Goal: Task Accomplishment & Management: Use online tool/utility

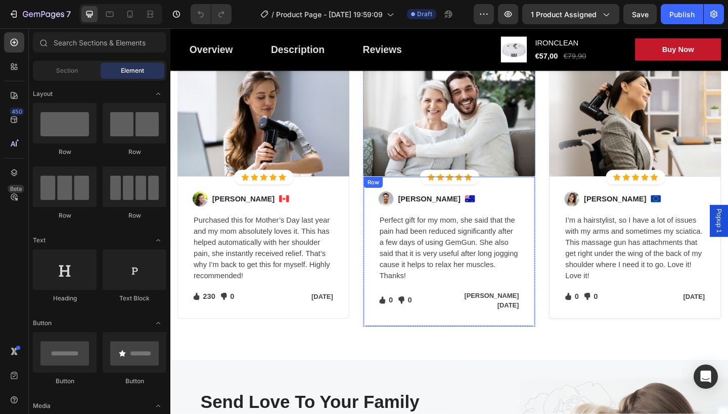
scroll to position [2066, 0]
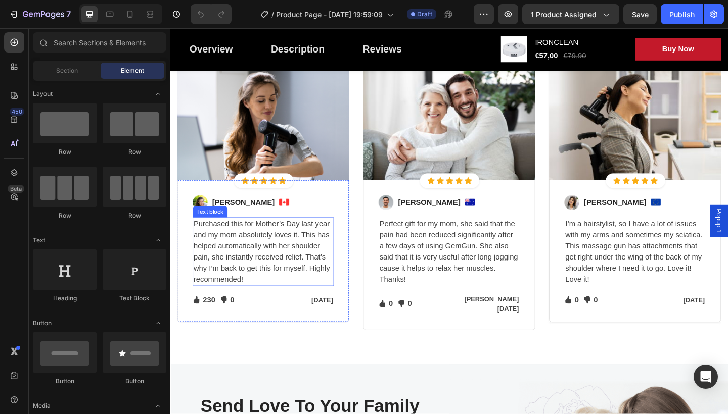
click at [266, 277] on p "Purchased this for Mother’s Day last year and my mom absolutely loves it. This …" at bounding box center [272, 271] width 152 height 73
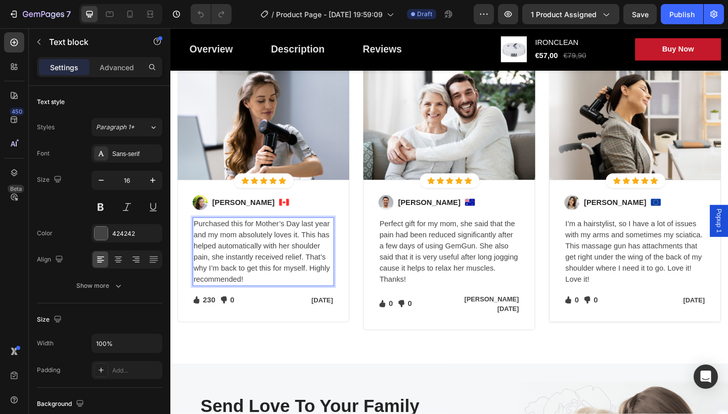
click at [253, 298] on p "Purchased this for Mother’s Day last year and my mom absolutely loves it. This …" at bounding box center [272, 271] width 152 height 73
click at [264, 218] on p "[PERSON_NAME]" at bounding box center [250, 218] width 68 height 12
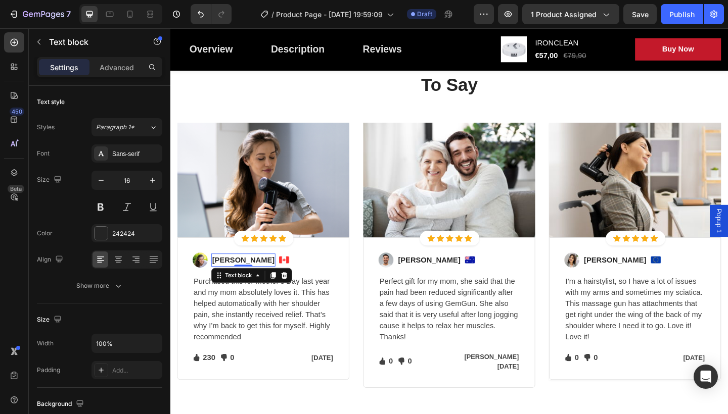
scroll to position [2002, 0]
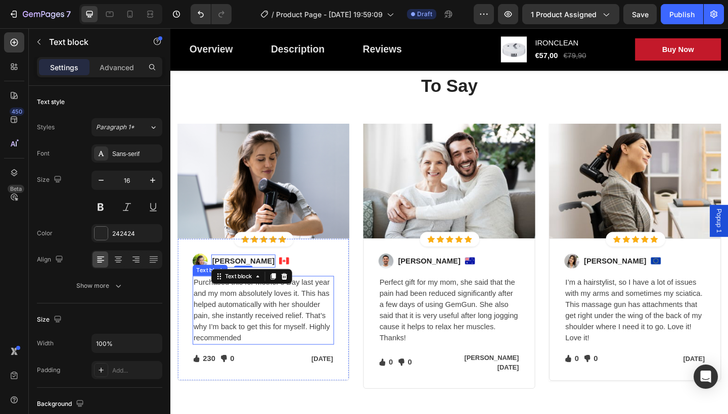
click at [258, 365] on p "Purchased this for Mother’s Day last year and my mom absolutely loves it. This …" at bounding box center [272, 335] width 152 height 73
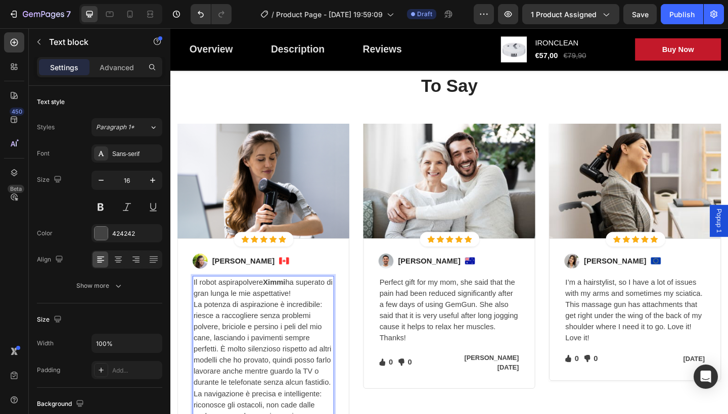
scroll to position [2043, 0]
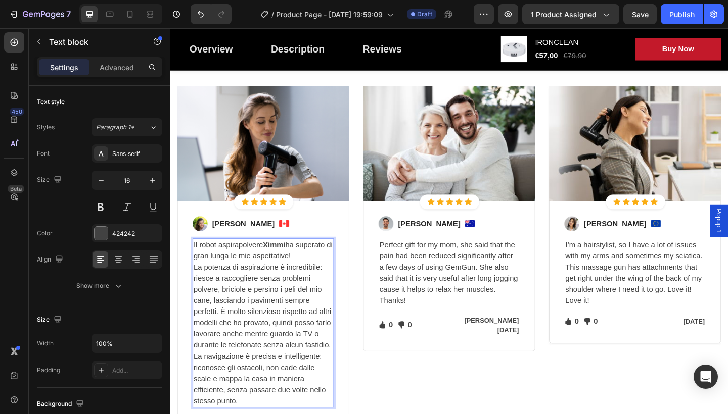
click at [289, 265] on strong "Ximmi" at bounding box center [283, 264] width 24 height 9
click at [288, 264] on strong "Ximi" at bounding box center [279, 264] width 17 height 9
click at [285, 414] on p "La navigazione è precisa e intelligente: riconosce gli ostacoli, non cade dalle…" at bounding box center [272, 410] width 152 height 61
click at [266, 235] on p "[PERSON_NAME]" at bounding box center [250, 241] width 68 height 12
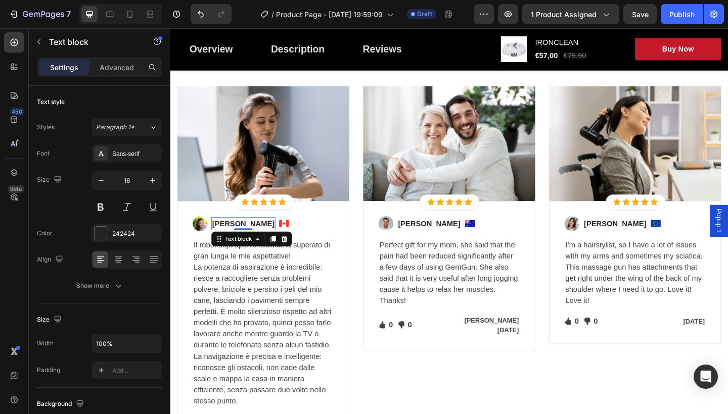
click at [266, 236] on p "[PERSON_NAME]" at bounding box center [250, 241] width 68 height 12
click at [266, 238] on p "[PERSON_NAME]" at bounding box center [250, 241] width 68 height 12
click at [268, 239] on p "[PERSON_NAME]" at bounding box center [250, 241] width 68 height 12
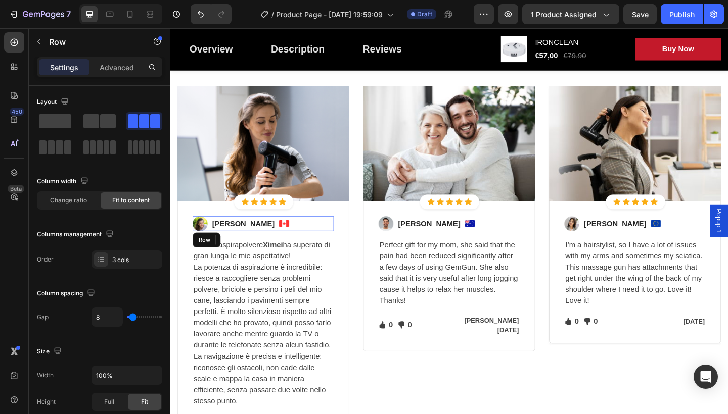
click at [285, 240] on div "Image [PERSON_NAME] Text block 0 Image Row" at bounding box center [272, 241] width 154 height 16
click at [274, 236] on div "Image [PERSON_NAME] Text block Image Row 16" at bounding box center [272, 241] width 154 height 16
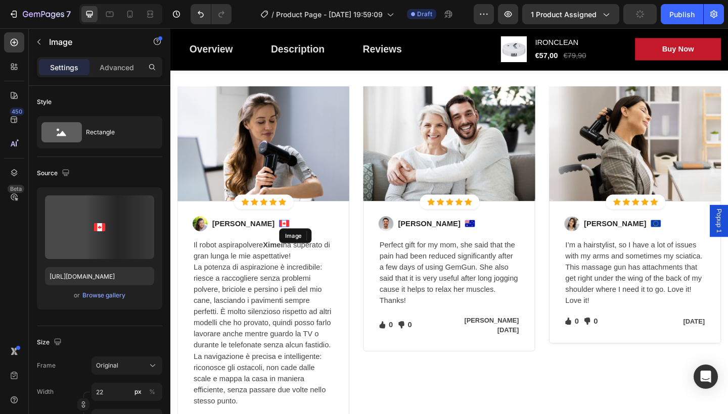
click at [289, 238] on img at bounding box center [294, 241] width 11 height 8
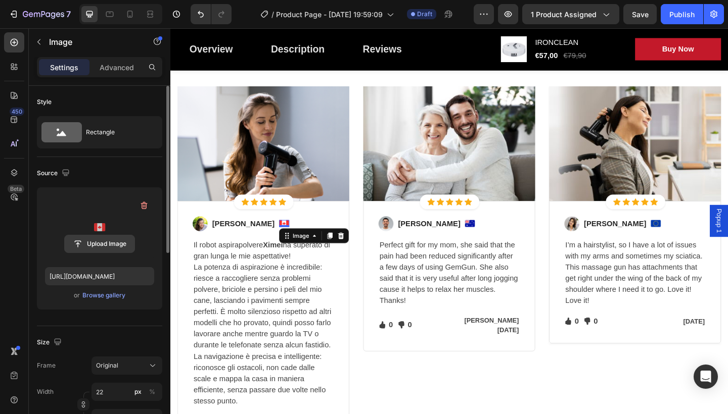
click at [94, 240] on input "file" at bounding box center [100, 243] width 70 height 17
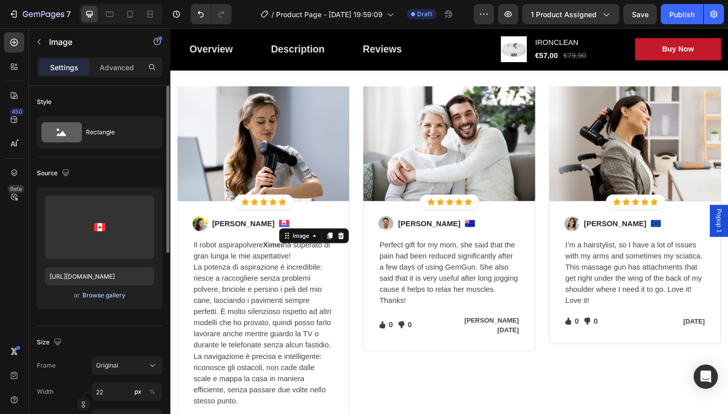
click at [107, 293] on div "Browse gallery" at bounding box center [103, 295] width 43 height 9
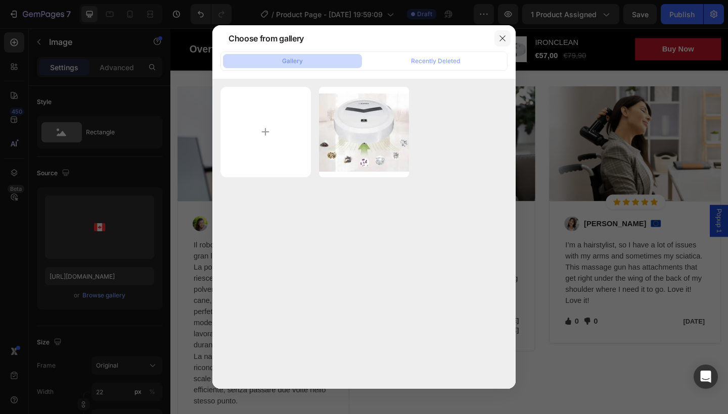
click at [504, 38] on icon "button" at bounding box center [502, 38] width 8 height 8
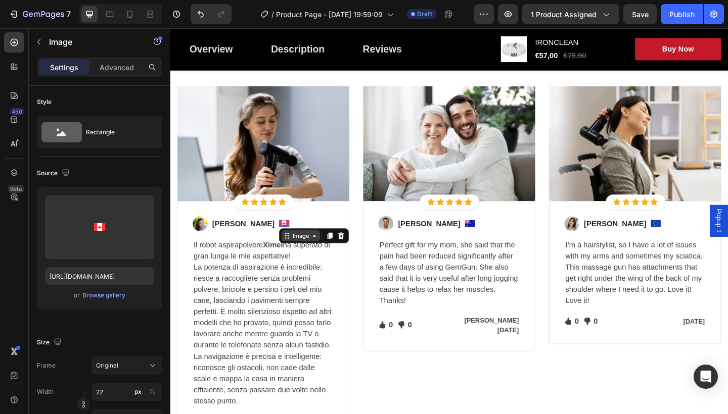
click at [296, 260] on div "Image" at bounding box center [312, 255] width 42 height 12
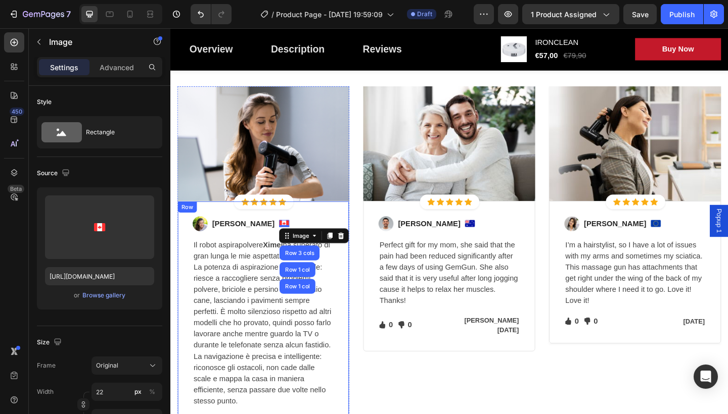
click at [348, 226] on div "Image [PERSON_NAME] Text block Image Row 3 cols Row 1 col Row 1 col 0 Row Il ro…" at bounding box center [271, 349] width 187 height 264
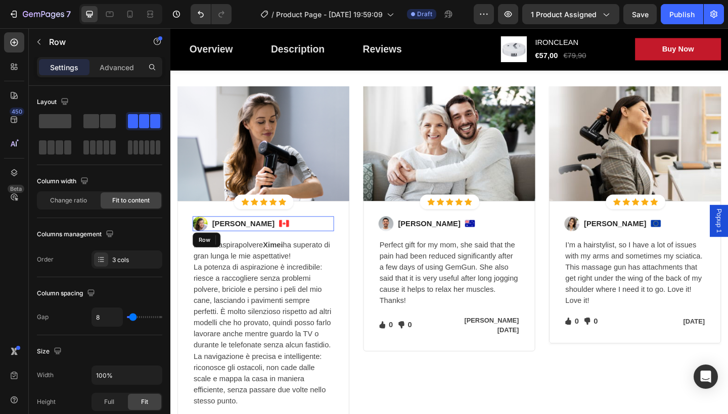
click at [289, 235] on div "Image" at bounding box center [294, 241] width 11 height 16
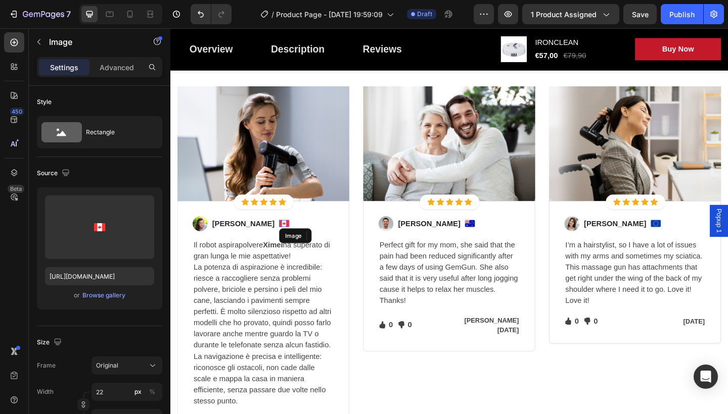
click at [289, 237] on img at bounding box center [294, 241] width 11 height 8
click at [353, 257] on icon at bounding box center [356, 254] width 7 height 7
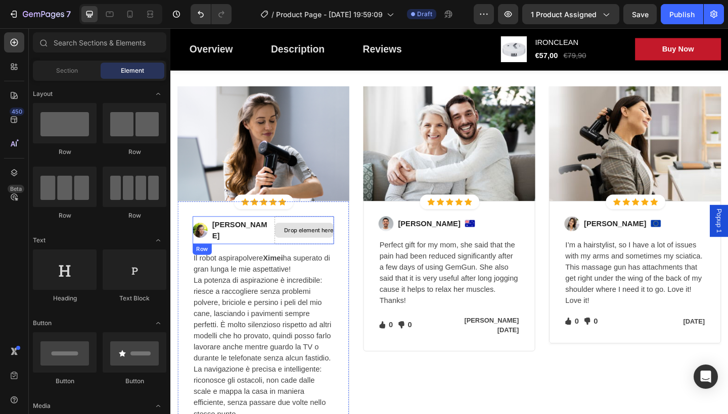
click at [290, 248] on icon at bounding box center [290, 248] width 0 height 9
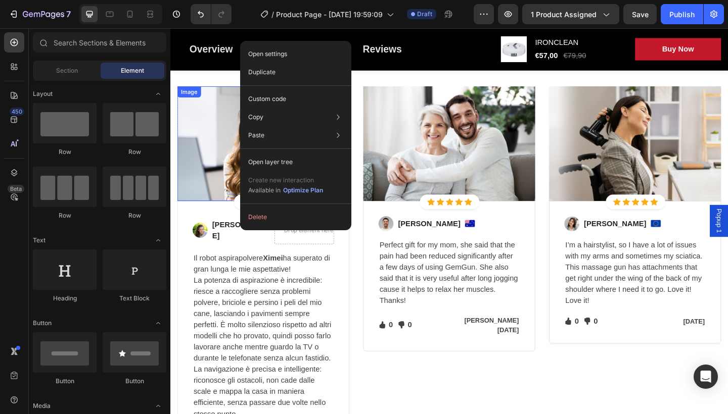
click at [276, 153] on div "Paste Paste element Cmd + V Paste style Cmd + Shift + V Please allow access tp …" at bounding box center [295, 162] width 103 height 18
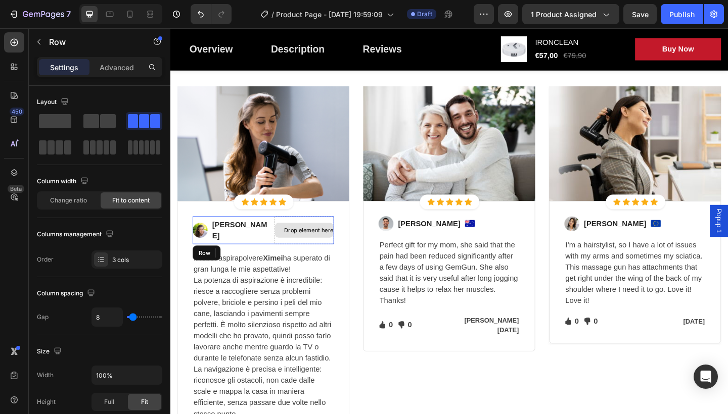
click at [283, 262] on div "Drop element here" at bounding box center [315, 248] width 65 height 30
click at [284, 251] on div "Drop element here" at bounding box center [316, 249] width 64 height 16
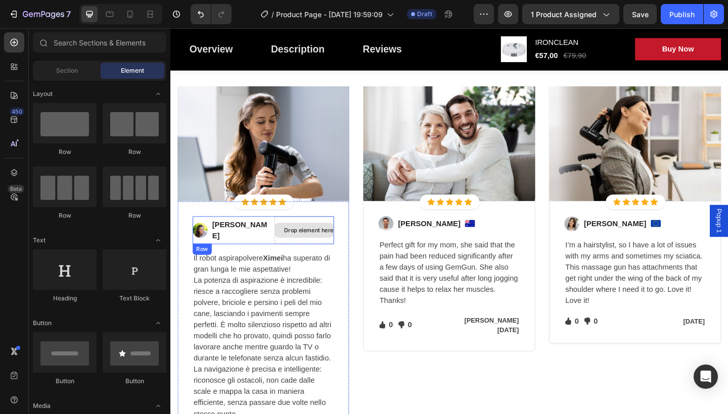
click at [294, 247] on div "Drop element here" at bounding box center [317, 249] width 47 height 8
click at [290, 251] on icon at bounding box center [290, 248] width 0 height 9
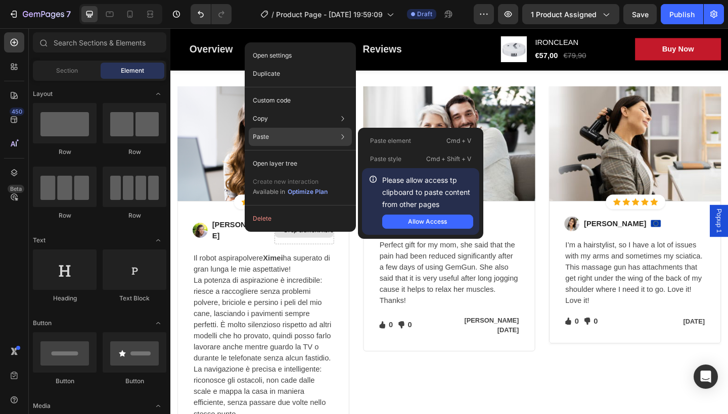
click at [271, 155] on div "Paste Paste element Cmd + V Paste style Cmd + Shift + V Please allow access tp …" at bounding box center [300, 164] width 103 height 18
click at [412, 222] on div "Allow Access" at bounding box center [427, 221] width 39 height 9
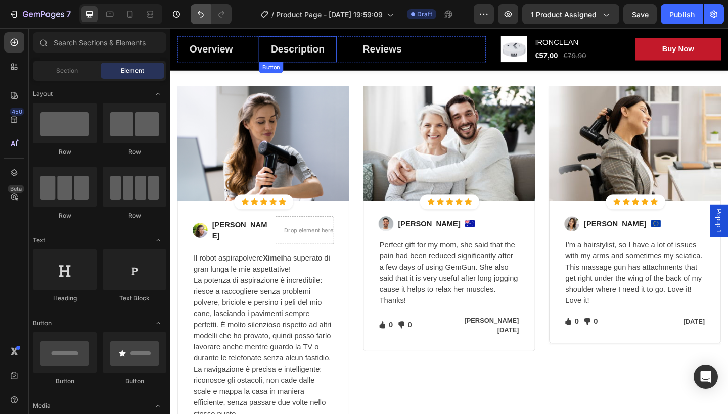
click at [199, 12] on icon "Undo/Redo" at bounding box center [201, 14] width 6 height 7
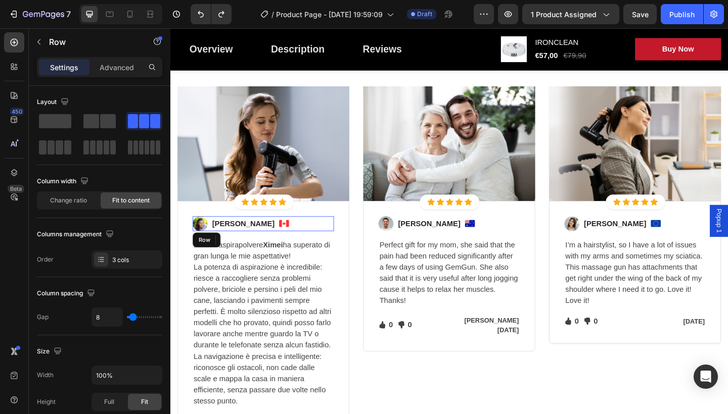
click at [289, 236] on div "Image" at bounding box center [294, 241] width 11 height 16
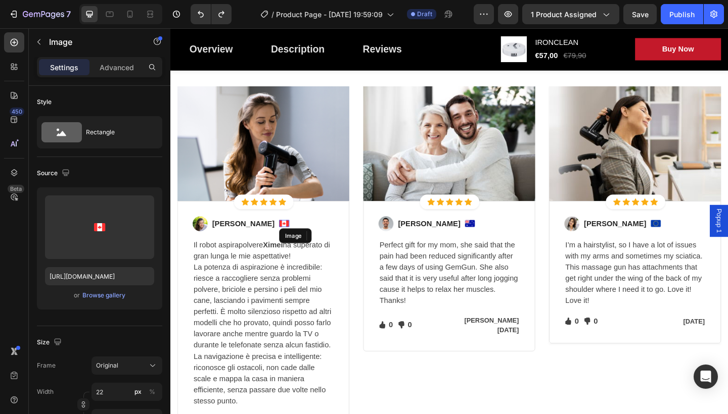
click at [289, 242] on img at bounding box center [294, 241] width 11 height 8
click at [353, 257] on icon at bounding box center [356, 254] width 7 height 7
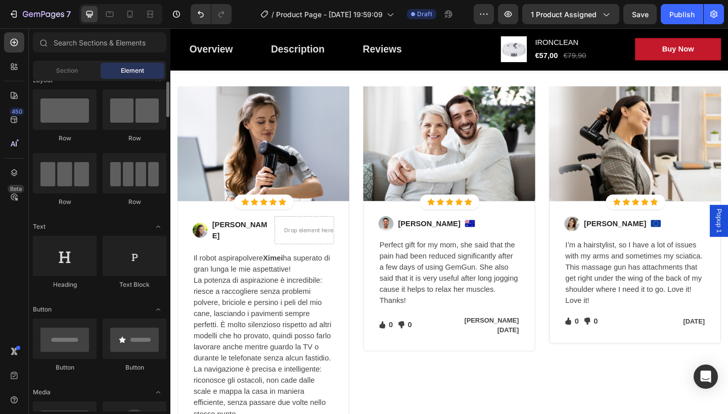
scroll to position [0, 0]
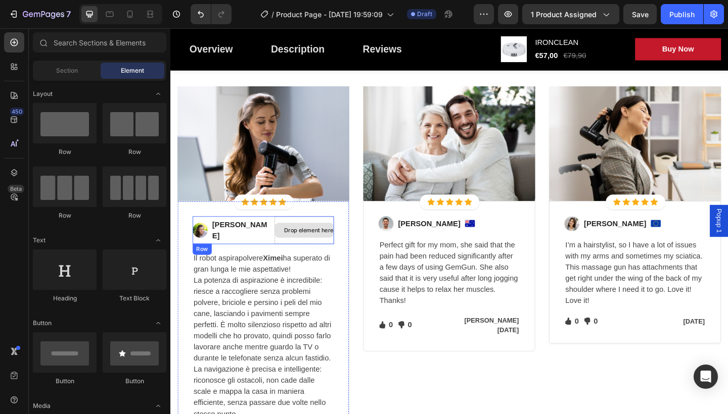
click at [321, 250] on div "Drop element here" at bounding box center [317, 249] width 47 height 8
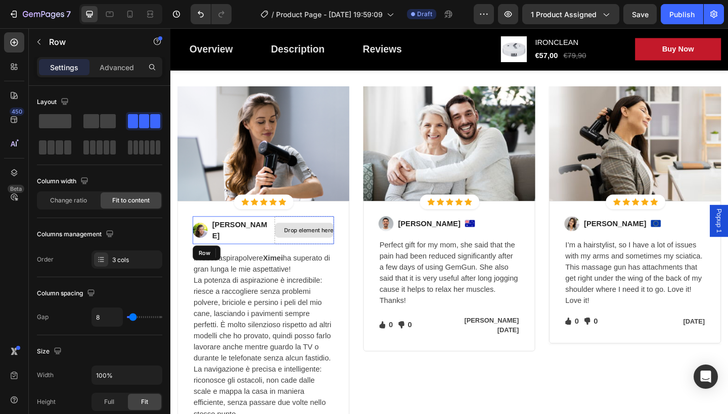
click at [321, 250] on div "Drop element here" at bounding box center [317, 249] width 47 height 8
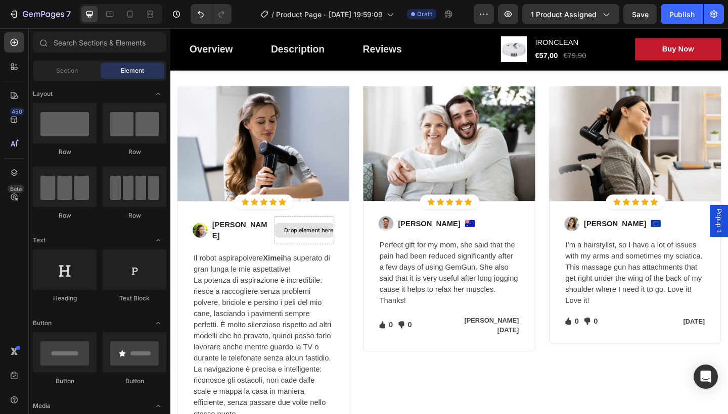
click at [321, 250] on div "Drop element here" at bounding box center [317, 249] width 47 height 8
click at [308, 236] on div "Drop element here" at bounding box center [315, 248] width 65 height 30
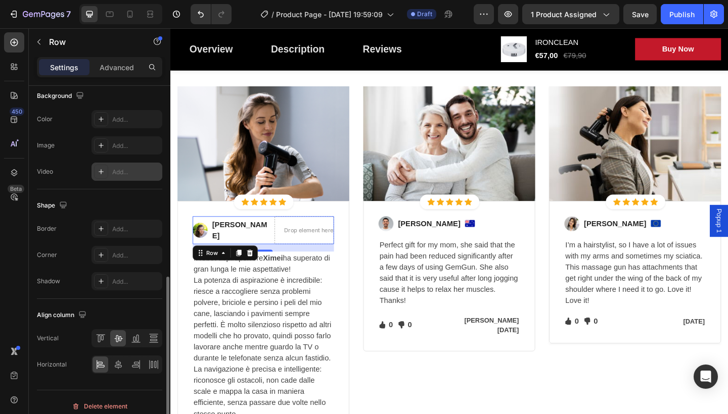
scroll to position [374, 0]
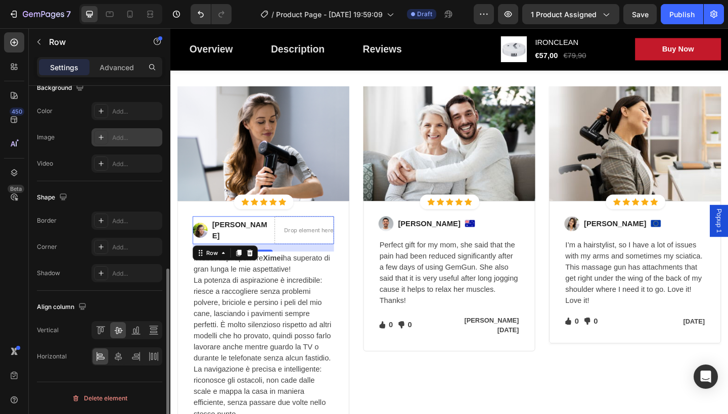
click at [135, 140] on div "Add..." at bounding box center [135, 137] width 47 height 9
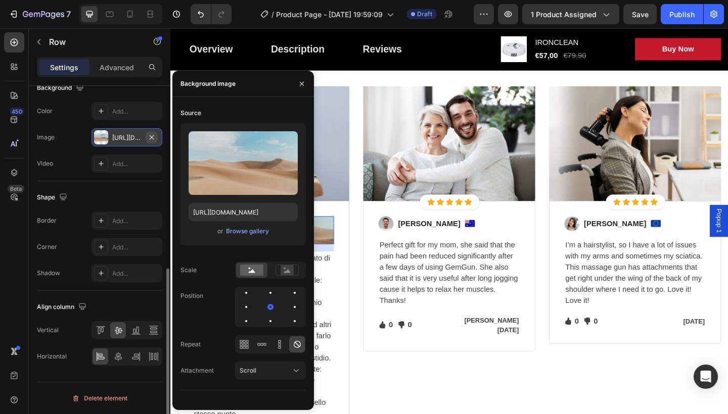
click at [156, 139] on button "button" at bounding box center [152, 137] width 12 height 12
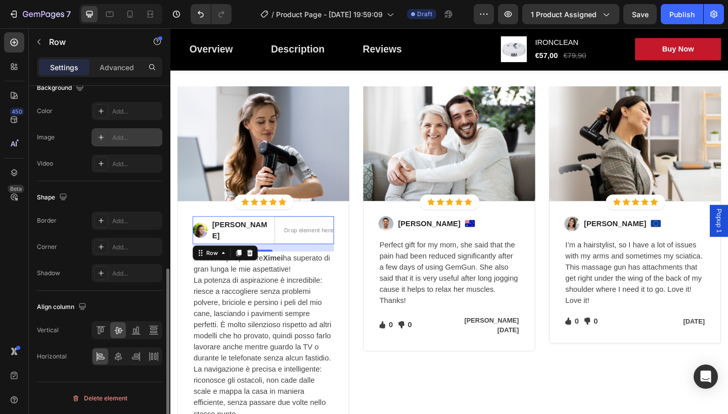
click at [132, 135] on div "Add..." at bounding box center [135, 137] width 47 height 9
type input "[URL][DOMAIN_NAME]"
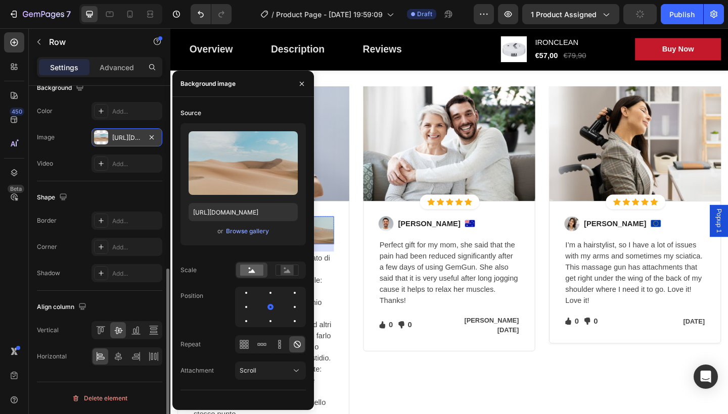
click at [132, 135] on div "[URL][DOMAIN_NAME]" at bounding box center [126, 137] width 29 height 9
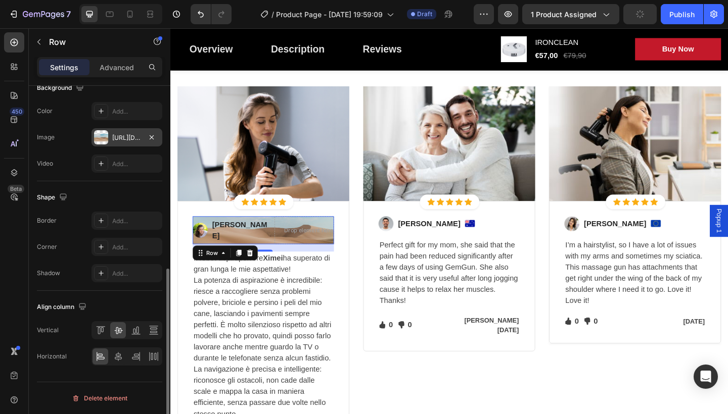
click at [132, 135] on div "[URL][DOMAIN_NAME]" at bounding box center [126, 137] width 29 height 9
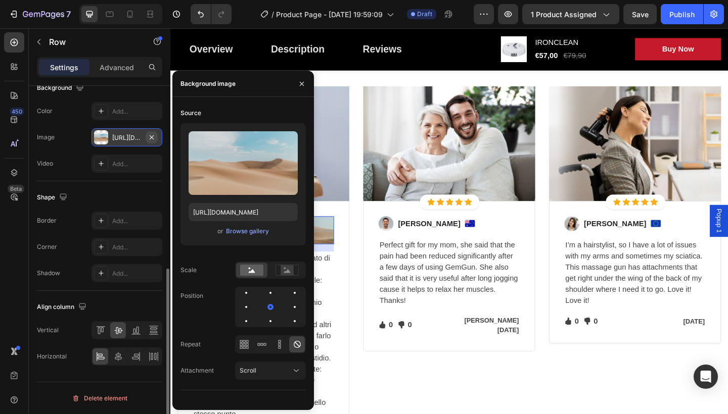
click at [153, 139] on icon "button" at bounding box center [152, 137] width 8 height 8
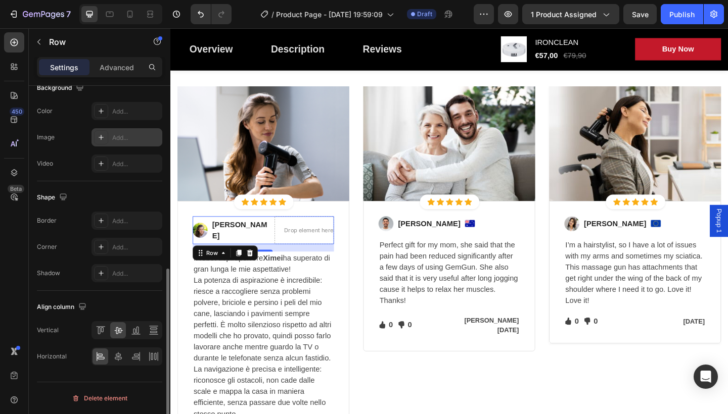
click at [99, 137] on icon at bounding box center [101, 137] width 8 height 8
type input "[URL][DOMAIN_NAME]"
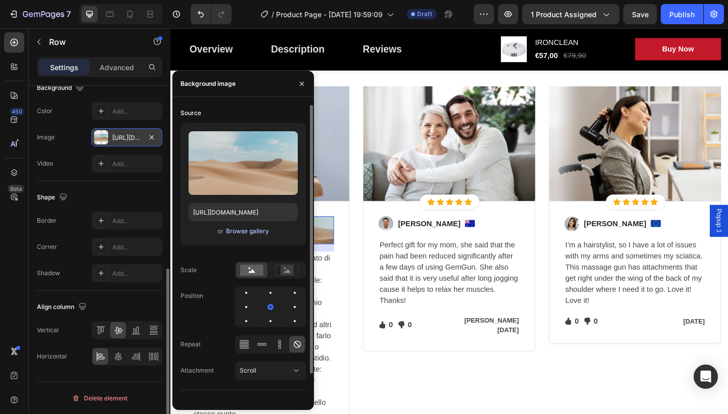
click at [241, 227] on div "Browse gallery" at bounding box center [247, 231] width 43 height 9
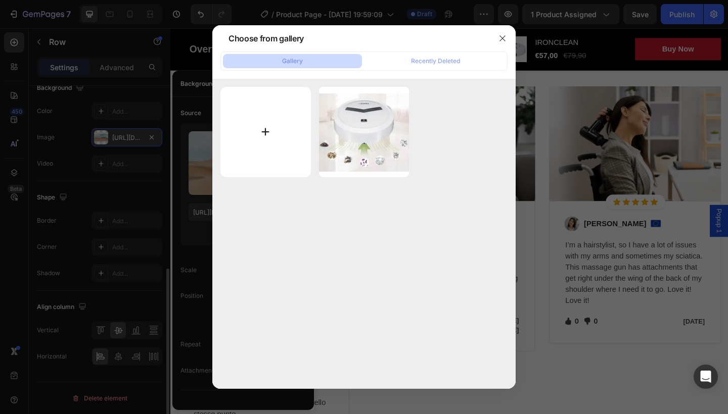
click at [264, 135] on input "file" at bounding box center [265, 132] width 90 height 90
click at [441, 68] on button "Recently Deleted" at bounding box center [435, 61] width 139 height 14
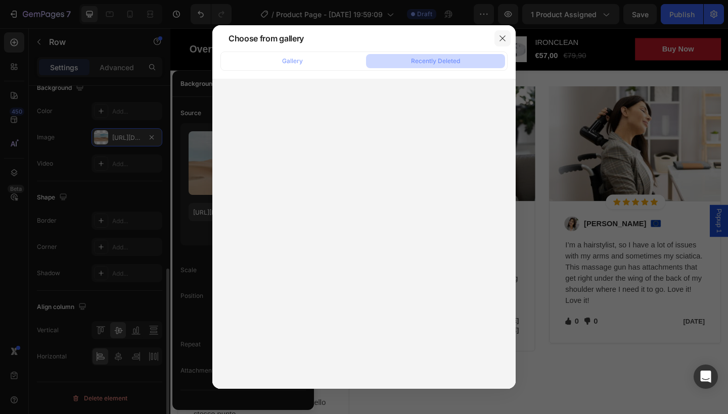
click at [503, 36] on icon "button" at bounding box center [502, 38] width 8 height 8
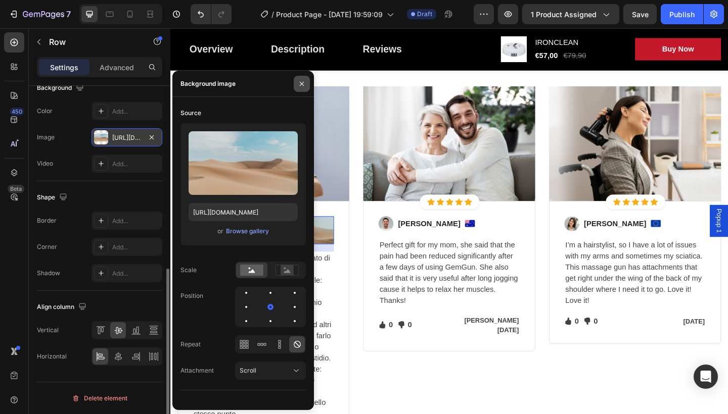
click at [301, 88] on button "button" at bounding box center [302, 84] width 16 height 16
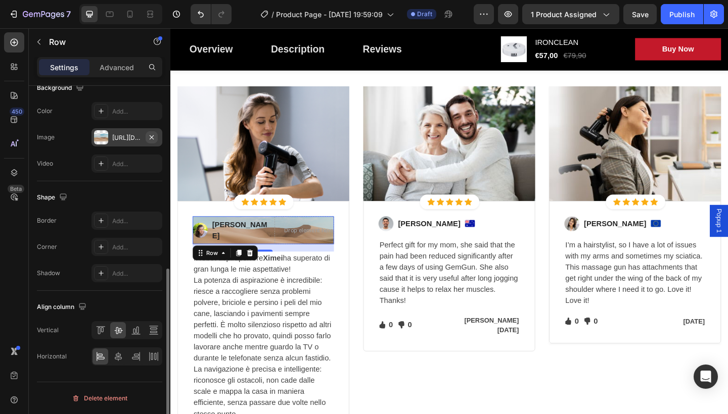
click at [153, 137] on icon "button" at bounding box center [152, 137] width 8 height 8
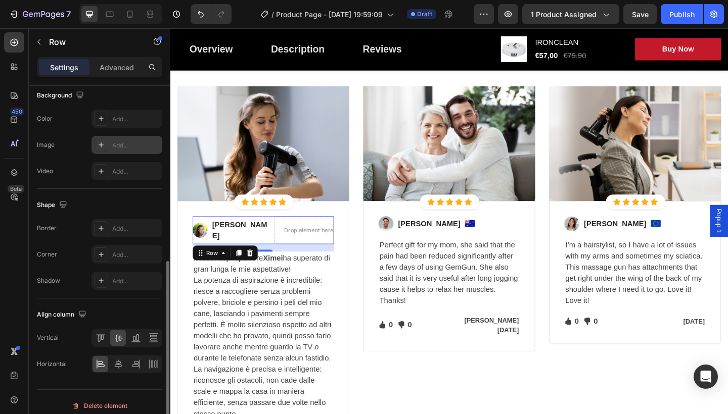
scroll to position [364, 0]
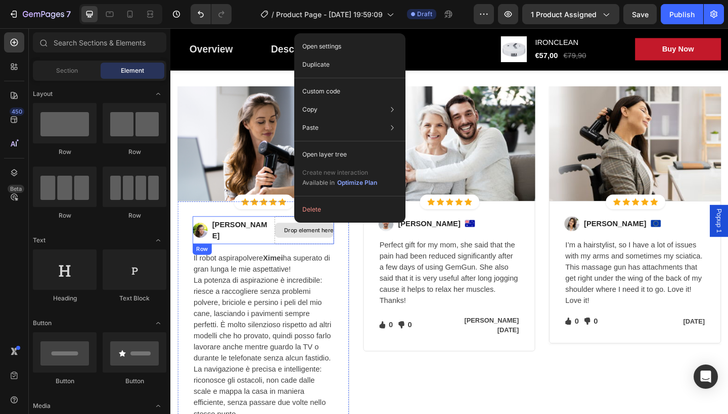
click at [320, 252] on div "Drop element here" at bounding box center [316, 249] width 64 height 16
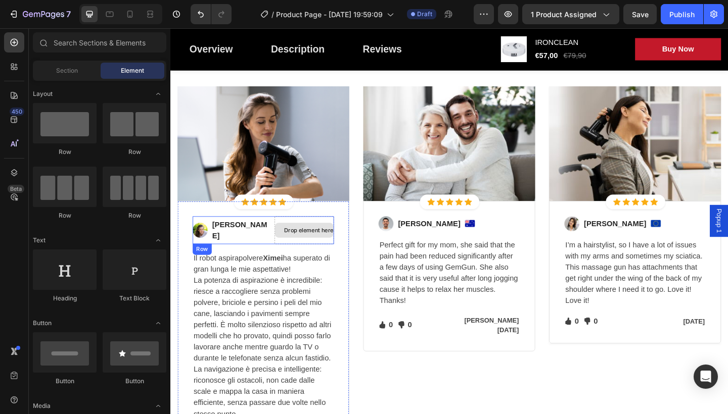
click at [294, 247] on div "Drop element here" at bounding box center [317, 249] width 47 height 8
click at [284, 247] on div "Drop element here" at bounding box center [316, 249] width 64 height 16
click at [290, 250] on icon at bounding box center [290, 248] width 0 height 9
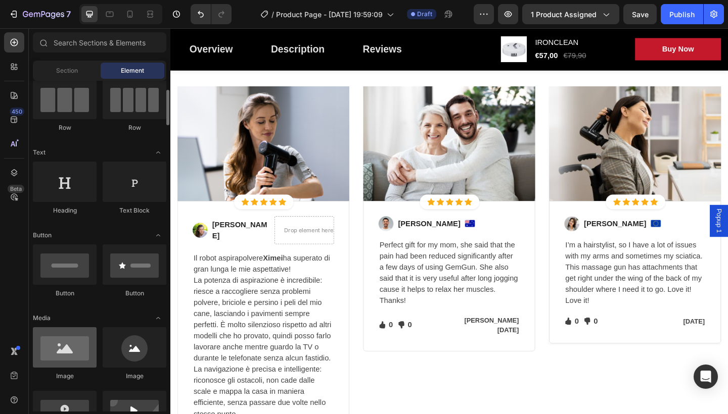
scroll to position [68, 0]
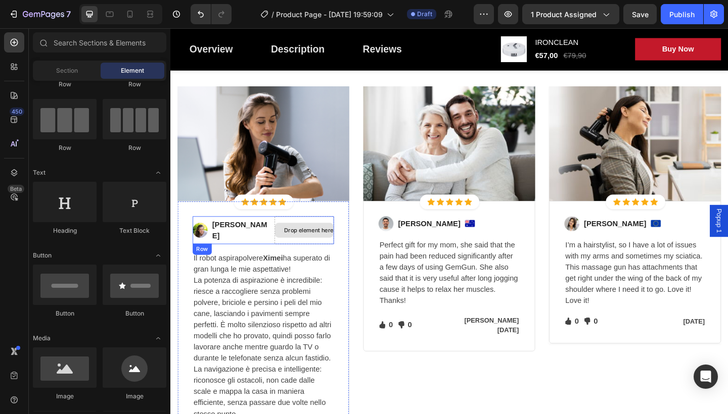
click at [294, 247] on div "Drop element here" at bounding box center [317, 249] width 47 height 8
click at [284, 245] on div "Drop element here" at bounding box center [316, 249] width 64 height 16
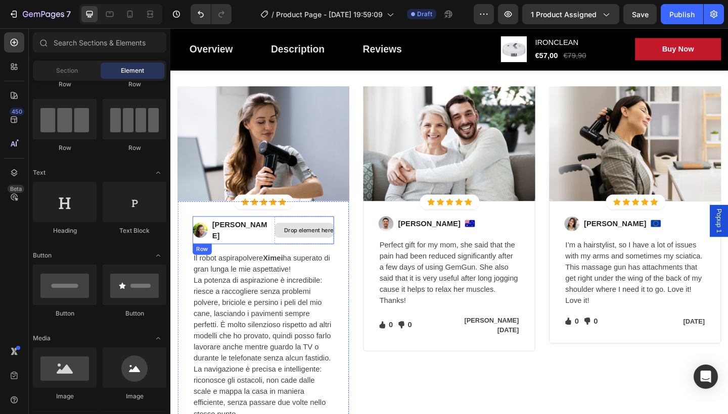
click at [290, 247] on icon at bounding box center [290, 248] width 0 height 9
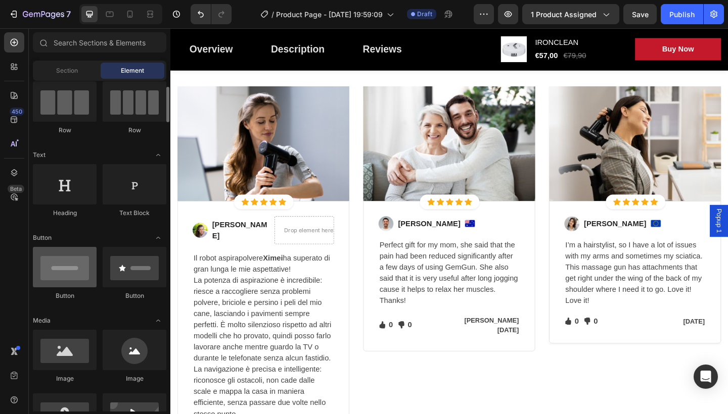
scroll to position [0, 0]
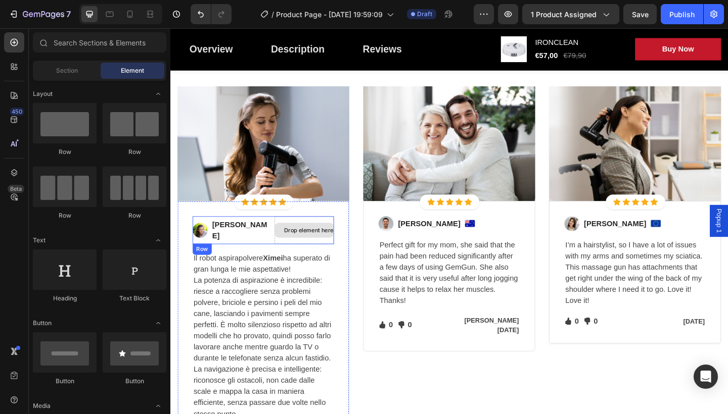
click at [302, 248] on div "Drop element here" at bounding box center [317, 249] width 47 height 8
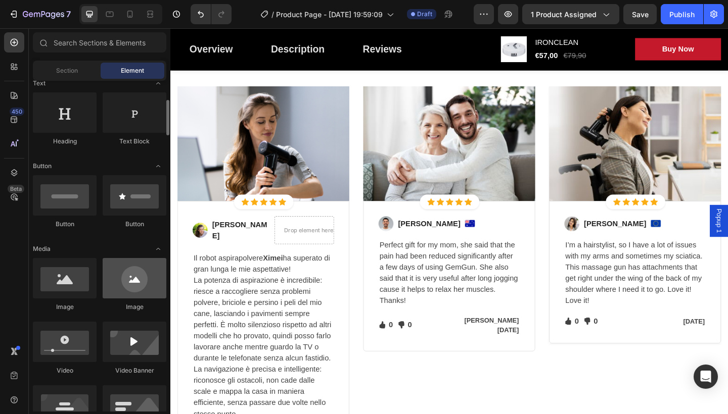
scroll to position [161, 0]
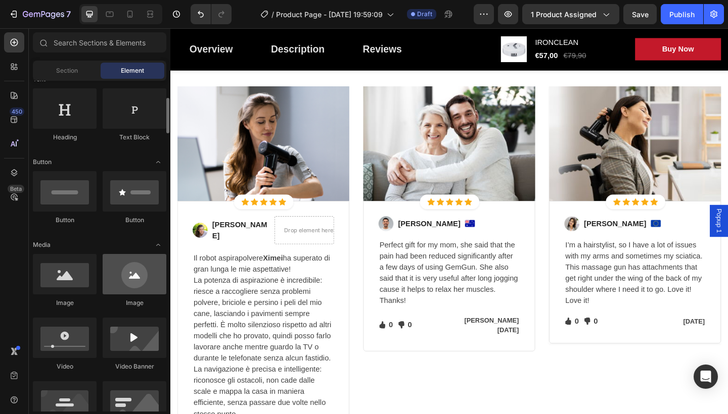
click at [152, 279] on div at bounding box center [135, 274] width 64 height 40
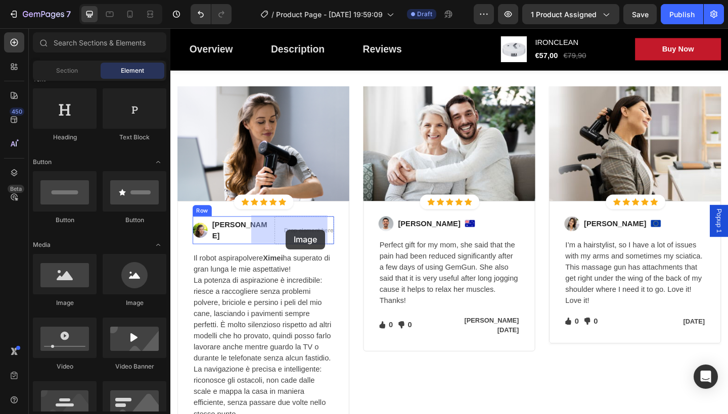
drag, startPoint x: 308, startPoint y: 314, endPoint x: 296, endPoint y: 248, distance: 67.9
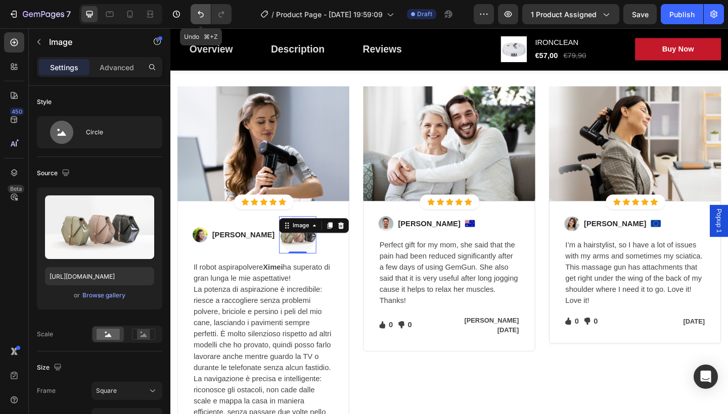
click at [204, 17] on icon "Undo/Redo" at bounding box center [201, 14] width 10 height 10
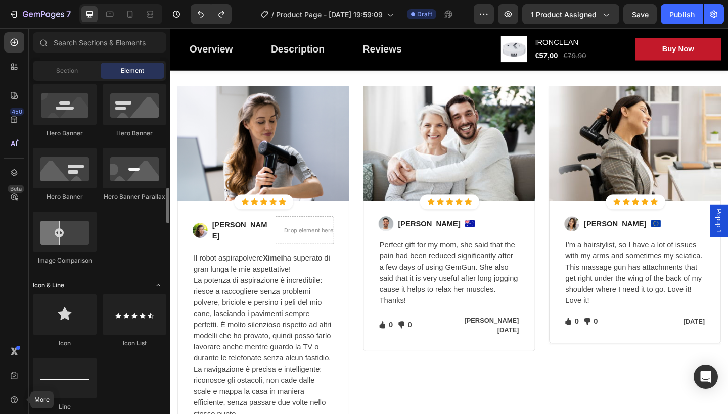
scroll to position [510, 0]
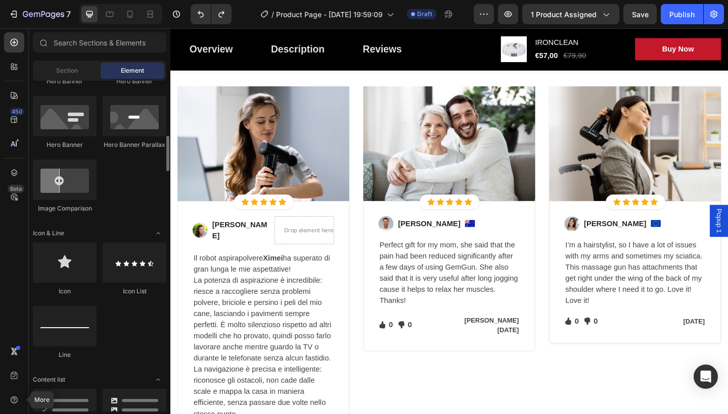
click at [68, 285] on div "Icon" at bounding box center [65, 270] width 64 height 54
click at [67, 269] on div at bounding box center [65, 263] width 64 height 40
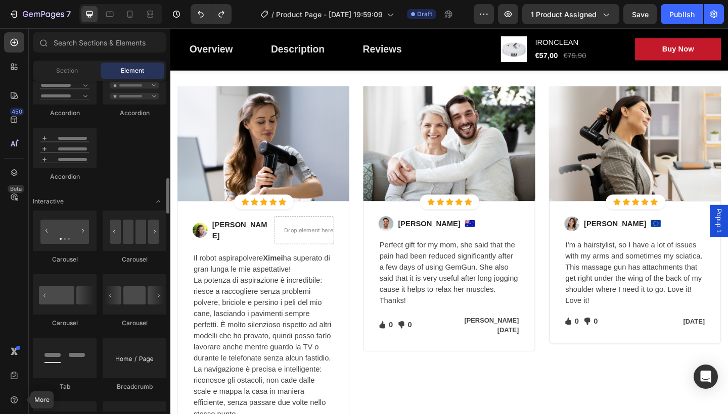
scroll to position [550, 0]
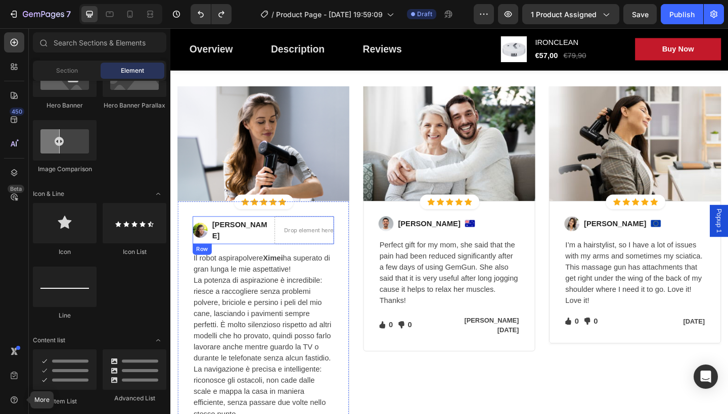
click at [308, 248] on div "Drop element here" at bounding box center [317, 249] width 47 height 8
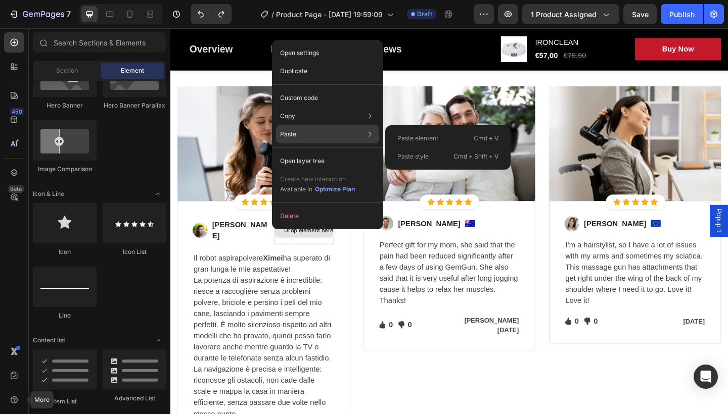
click at [321, 152] on div "Paste Paste element Cmd + V Paste style Cmd + Shift + V" at bounding box center [327, 161] width 103 height 18
click at [367, 135] on icon at bounding box center [370, 134] width 10 height 10
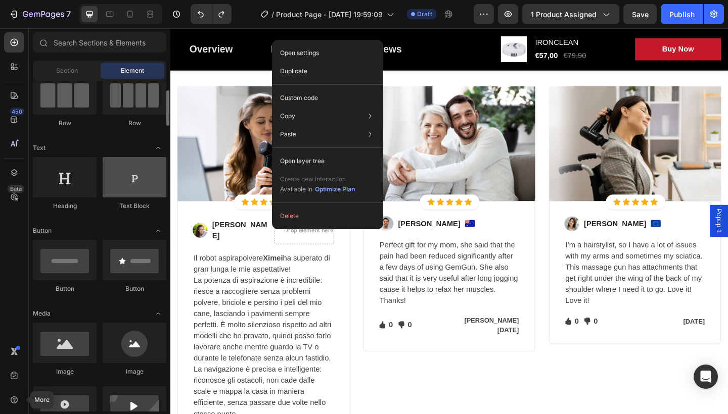
scroll to position [0, 0]
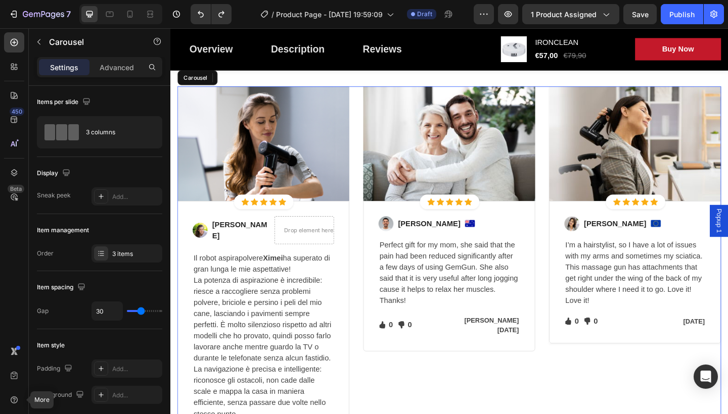
click at [372, 355] on div "Image Icon Icon Icon Icon Icon Icon List Hoz Row Row Image [PERSON_NAME]. Text …" at bounding box center [473, 293] width 591 height 403
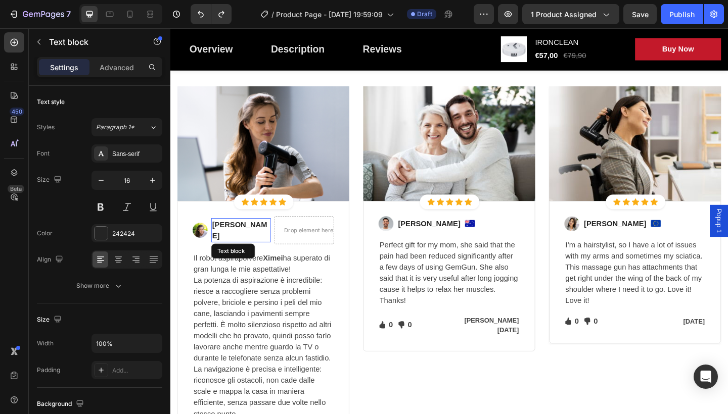
click at [253, 248] on p "[PERSON_NAME]" at bounding box center [247, 248] width 63 height 24
click at [228, 268] on div "Text block" at bounding box center [244, 271] width 34 height 9
click at [266, 267] on icon at bounding box center [265, 271] width 8 height 8
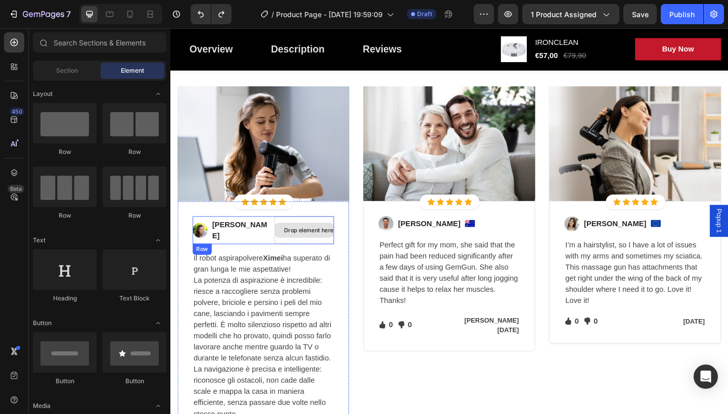
click at [308, 242] on div "Drop element here" at bounding box center [316, 249] width 64 height 16
click at [65, 73] on span "Section" at bounding box center [67, 70] width 22 height 9
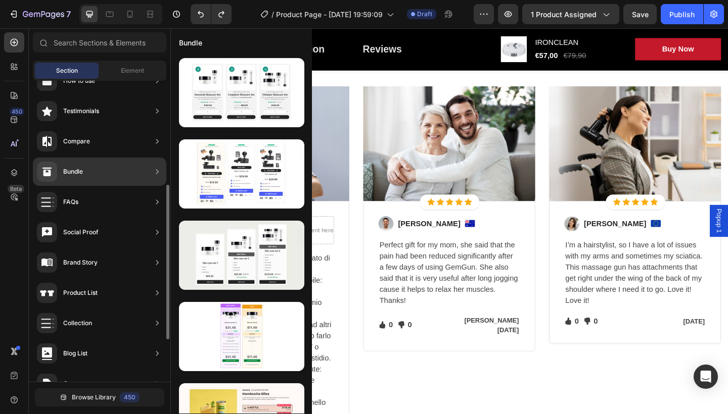
scroll to position [205, 0]
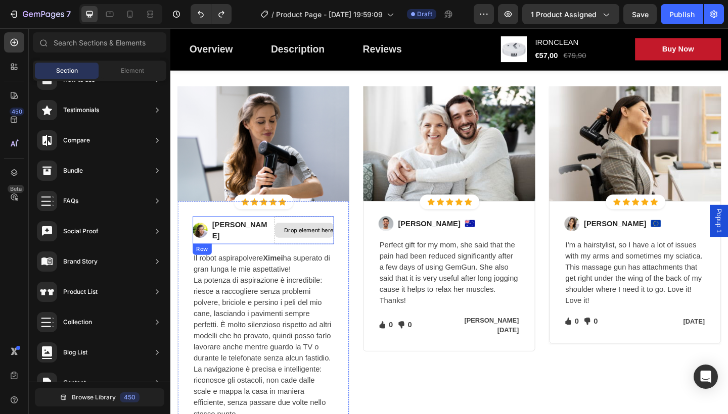
click at [294, 245] on div "Drop element here" at bounding box center [317, 249] width 47 height 8
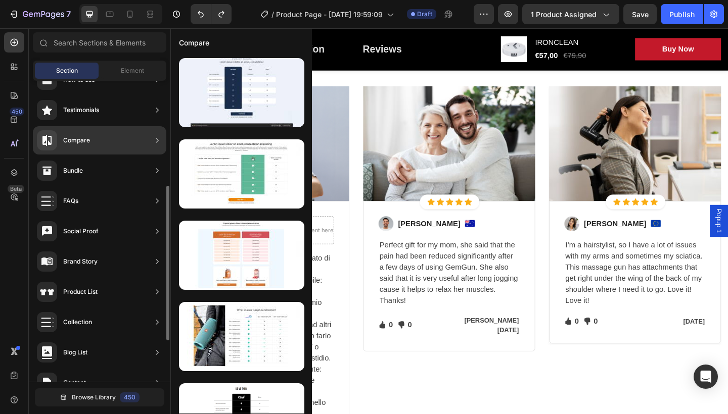
scroll to position [216, 0]
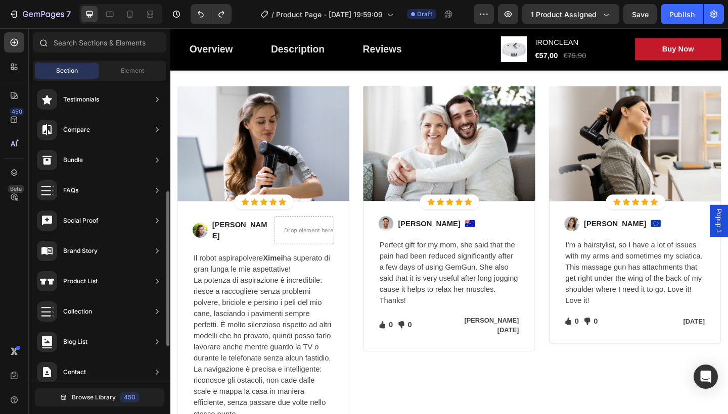
click at [140, 54] on div at bounding box center [99, 44] width 141 height 24
click at [136, 71] on span "Element" at bounding box center [132, 70] width 23 height 9
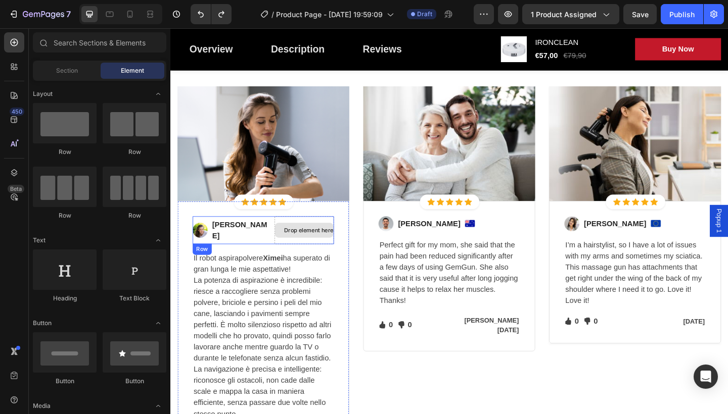
click at [294, 249] on div "Drop element here" at bounding box center [317, 249] width 47 height 8
click at [319, 247] on div "Drop element here" at bounding box center [317, 249] width 47 height 8
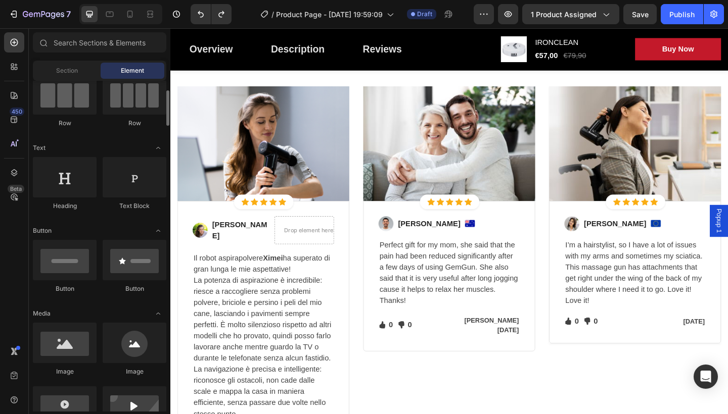
scroll to position [107, 0]
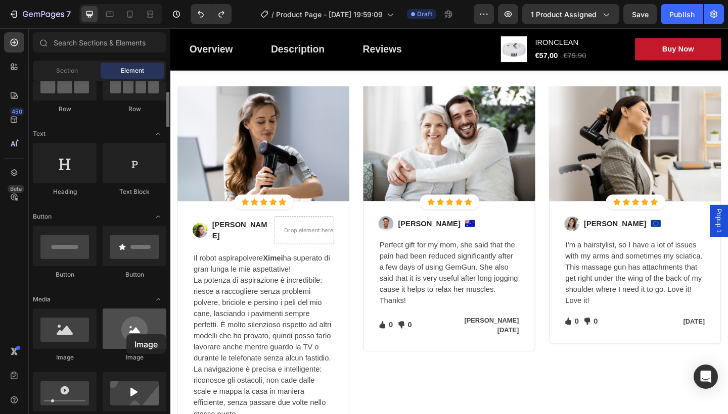
click at [126, 334] on div at bounding box center [135, 329] width 64 height 40
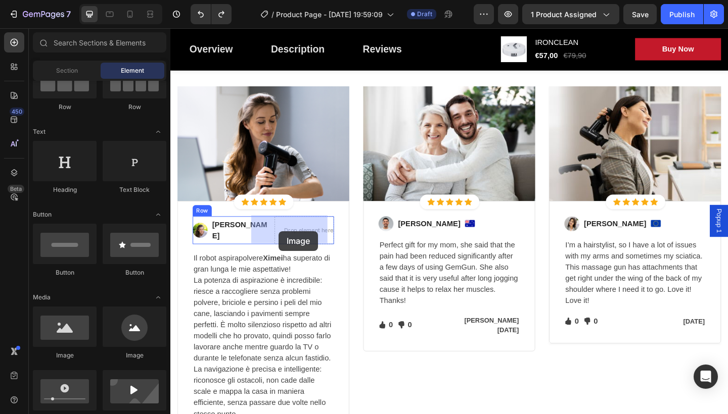
drag, startPoint x: 305, startPoint y: 362, endPoint x: 289, endPoint y: 249, distance: 113.8
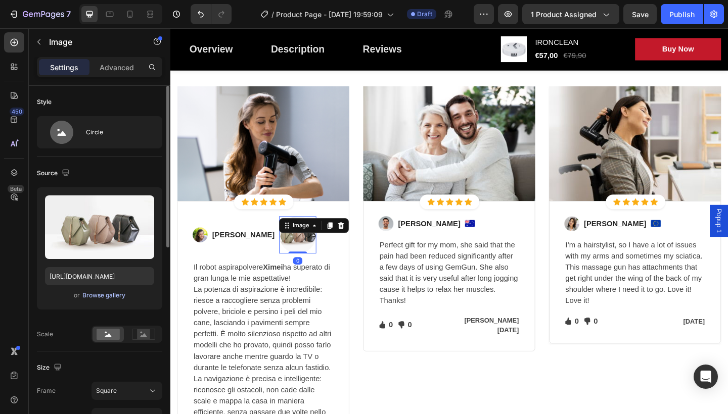
click at [100, 294] on div "Browse gallery" at bounding box center [103, 295] width 43 height 9
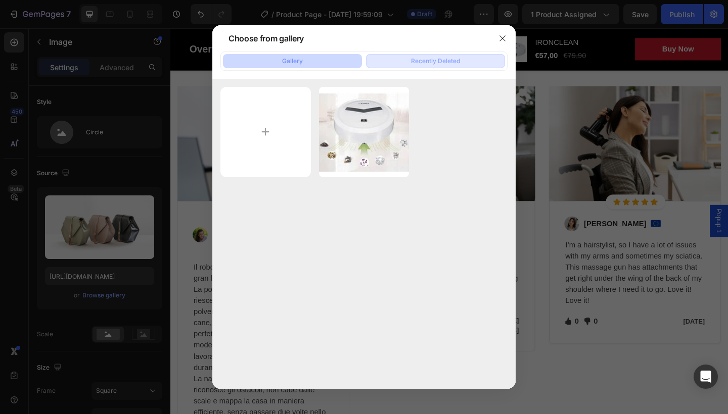
click at [436, 61] on div "Recently Deleted" at bounding box center [435, 61] width 49 height 9
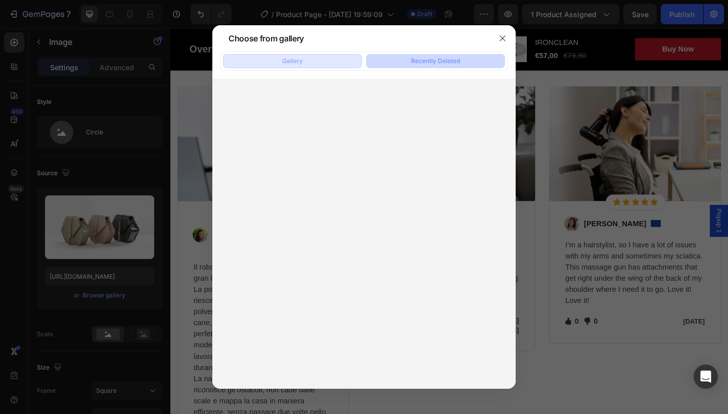
click at [334, 58] on button "Gallery" at bounding box center [292, 61] width 139 height 14
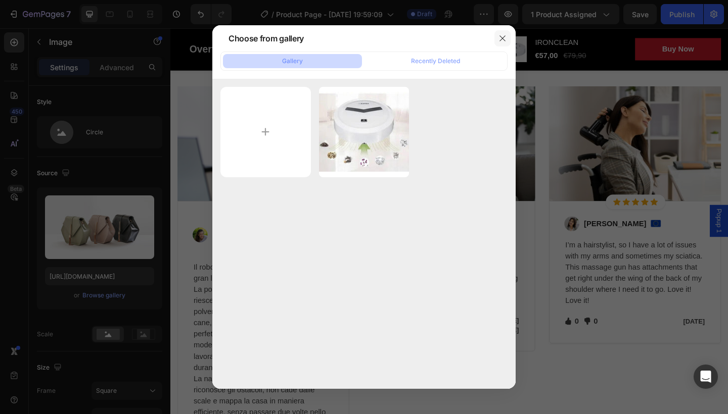
click at [505, 38] on icon "button" at bounding box center [502, 38] width 8 height 8
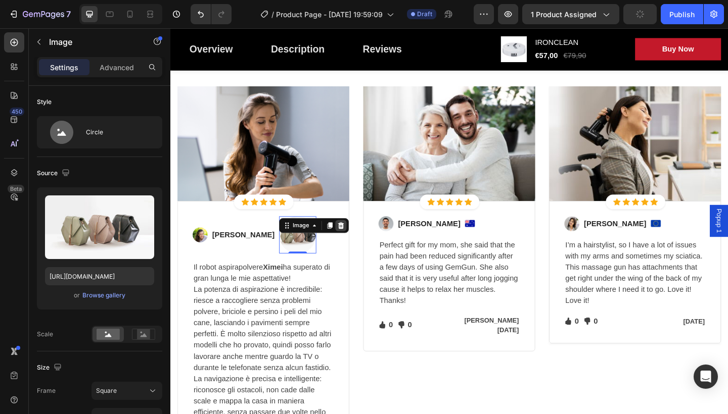
click at [352, 241] on icon at bounding box center [356, 243] width 8 height 8
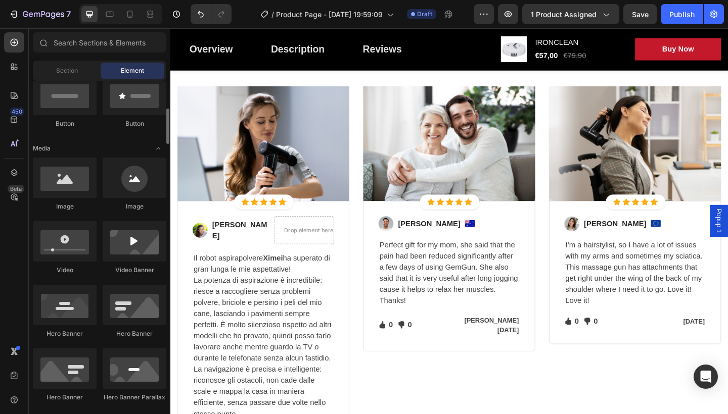
scroll to position [239, 0]
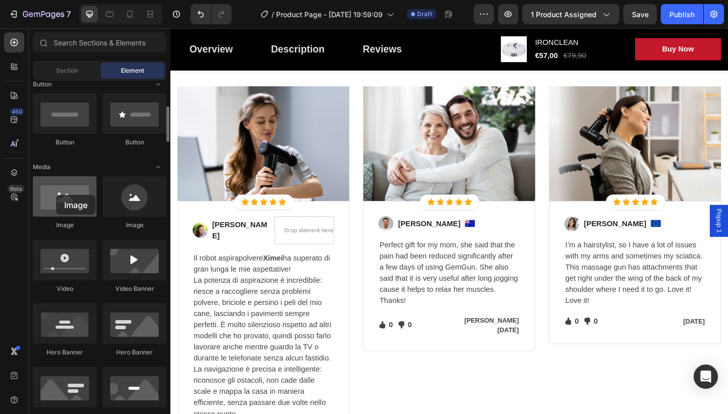
click at [56, 195] on div at bounding box center [65, 196] width 64 height 40
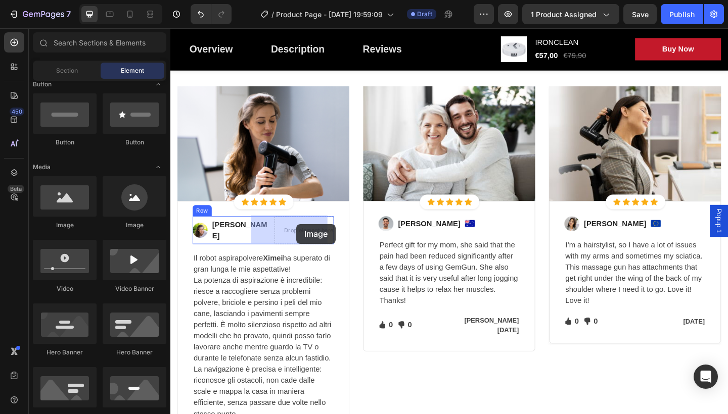
drag, startPoint x: 226, startPoint y: 223, endPoint x: 307, endPoint y: 242, distance: 82.9
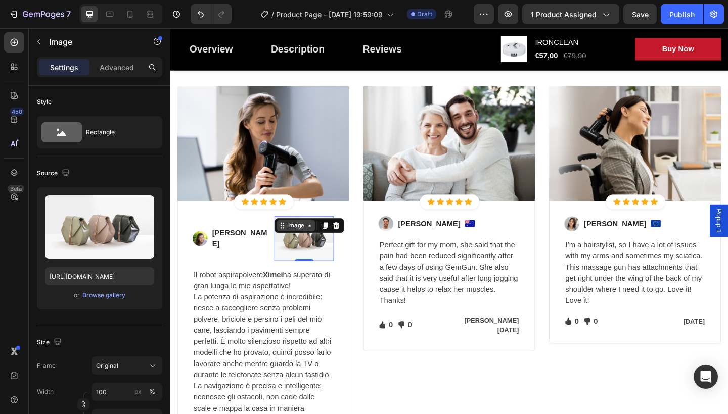
click at [297, 248] on div "Image" at bounding box center [307, 243] width 42 height 12
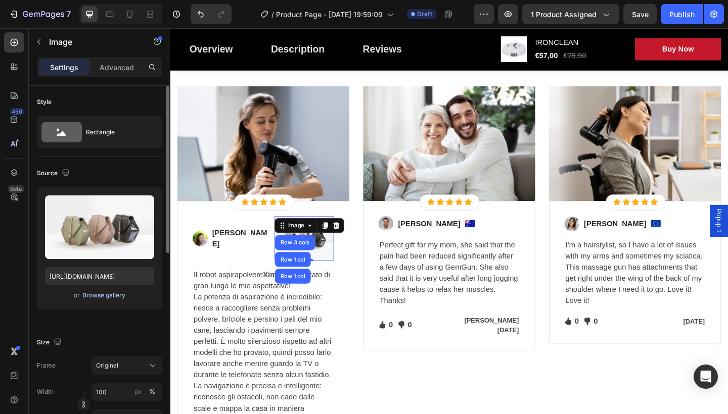
click at [93, 293] on div "Browse gallery" at bounding box center [103, 295] width 43 height 9
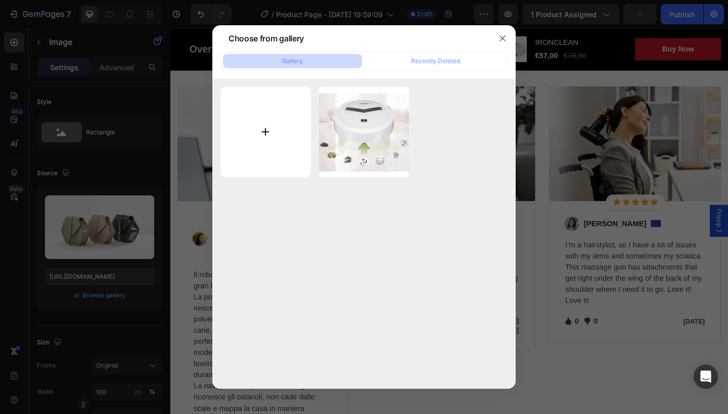
click at [262, 133] on input "file" at bounding box center [265, 132] width 90 height 90
click at [504, 39] on icon "button" at bounding box center [502, 38] width 8 height 8
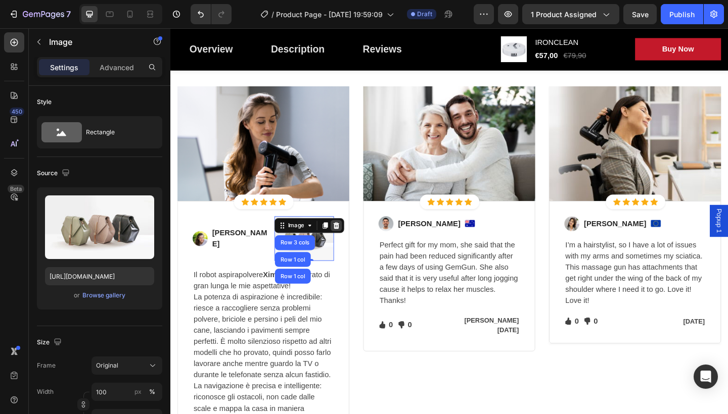
click at [347, 244] on icon at bounding box center [351, 243] width 8 height 8
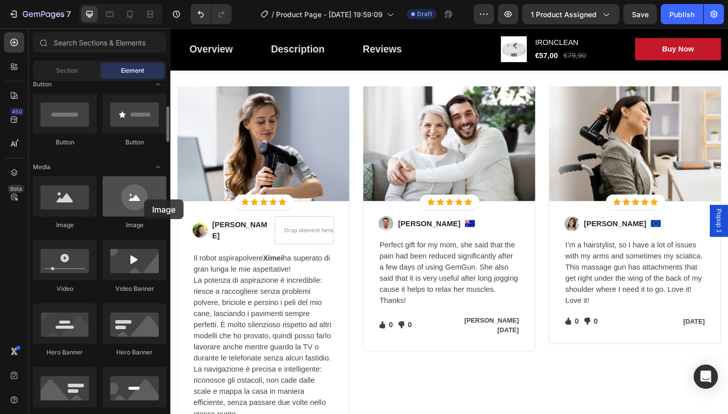
click at [144, 200] on div at bounding box center [135, 196] width 64 height 40
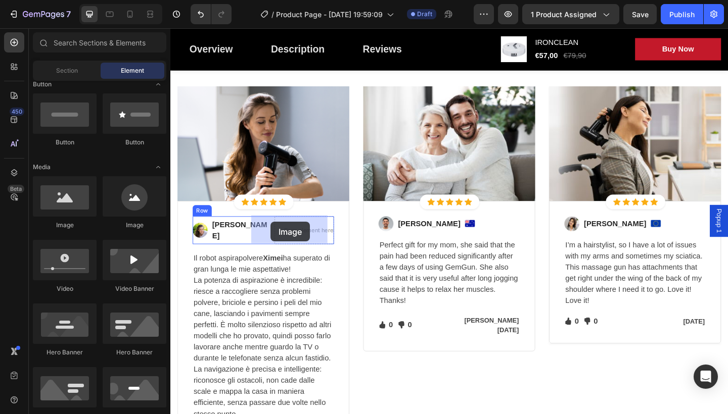
drag, startPoint x: 307, startPoint y: 234, endPoint x: 279, endPoint y: 239, distance: 28.2
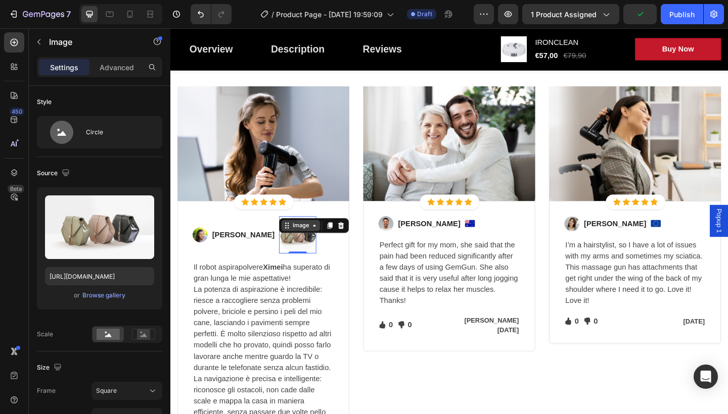
click at [298, 248] on div "Image" at bounding box center [312, 243] width 42 height 12
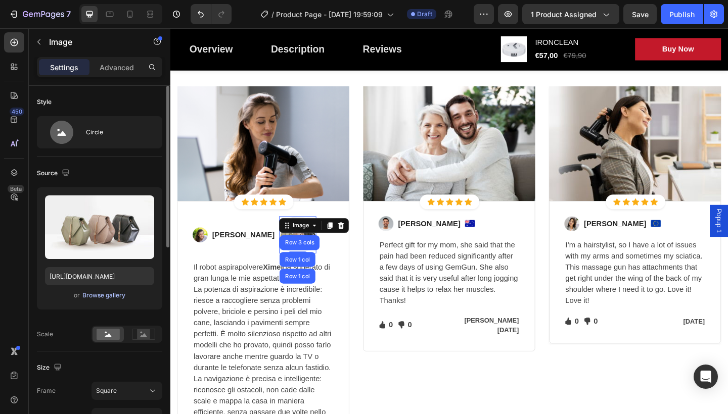
click at [115, 293] on div "Browse gallery" at bounding box center [103, 295] width 43 height 9
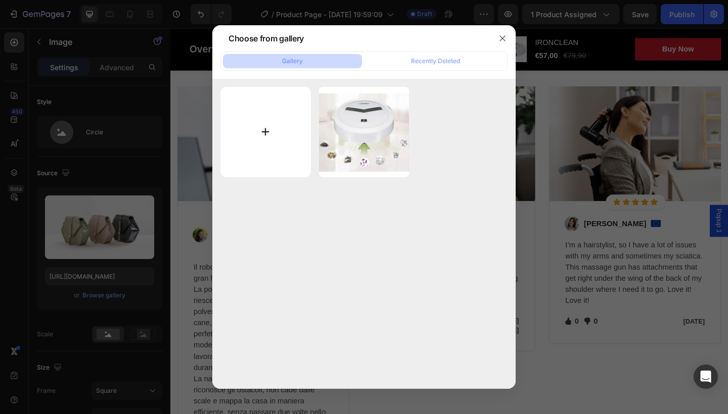
click at [262, 137] on input "file" at bounding box center [265, 132] width 90 height 90
type input "C:\fakepath\206750-large-bandiera-italia-50x70-con-asola-per-bastone.jpg"
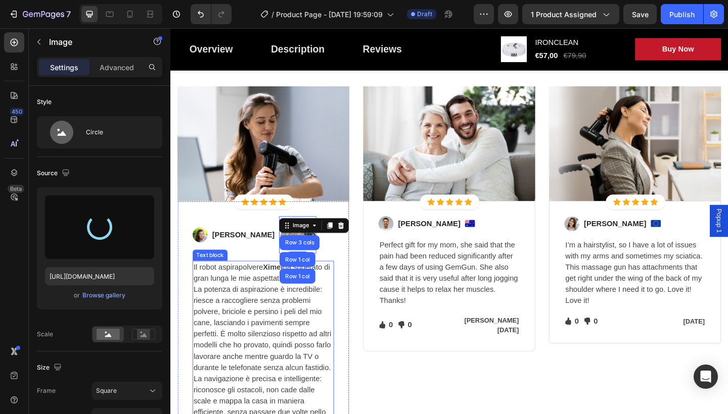
type input "[URL][DOMAIN_NAME]"
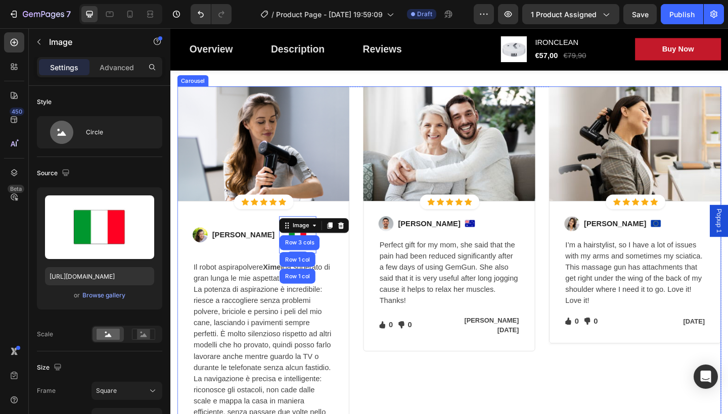
click at [369, 302] on div "Image Icon Icon Icon Icon Icon Icon List Hoz Row Row Image [PERSON_NAME]. Text …" at bounding box center [473, 298] width 591 height 413
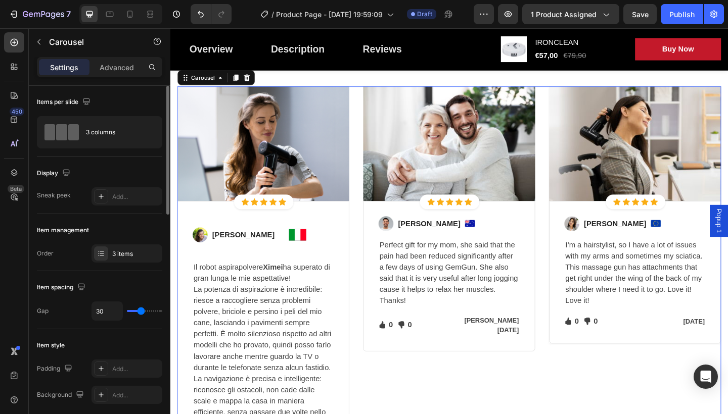
type input "26"
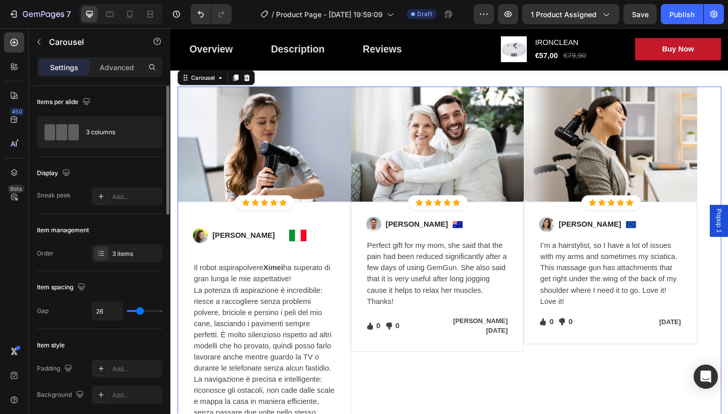
type input "25"
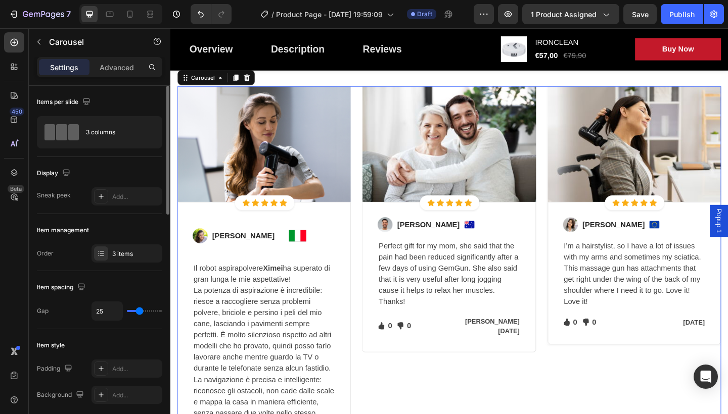
type input "19"
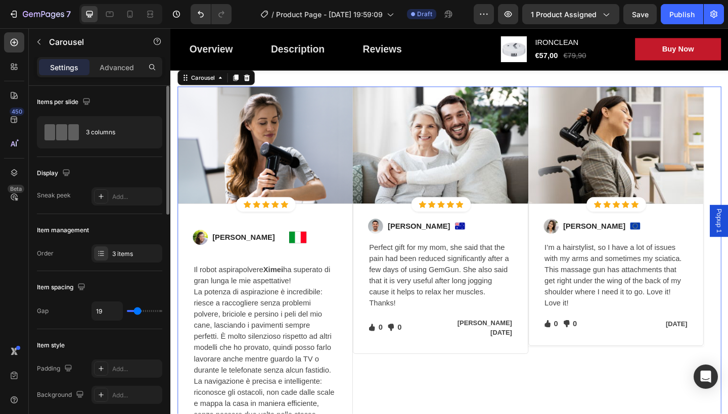
type input "18"
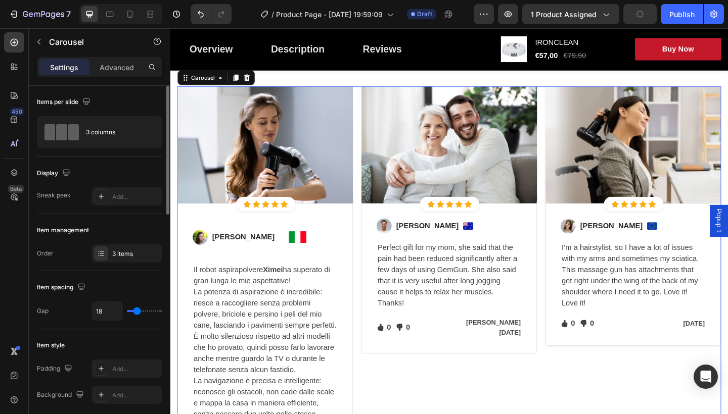
type input "18"
click at [135, 312] on input "range" at bounding box center [144, 311] width 35 height 2
type input "37"
type input "80"
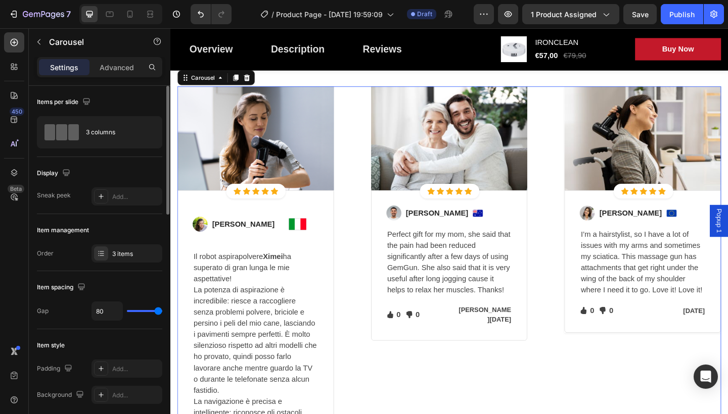
drag, startPoint x: 135, startPoint y: 312, endPoint x: 180, endPoint y: 317, distance: 44.7
type input "80"
click at [180, 0] on div "7 / Product Page - [DATE] 19:59:09 Draft Preview 1 product assigned Save Publis…" at bounding box center [364, 0] width 728 height 0
type input "78"
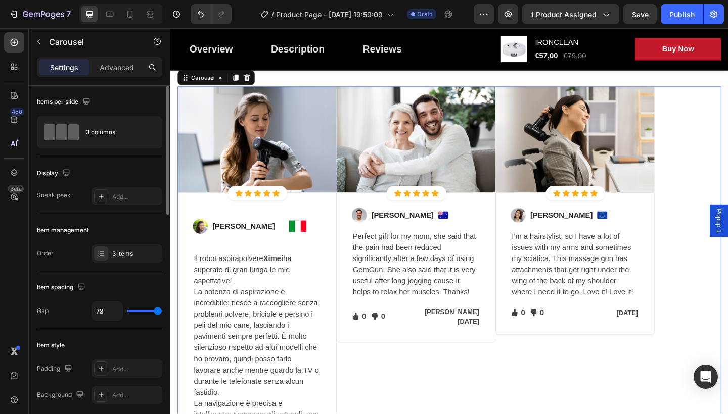
type input "72"
type input "57"
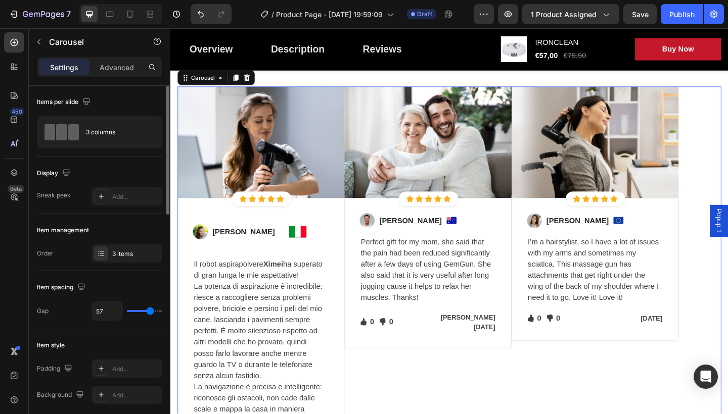
type input "46"
type input "36"
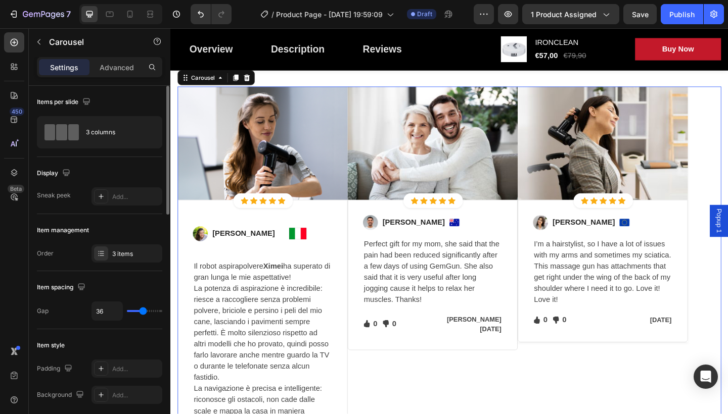
type input "23"
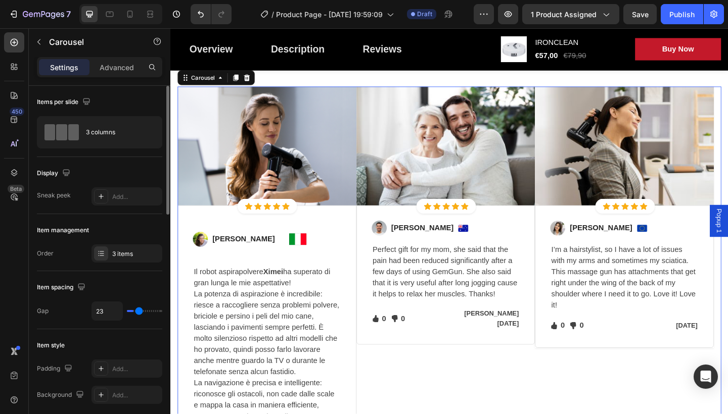
type input "8"
type input "0"
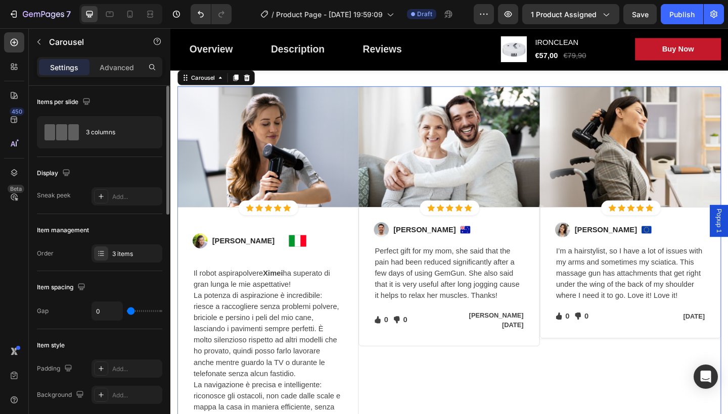
type input "5"
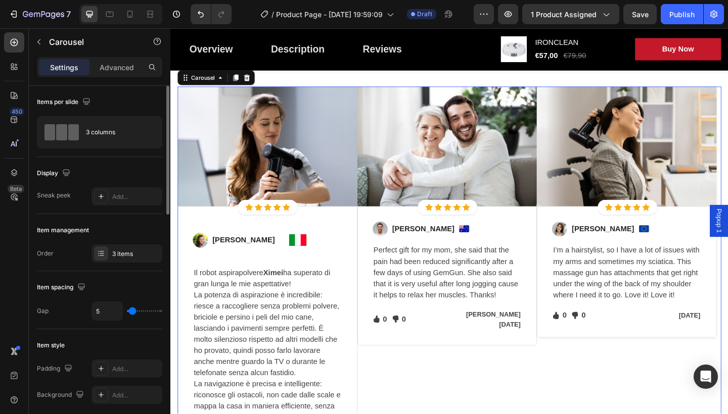
type input "8"
type input "16"
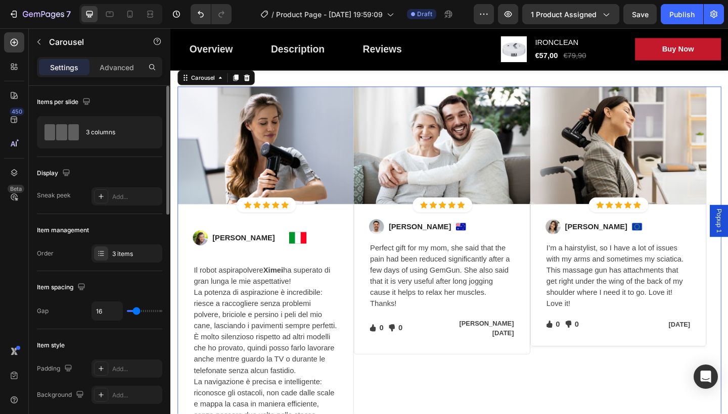
type input "22"
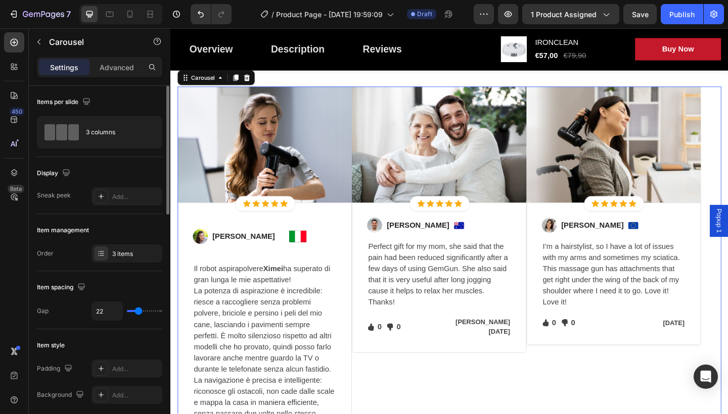
type input "39"
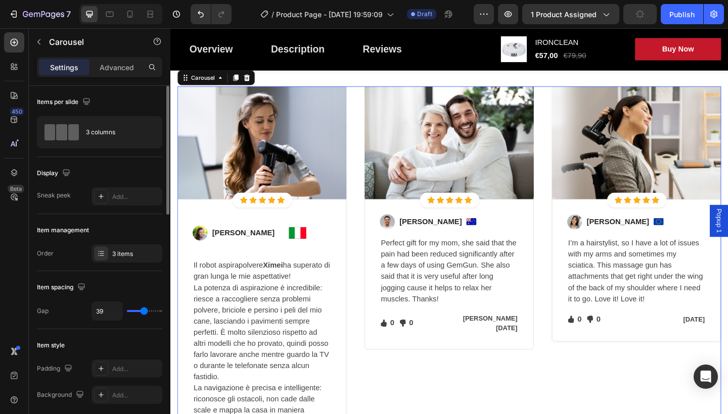
type input "37"
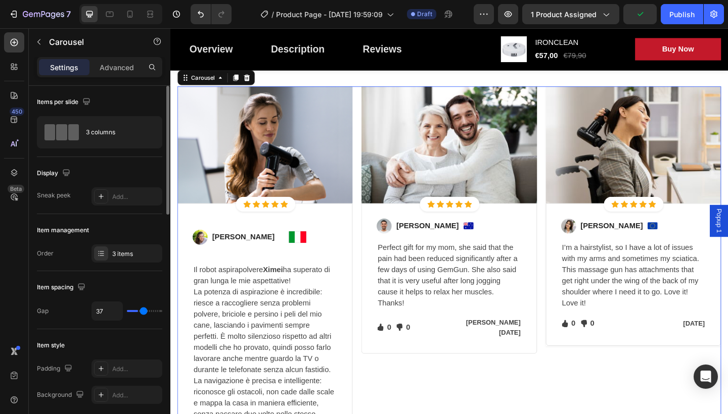
type input "19"
type input "20"
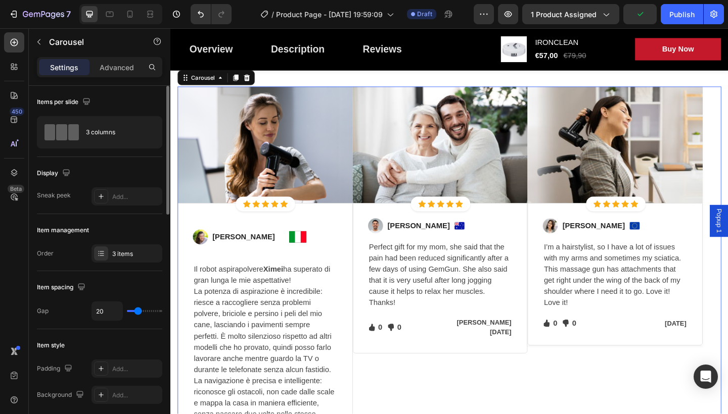
type input "40"
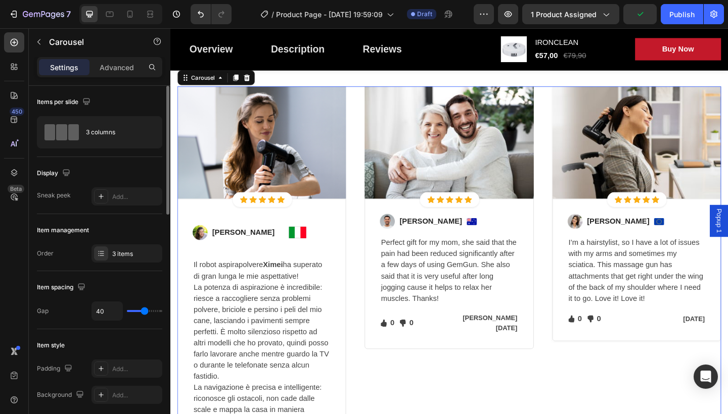
type input "39"
type input "37"
type input "32"
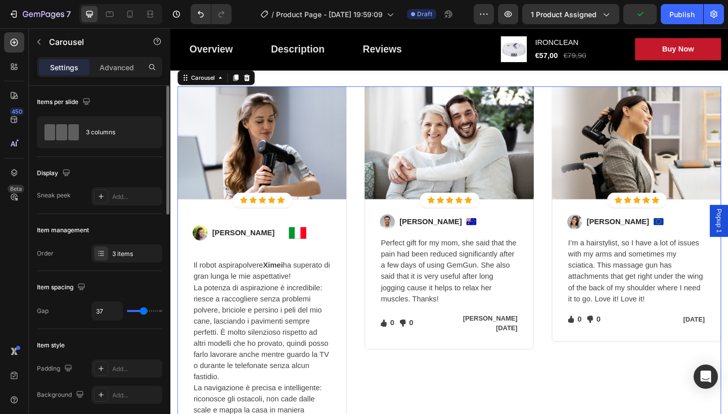
type input "32"
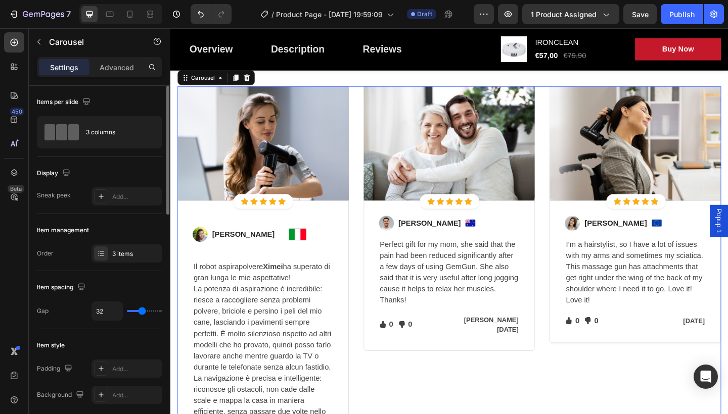
type input "30"
drag, startPoint x: 160, startPoint y: 310, endPoint x: 140, endPoint y: 317, distance: 21.3
type input "30"
click at [140, 317] on div "30" at bounding box center [126, 311] width 71 height 19
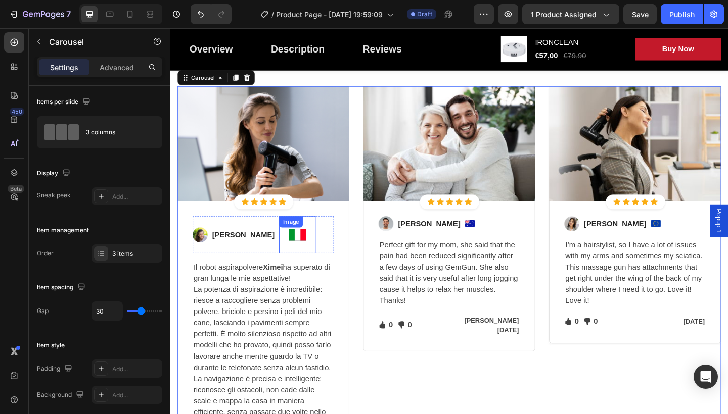
click at [293, 250] on img at bounding box center [309, 253] width 40 height 40
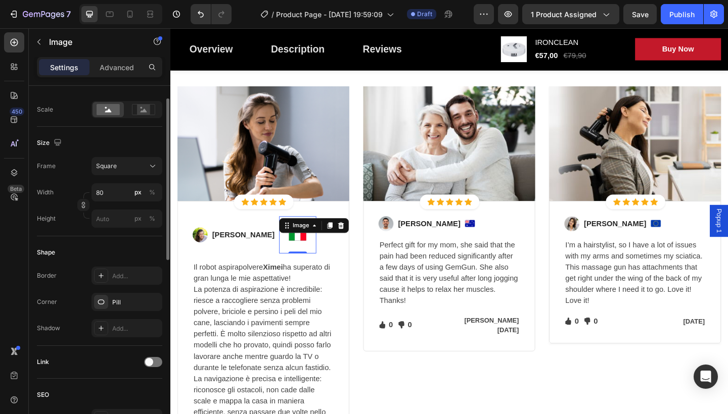
scroll to position [164, 0]
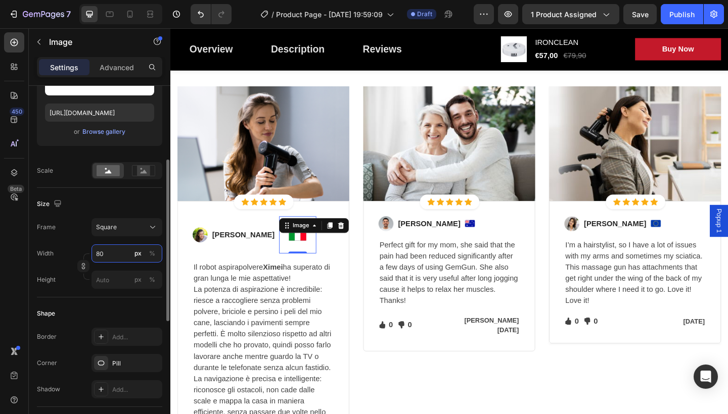
click at [120, 257] on input "80" at bounding box center [126, 254] width 71 height 18
type input "8"
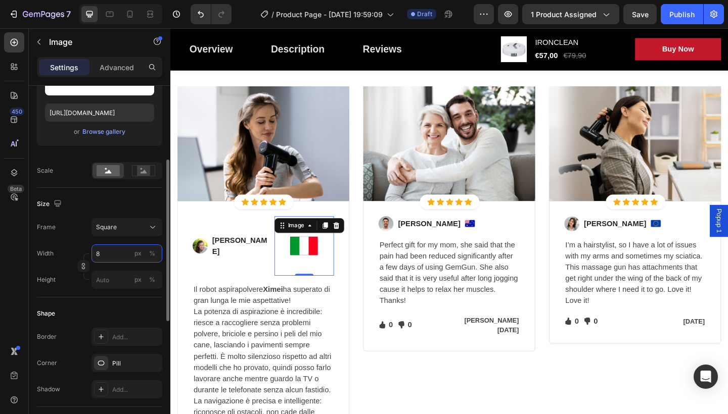
type input "87"
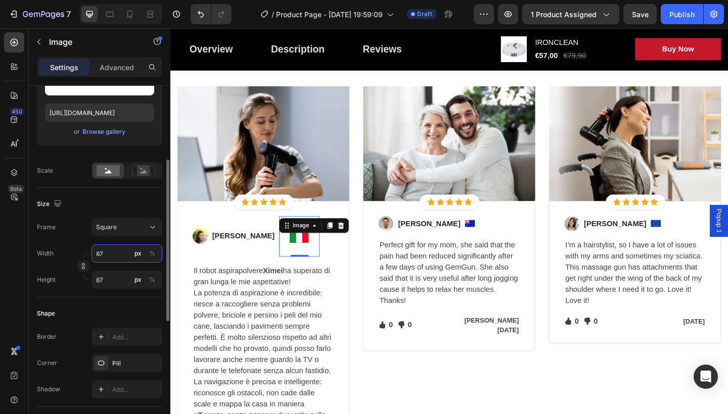
type input "870"
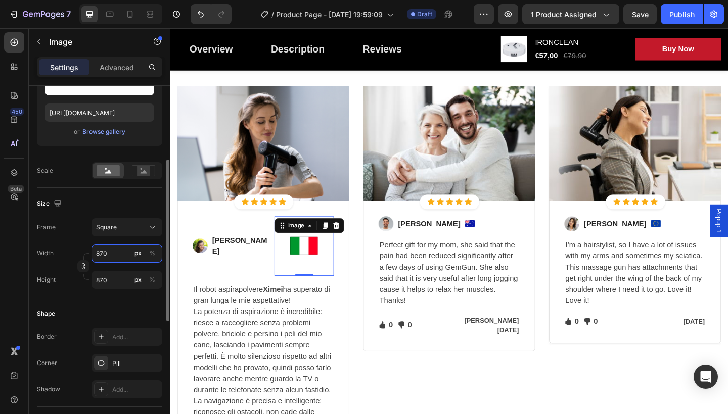
type input "87"
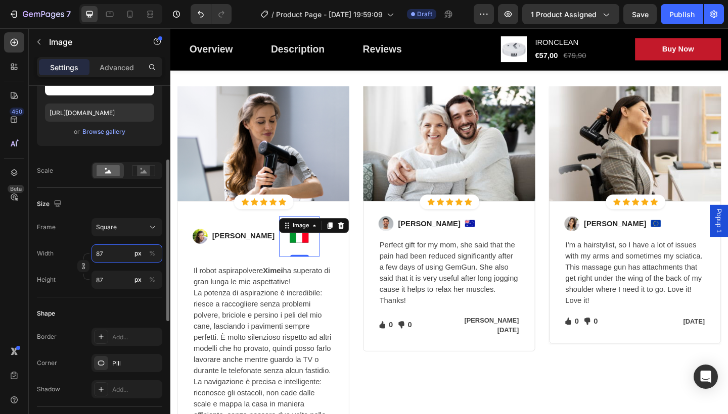
type input "8"
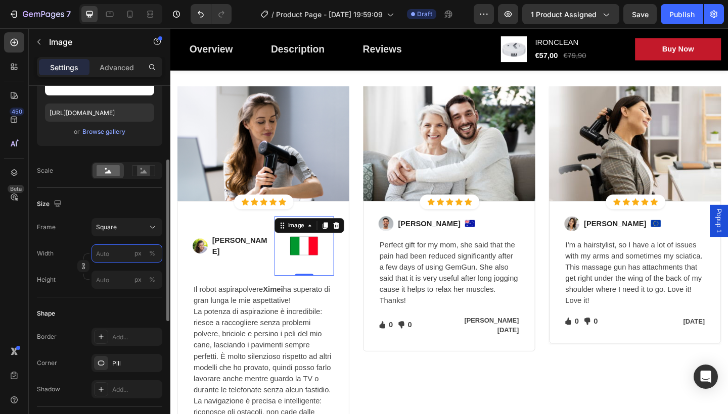
type input "8"
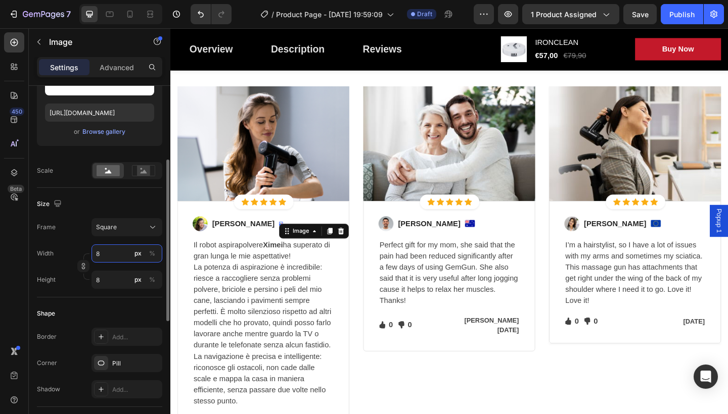
type input "87"
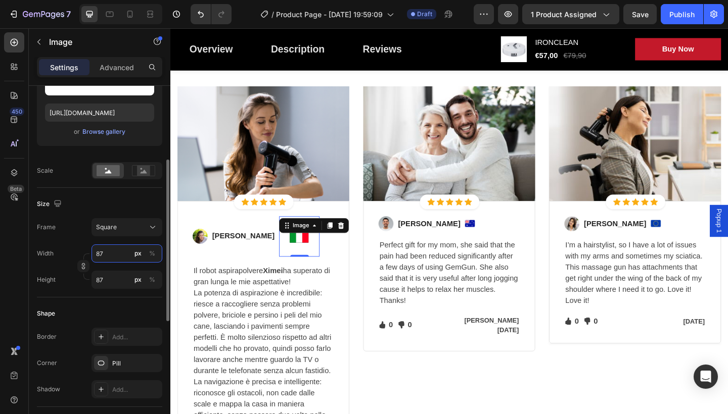
type input "870"
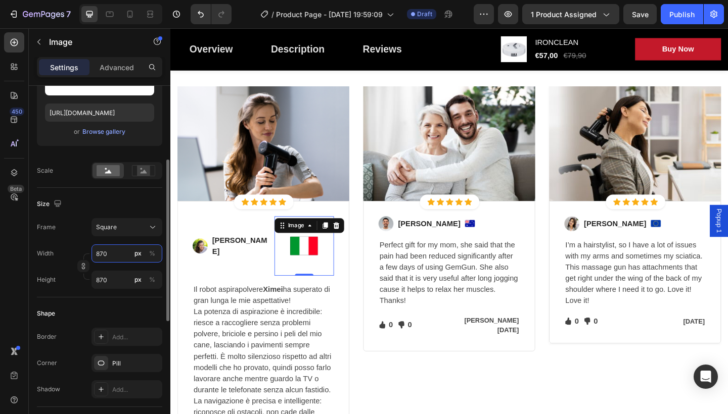
type input "87"
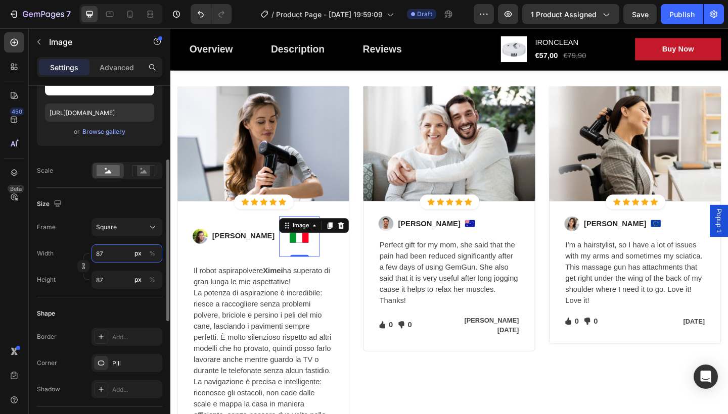
type input "8"
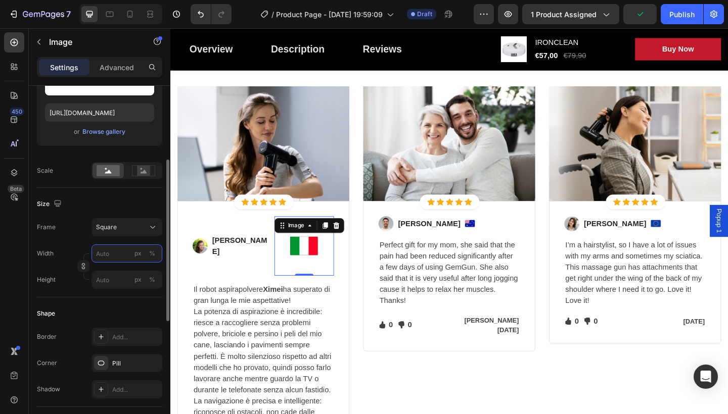
type input "2"
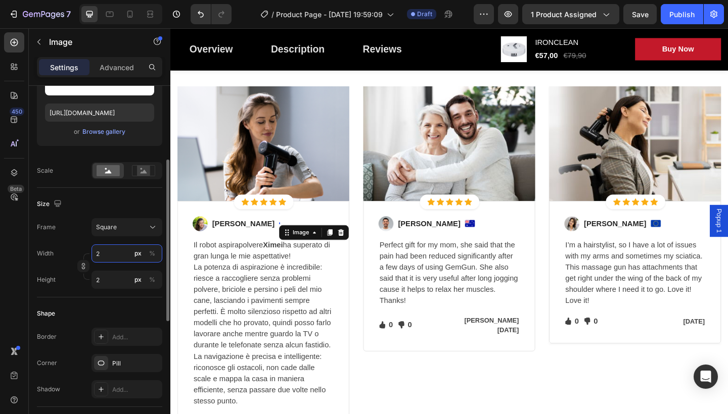
type input "20"
type input "2"
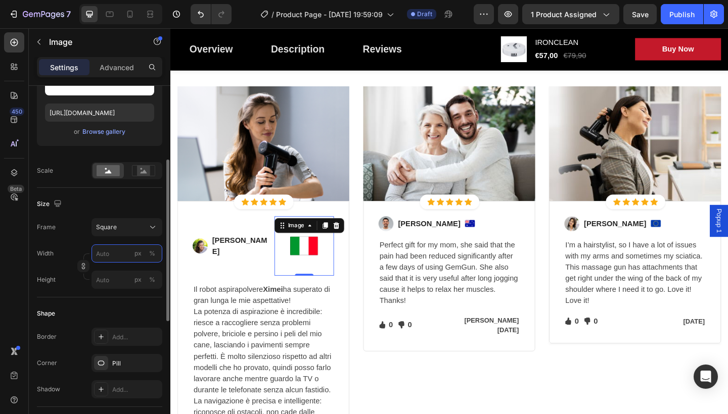
type input "2"
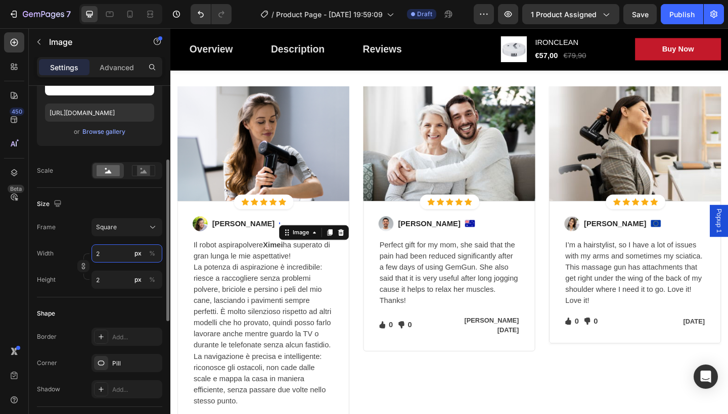
type input "24"
type input "240"
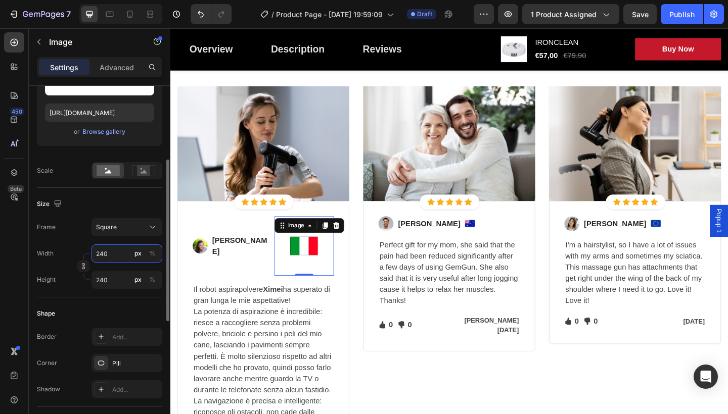
type input "24"
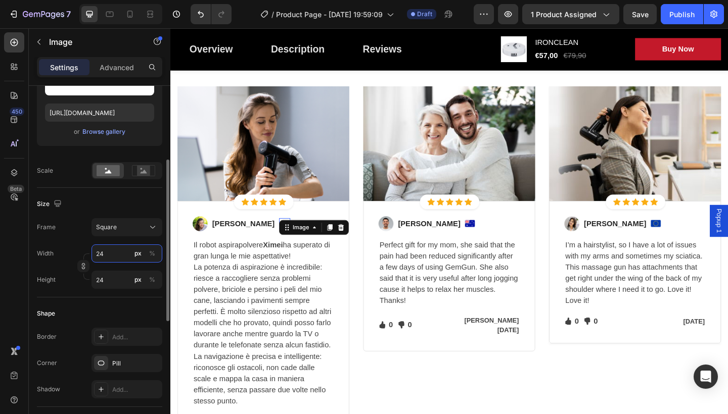
type input "2"
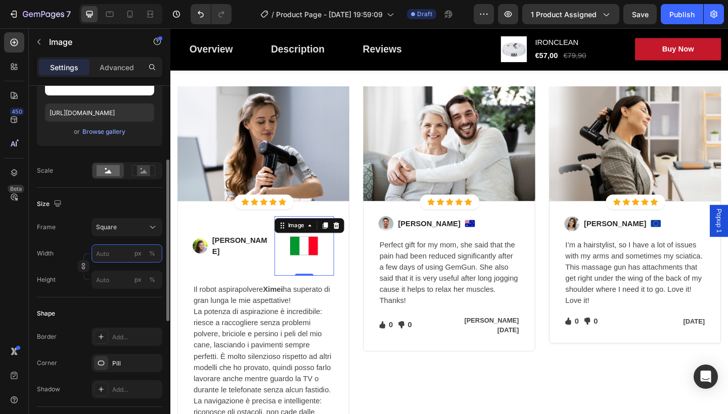
type input "2"
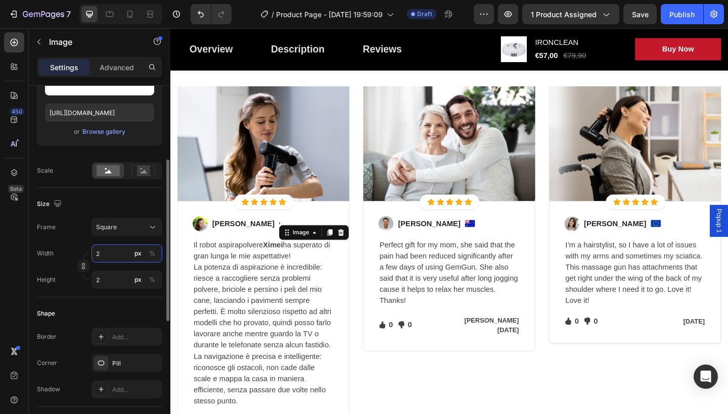
type input "24"
type input "2"
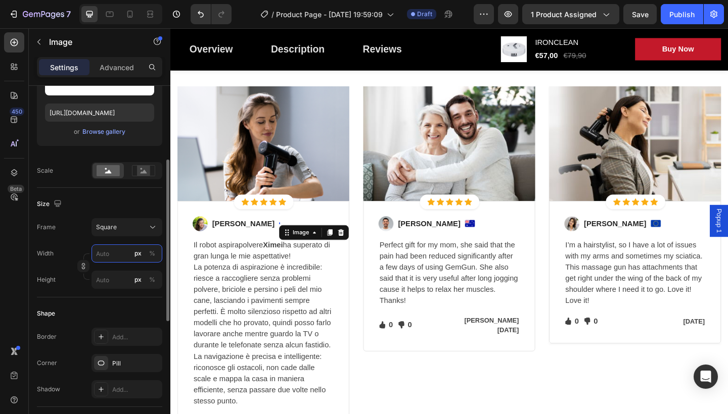
type input "2"
type input "24"
type input "2"
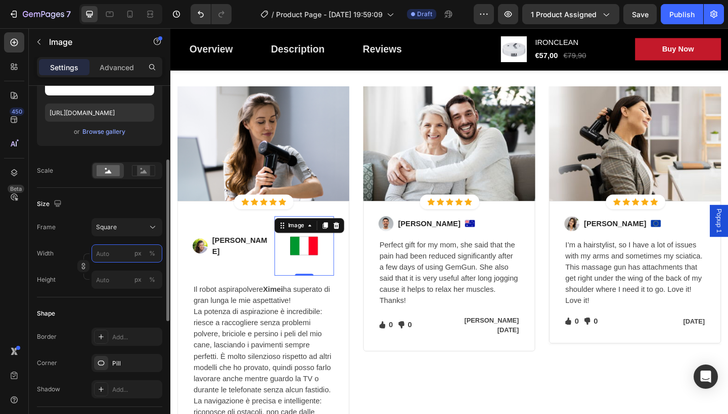
type input "2"
type input "4"
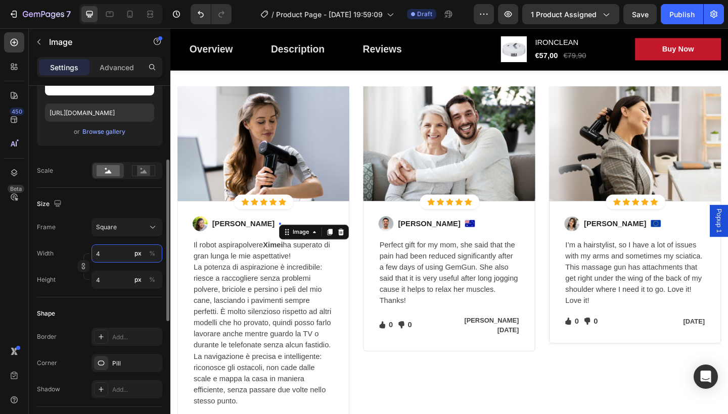
type input "40"
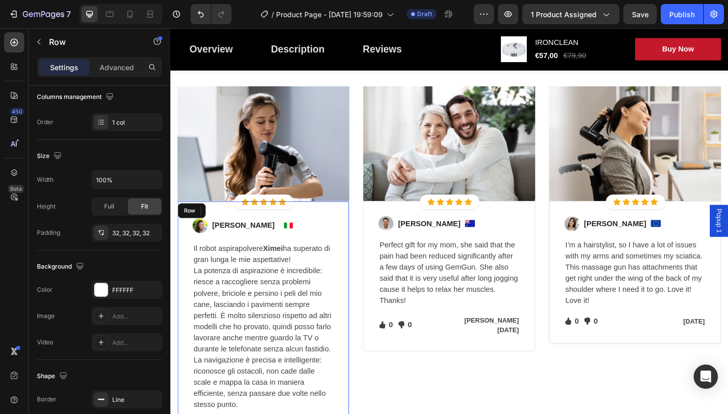
click at [352, 239] on div "Image [PERSON_NAME] Text block Image 0 Row Il robot aspirapolvere Ximei ha supe…" at bounding box center [271, 351] width 187 height 268
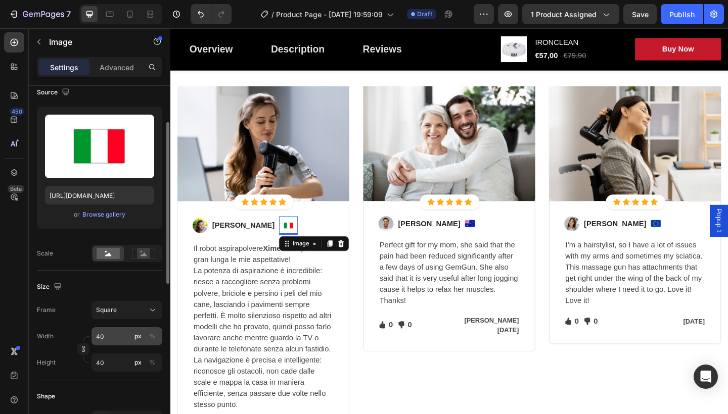
scroll to position [0, 0]
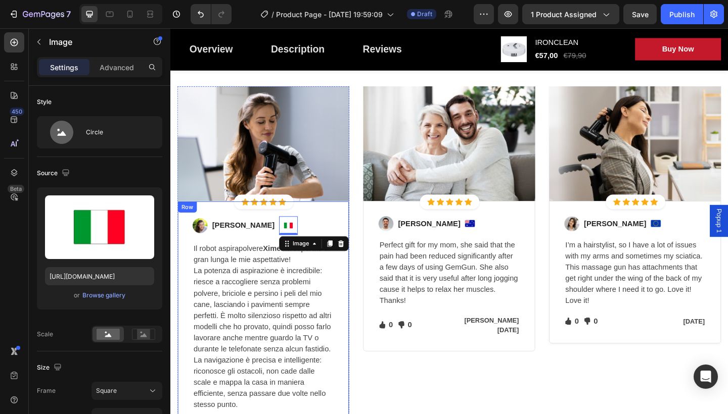
click at [344, 227] on div "Image [PERSON_NAME] Text block Image 0 Row Il robot aspirapolvere Ximei ha supe…" at bounding box center [271, 351] width 187 height 268
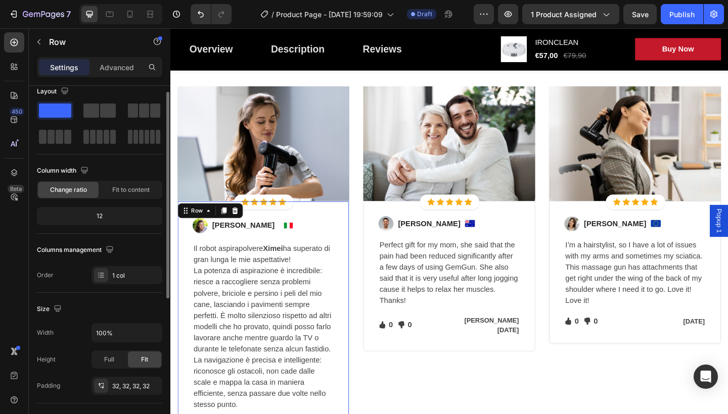
scroll to position [13, 0]
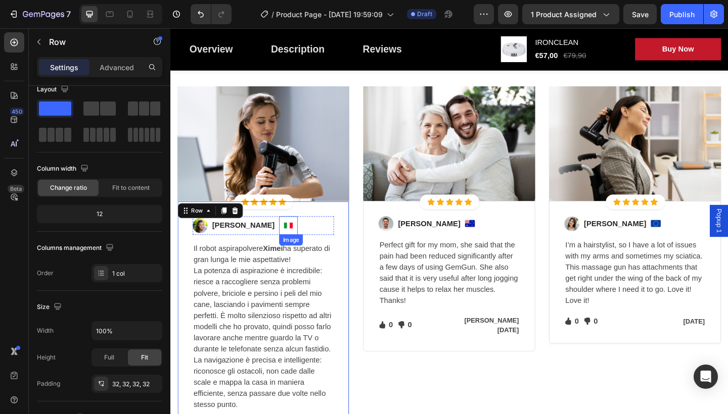
click at [289, 238] on img at bounding box center [299, 243] width 20 height 20
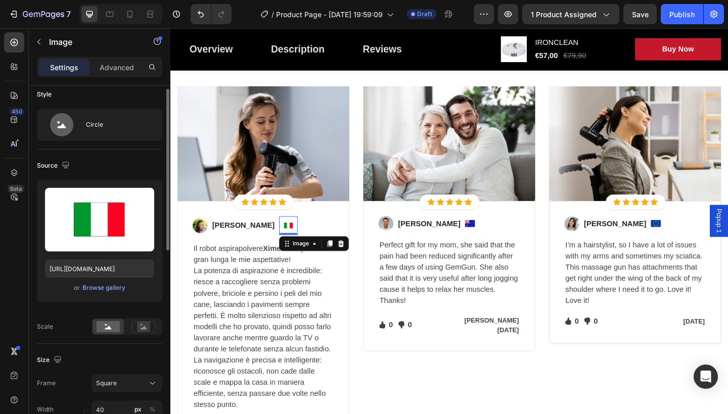
scroll to position [10, 0]
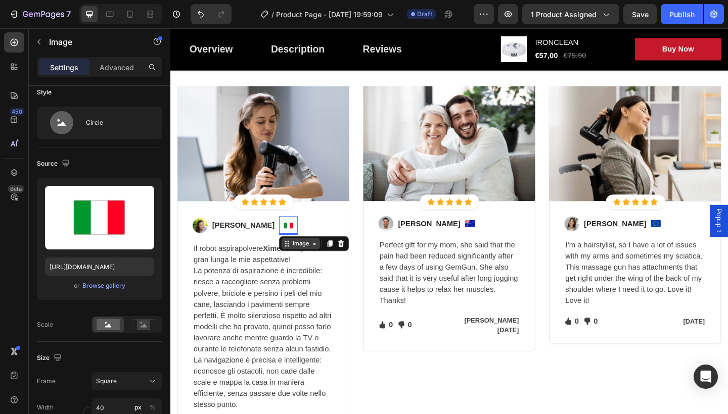
click at [301, 267] on div "Image" at bounding box center [312, 263] width 22 height 9
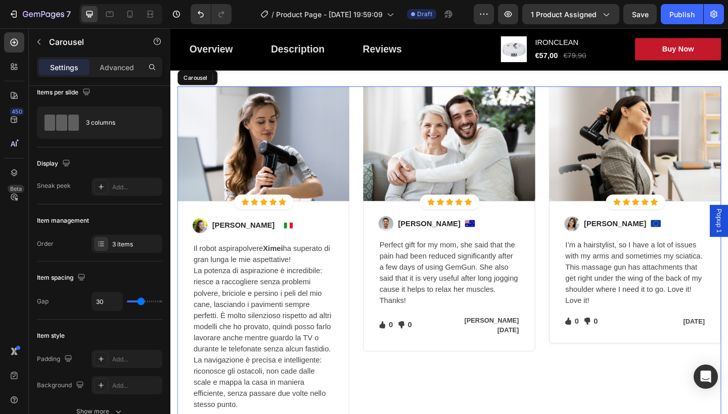
click at [395, 389] on div "Image Icon Icon Icon Icon Icon Icon List Hoz Row Row Image [PERSON_NAME] Text b…" at bounding box center [473, 288] width 187 height 393
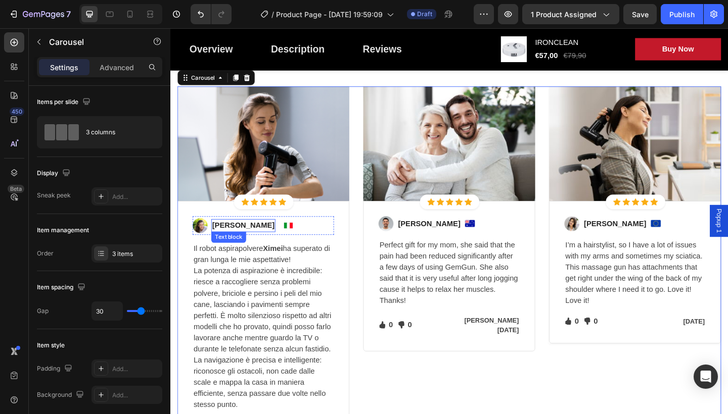
click at [236, 241] on p "[PERSON_NAME]" at bounding box center [250, 243] width 68 height 12
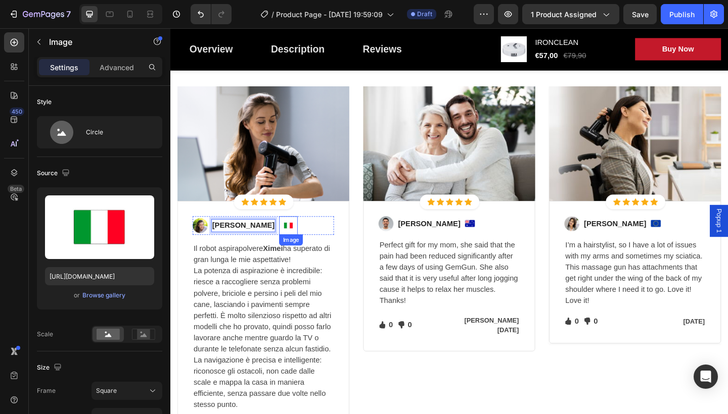
click at [289, 247] on img at bounding box center [299, 243] width 20 height 20
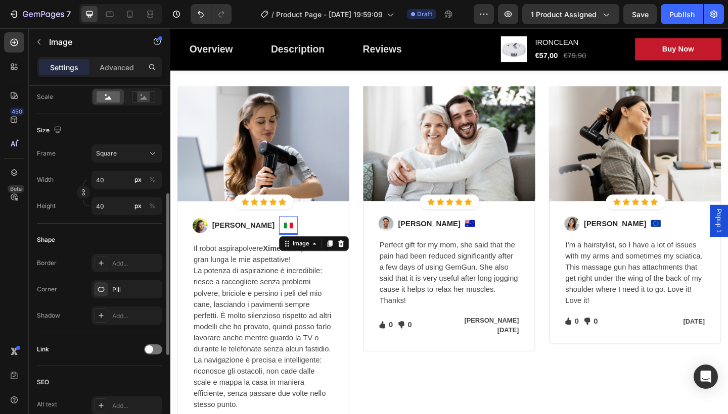
scroll to position [239, 0]
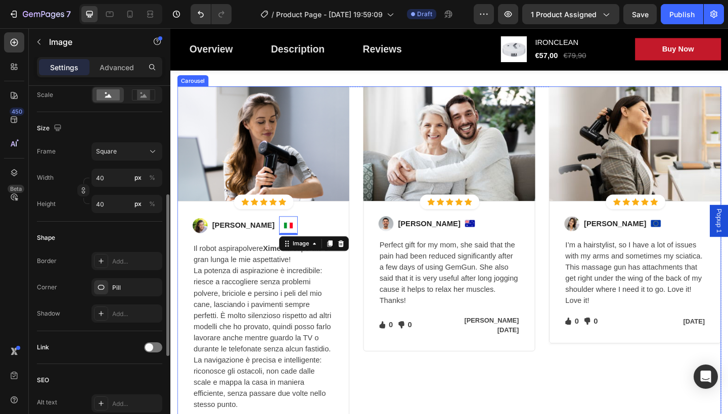
click at [458, 414] on div "Image Icon Icon Icon Icon Icon Icon List Hoz Row Row Image [PERSON_NAME] Text b…" at bounding box center [473, 288] width 187 height 393
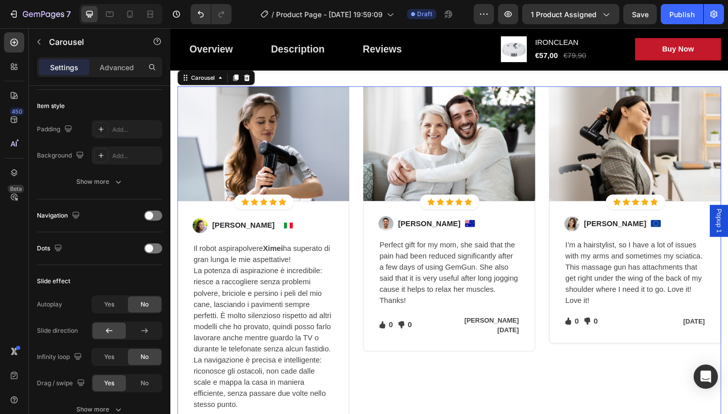
scroll to position [0, 0]
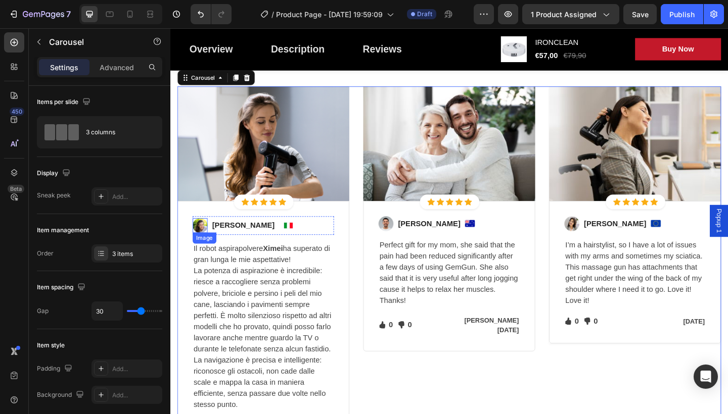
click at [201, 244] on img at bounding box center [203, 243] width 16 height 16
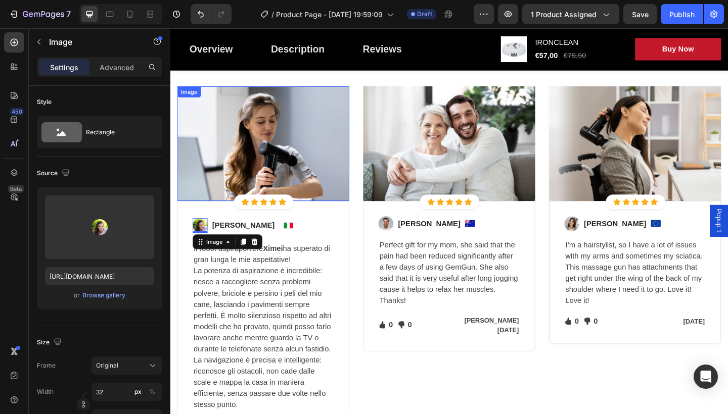
click at [315, 125] on img at bounding box center [271, 154] width 187 height 125
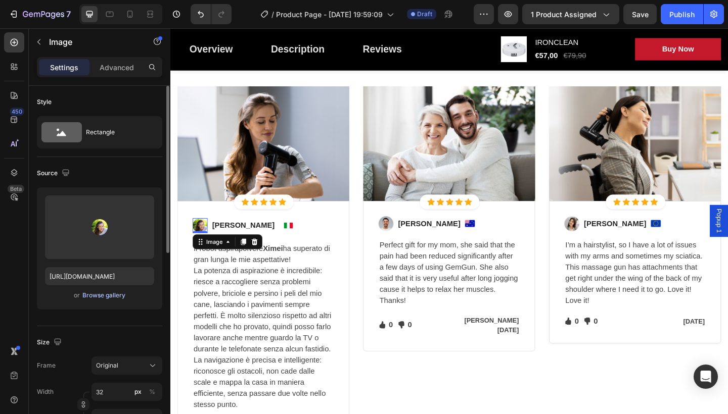
click at [84, 297] on div "Browse gallery" at bounding box center [103, 295] width 43 height 9
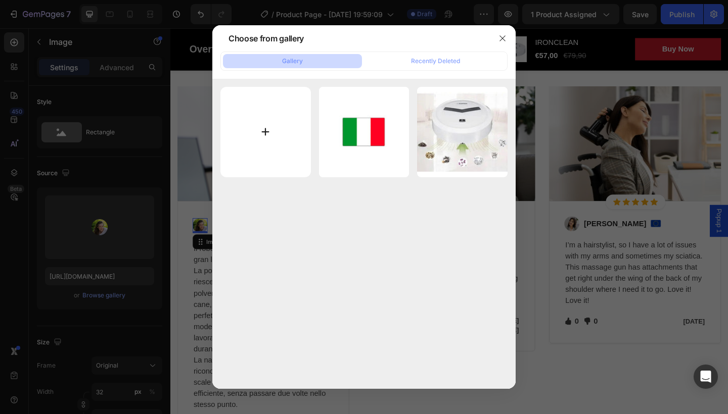
click at [270, 138] on input "file" at bounding box center [265, 132] width 90 height 90
click at [261, 135] on input "file" at bounding box center [265, 132] width 90 height 90
type input "C:\fakepath\antonella_clerici-1024x1024.jpg"
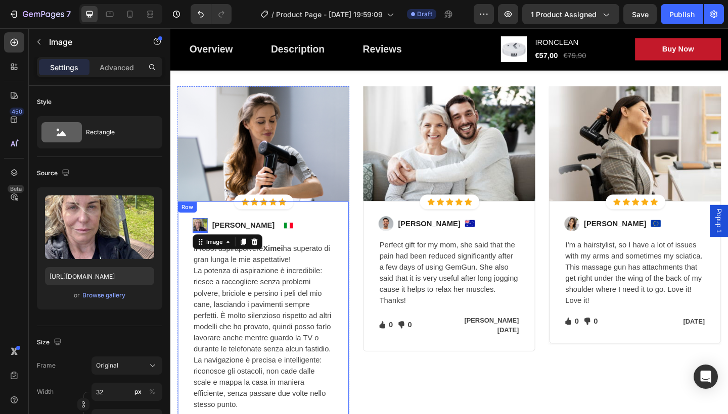
type input "[URL][DOMAIN_NAME]"
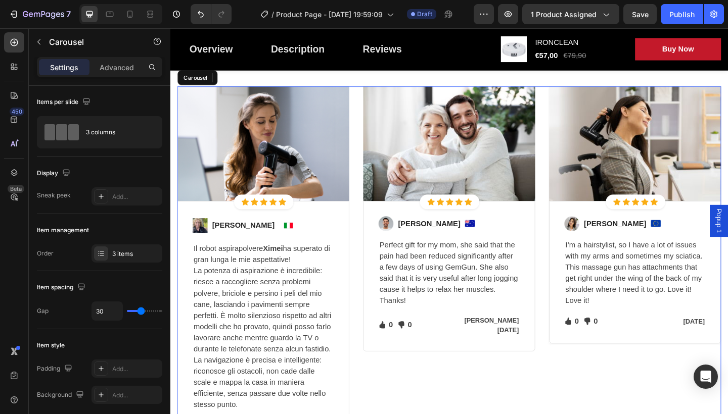
click at [376, 251] on div "Image Icon Icon Icon Icon Icon Icon List Hoz Row Row Image 0 [PERSON_NAME] Text…" at bounding box center [473, 288] width 591 height 393
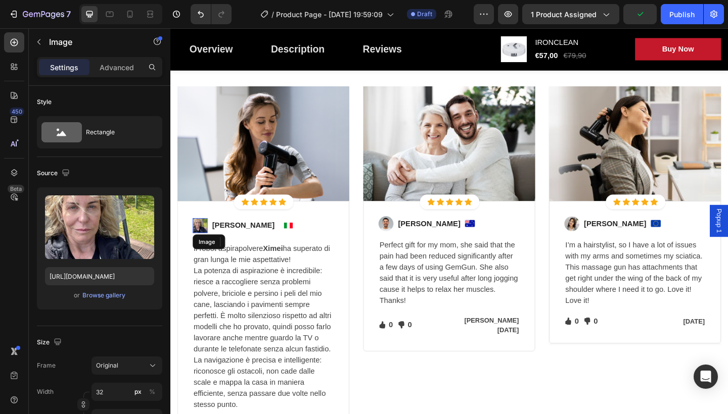
click at [200, 243] on img at bounding box center [203, 243] width 16 height 16
click at [201, 237] on img at bounding box center [203, 243] width 16 height 16
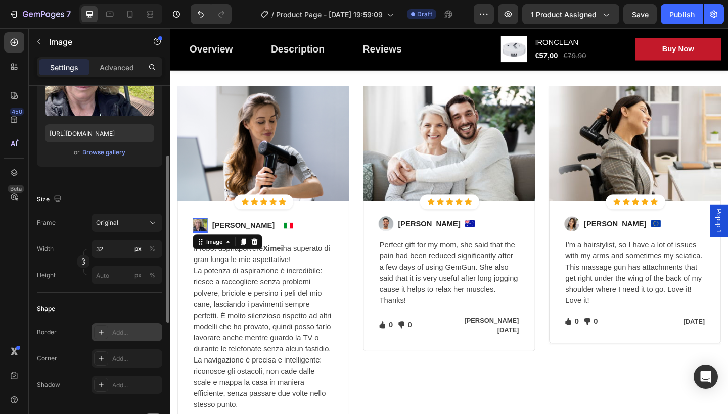
scroll to position [145, 0]
click at [120, 330] on div "Add..." at bounding box center [135, 330] width 47 height 9
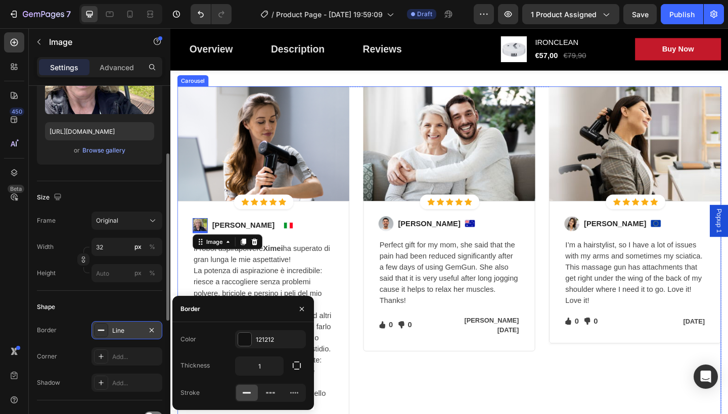
click at [458, 410] on div "Image Icon Icon Icon Icon Icon Icon List Hoz Row Row Image [PERSON_NAME] Text b…" at bounding box center [473, 288] width 187 height 393
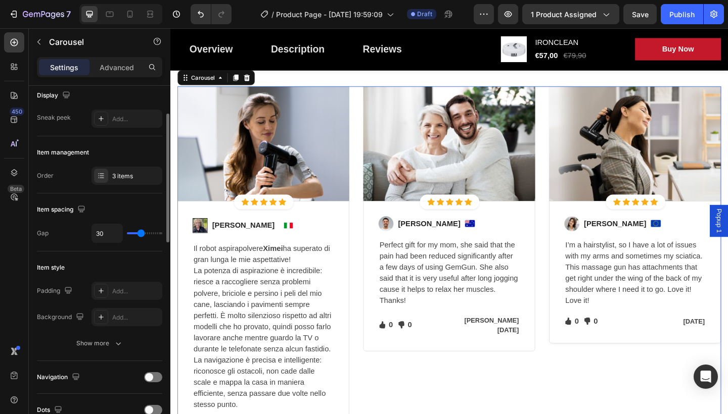
scroll to position [0, 0]
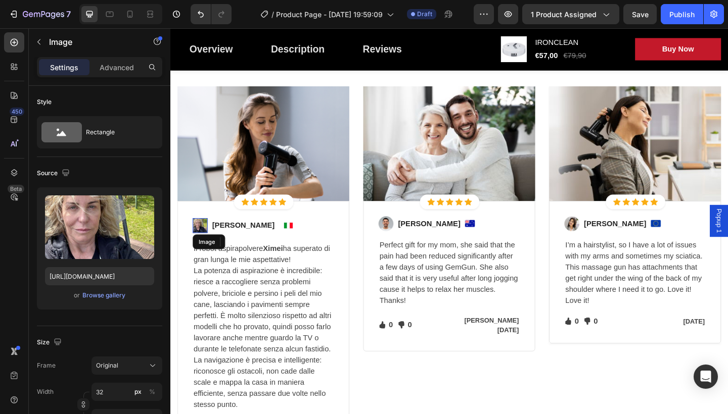
click at [206, 239] on img at bounding box center [203, 243] width 16 height 16
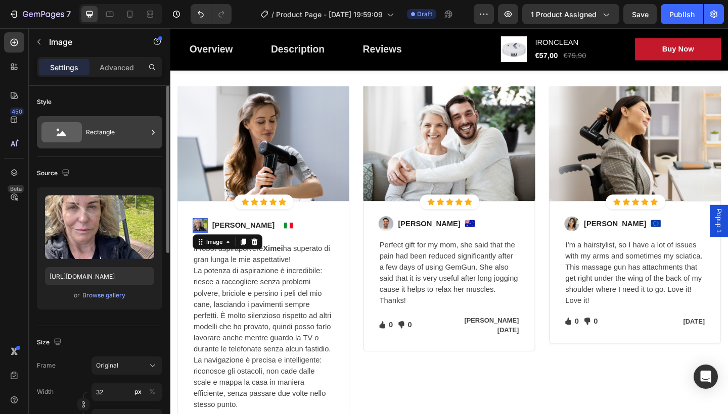
click at [149, 132] on icon at bounding box center [153, 132] width 10 height 10
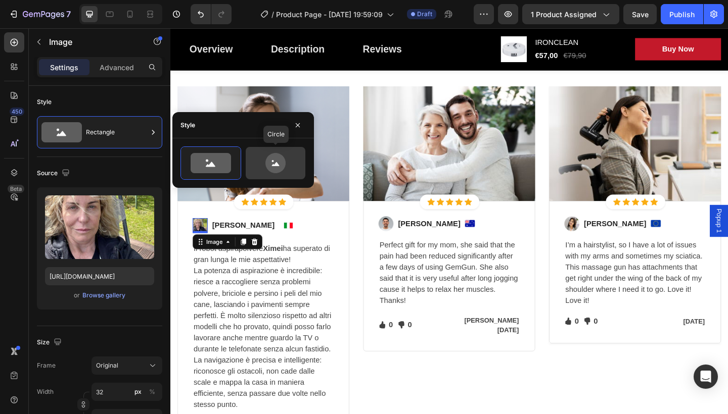
click at [278, 165] on icon at bounding box center [276, 164] width 8 height 4
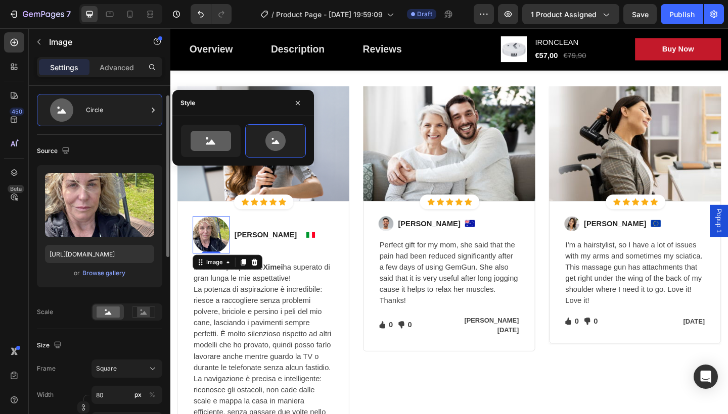
scroll to position [76, 0]
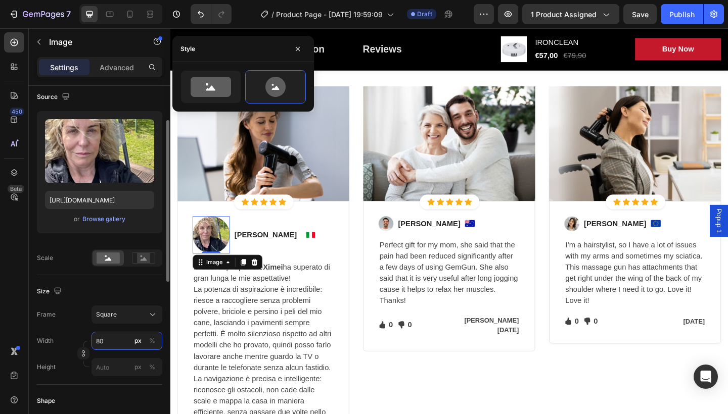
click at [114, 337] on input "80" at bounding box center [126, 341] width 71 height 18
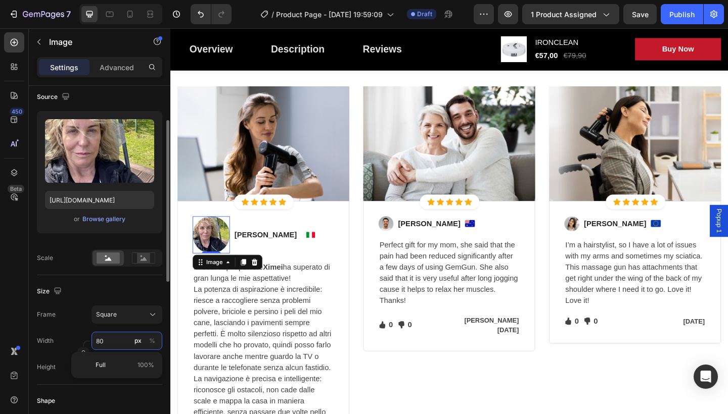
type input "480"
type input "4080"
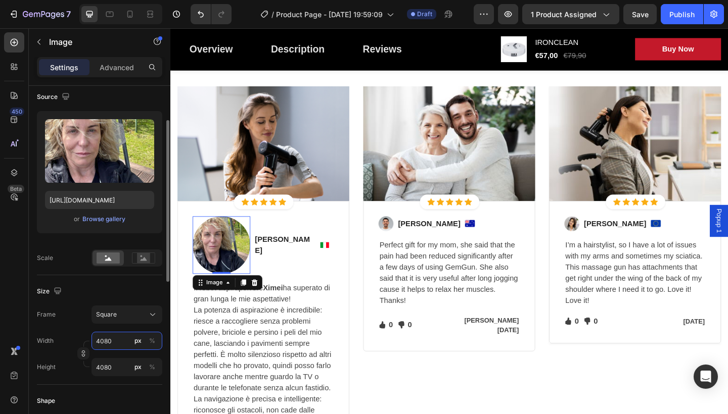
type input "480"
type input "48"
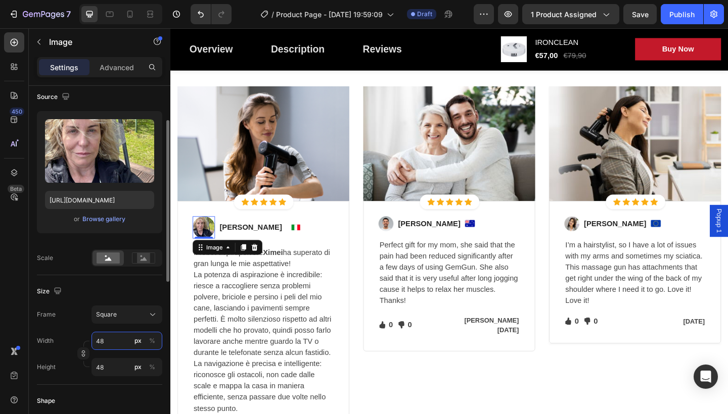
type input "4"
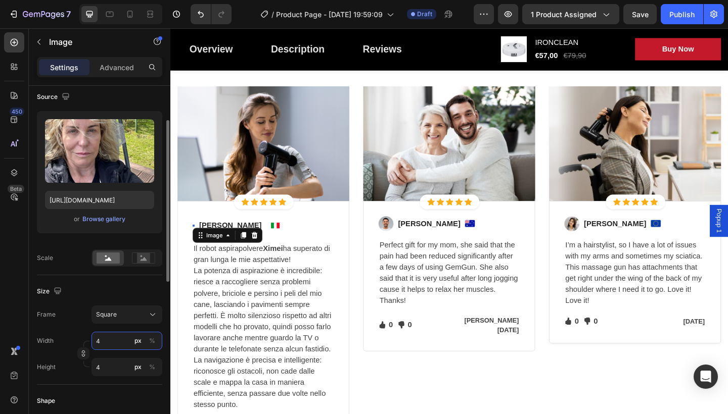
type input "40"
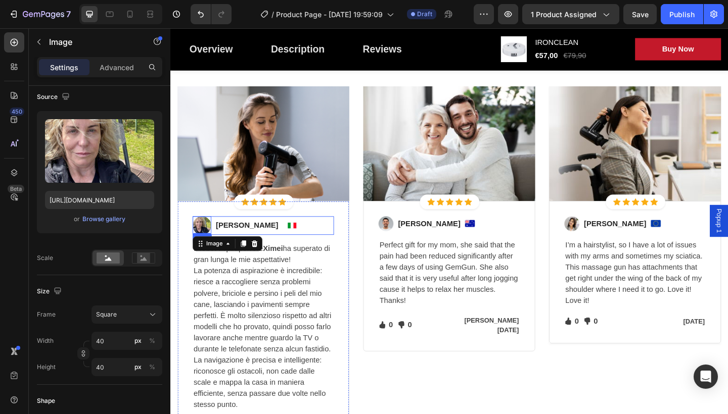
click at [302, 241] on div "Image 0 [PERSON_NAME] Text block Image Row" at bounding box center [272, 243] width 154 height 20
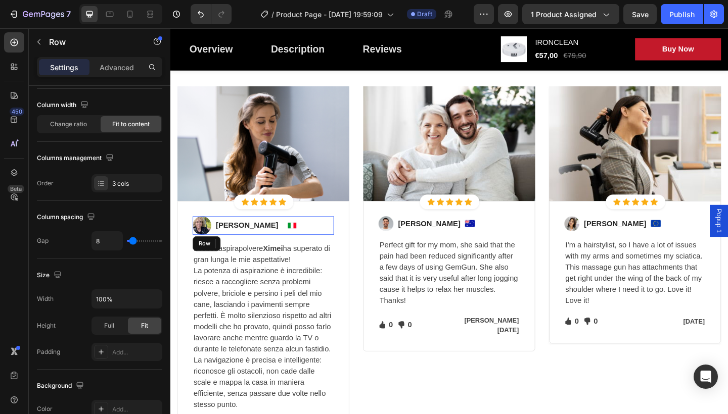
scroll to position [0, 0]
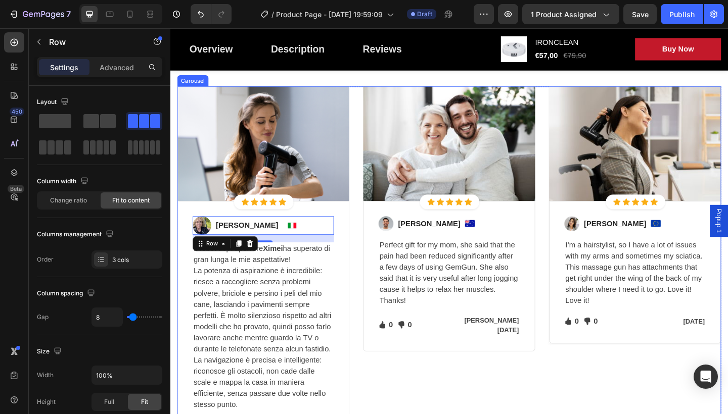
click at [375, 385] on div "Image Icon Icon Icon Icon Icon Icon List Hoz Row Row Image [PERSON_NAME]. Text …" at bounding box center [473, 288] width 591 height 393
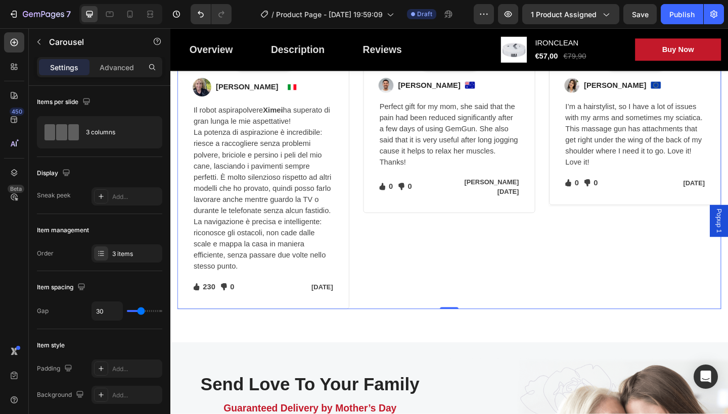
scroll to position [2196, 0]
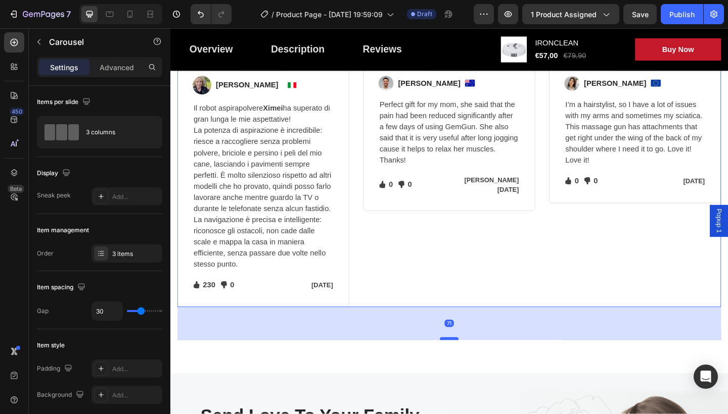
drag, startPoint x: 471, startPoint y: 330, endPoint x: 468, endPoint y: 366, distance: 36.0
click at [468, 366] on div at bounding box center [473, 366] width 20 height 3
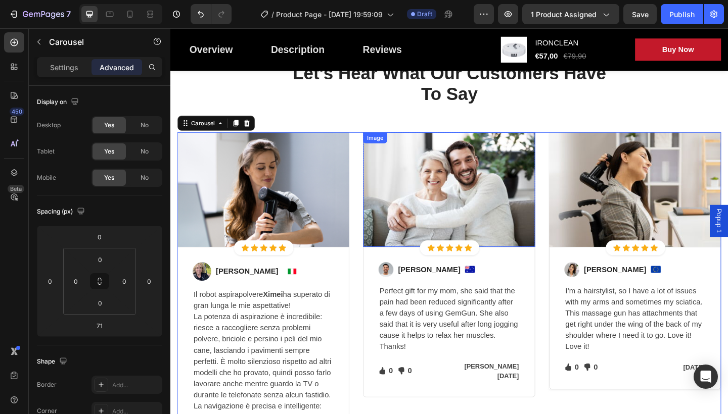
scroll to position [2006, 0]
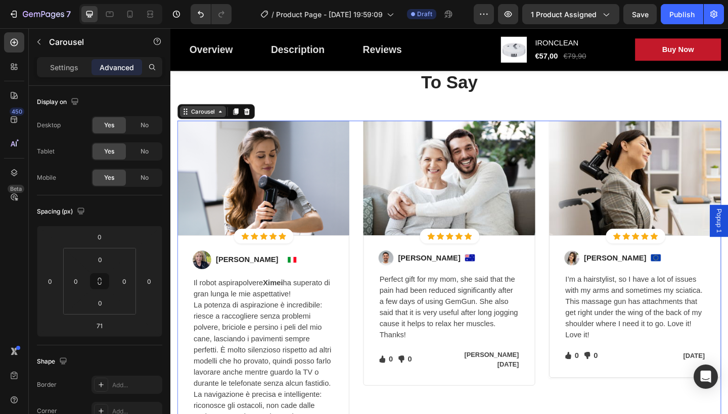
click at [227, 125] on div "Carousel" at bounding box center [205, 119] width 50 height 12
click at [727, 187] on div "Let's Hear What Our Customers Have To Say Heading Row Image Icon Icon Icon Icon…" at bounding box center [473, 305] width 591 height 505
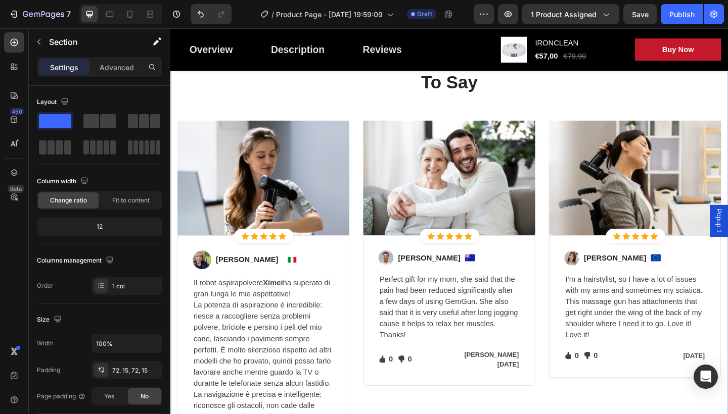
click at [202, 195] on div "Let's Hear What Our Customers Have To Say Heading Row Image Icon Icon Icon Icon…" at bounding box center [473, 305] width 591 height 505
click at [216, 228] on div "Let's Hear What Our Customers Have To Say Heading Row Image Icon Icon Icon Icon…" at bounding box center [473, 305] width 591 height 505
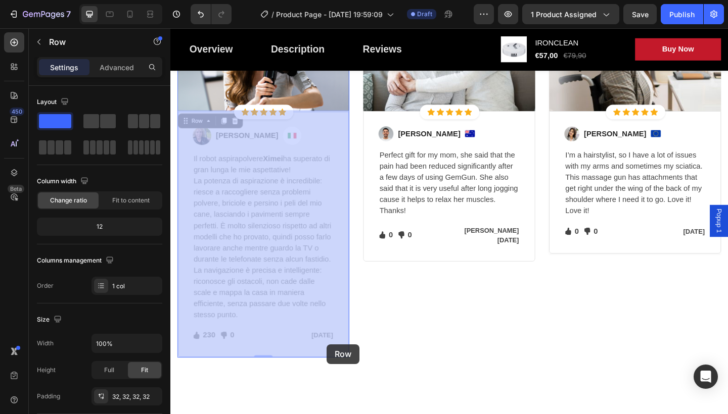
scroll to position [2147, 0]
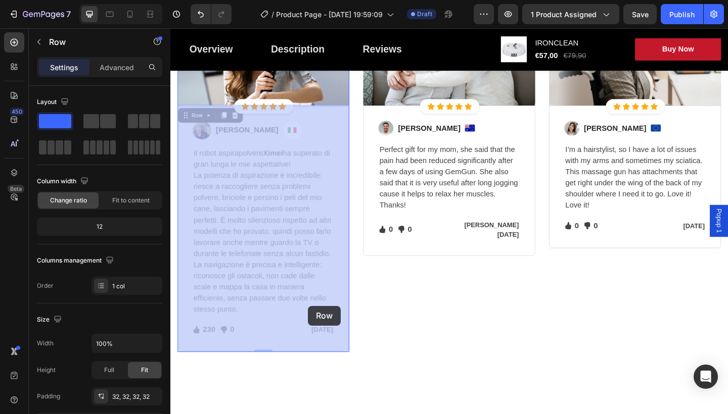
drag, startPoint x: 363, startPoint y: 401, endPoint x: 320, endPoint y: 330, distance: 82.3
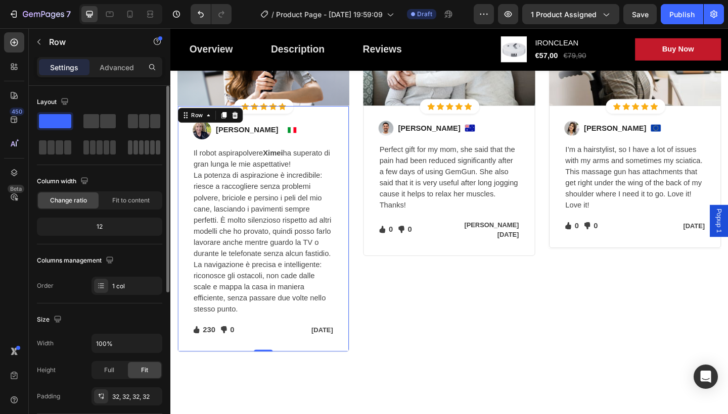
click at [141, 148] on span at bounding box center [141, 147] width 5 height 14
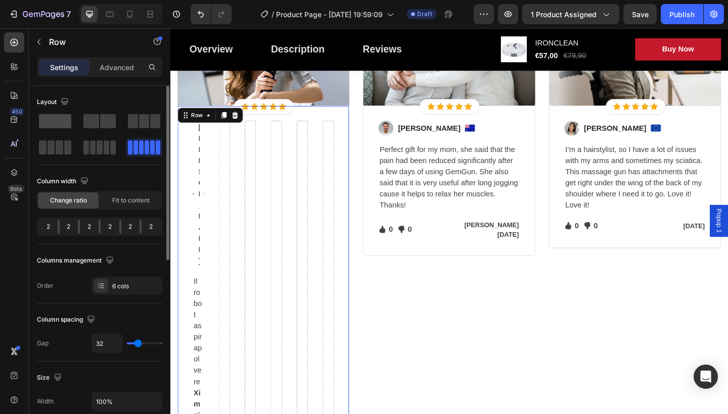
click at [67, 120] on span at bounding box center [55, 121] width 32 height 14
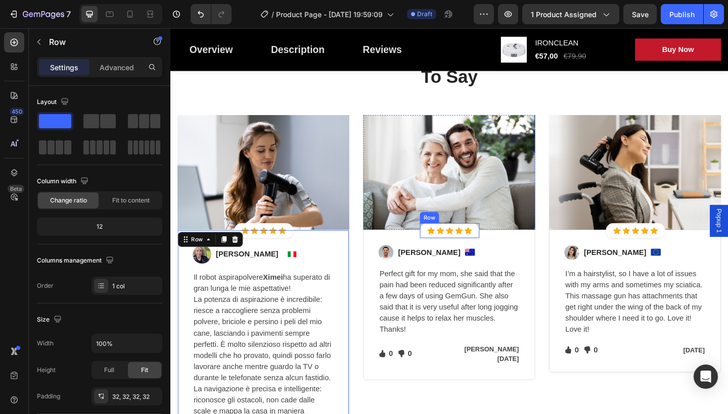
scroll to position [2014, 0]
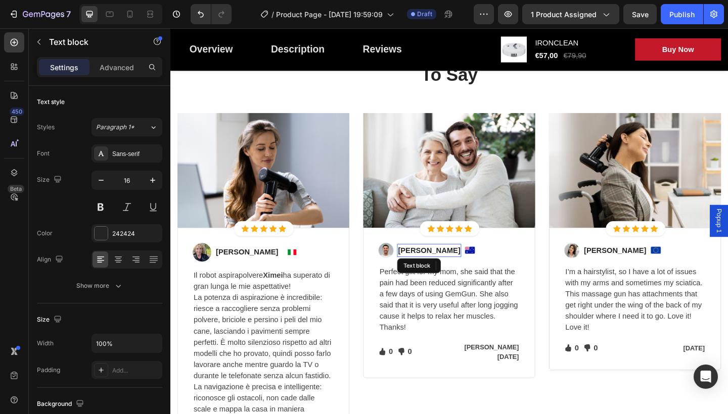
click at [457, 276] on p "[PERSON_NAME]" at bounding box center [452, 270] width 68 height 12
click at [456, 276] on p "[PERSON_NAME]" at bounding box center [452, 270] width 68 height 12
click at [460, 276] on p "[PERSON_NAME]" at bounding box center [452, 270] width 68 height 12
click at [461, 276] on p "[PERSON_NAME]" at bounding box center [452, 270] width 68 height 12
click at [491, 274] on img at bounding box center [496, 270] width 11 height 8
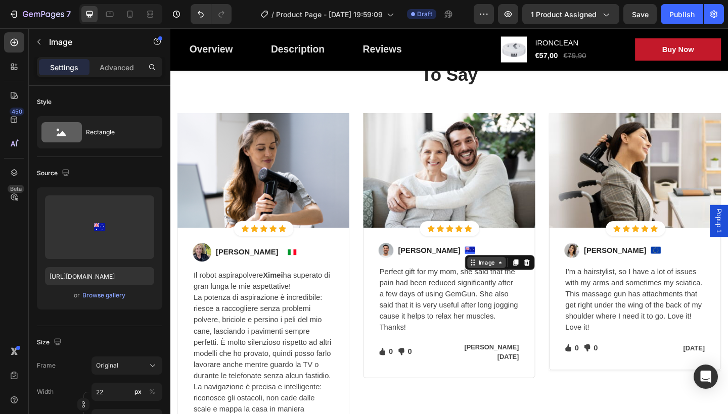
click at [501, 290] on div "Image" at bounding box center [514, 283] width 42 height 12
click at [503, 288] on div "Image" at bounding box center [514, 283] width 22 height 9
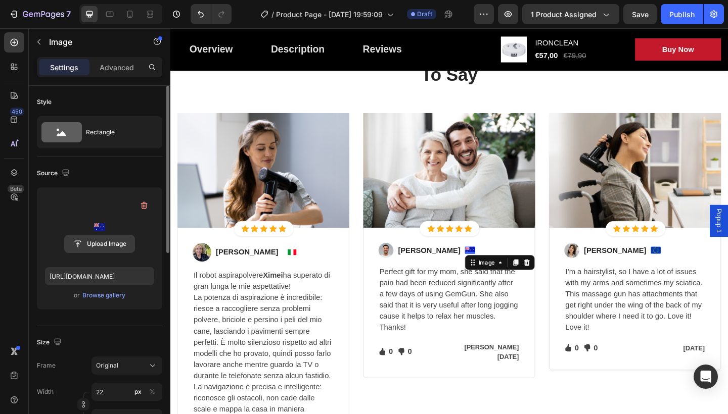
scroll to position [9, 0]
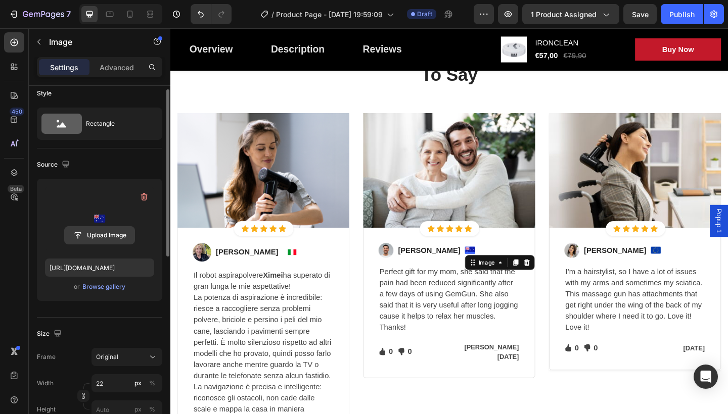
click at [93, 234] on input "file" at bounding box center [100, 235] width 70 height 17
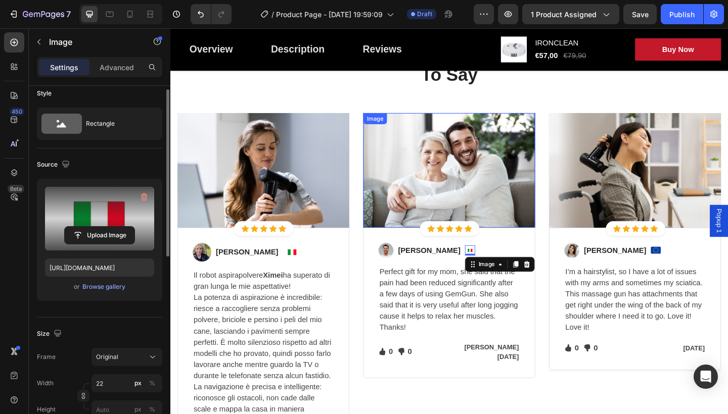
type input "[URL][DOMAIN_NAME]"
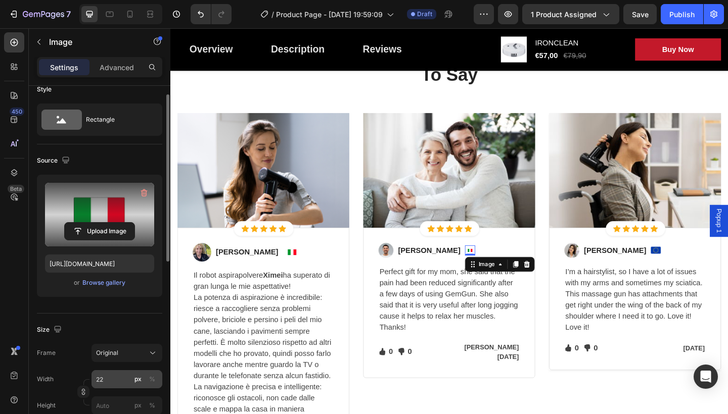
scroll to position [15, 0]
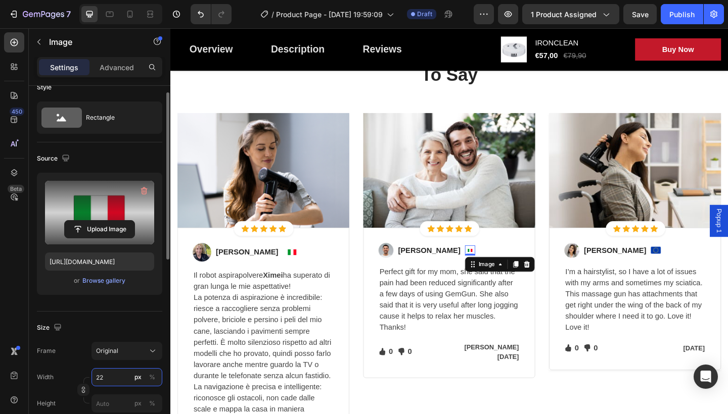
click at [111, 380] on input "22" at bounding box center [126, 377] width 71 height 18
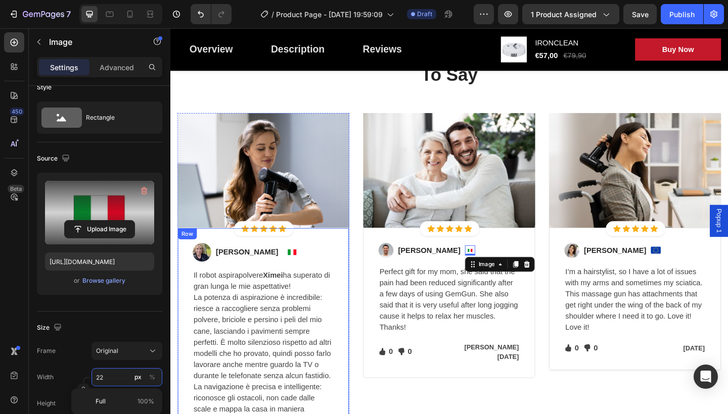
type input "2"
type input "40"
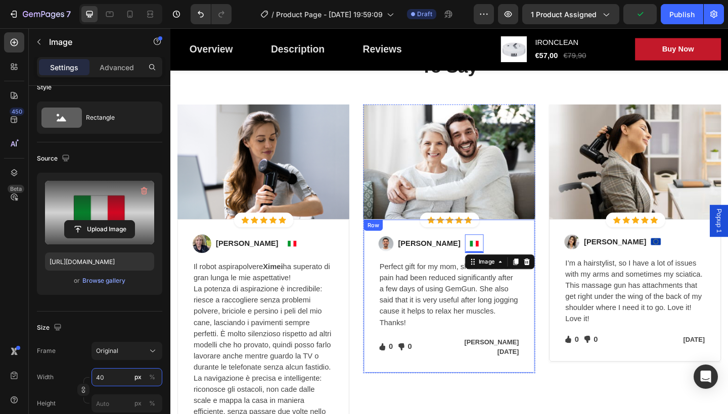
scroll to position [2086, 0]
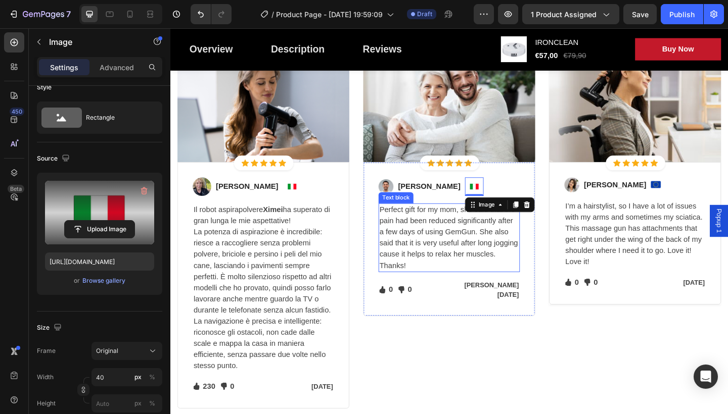
click at [430, 293] on p "Perfect gift for my mom, she said that the pain had been reduced significantly …" at bounding box center [474, 256] width 152 height 73
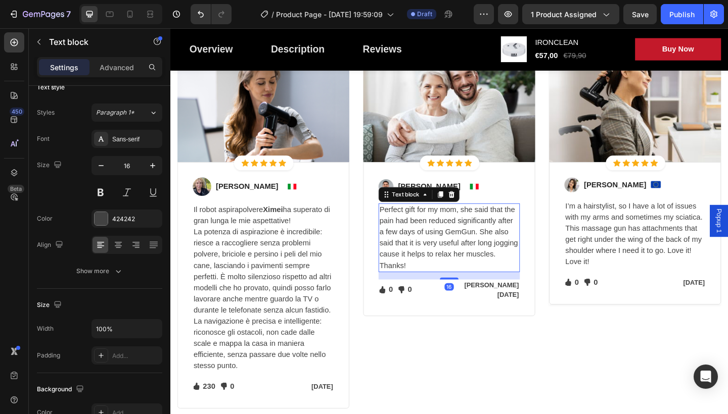
scroll to position [0, 0]
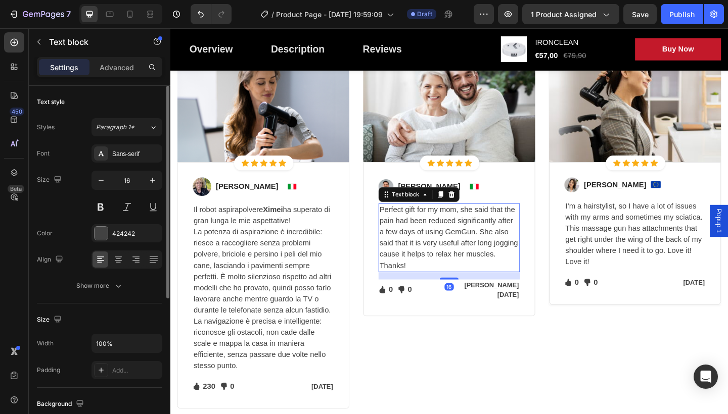
click at [430, 293] on p "Perfect gift for my mom, she said that the pain had been reduced significantly …" at bounding box center [474, 256] width 152 height 73
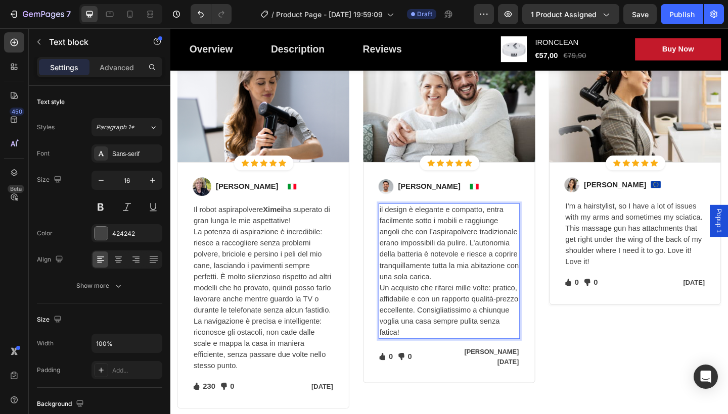
scroll to position [2111, 0]
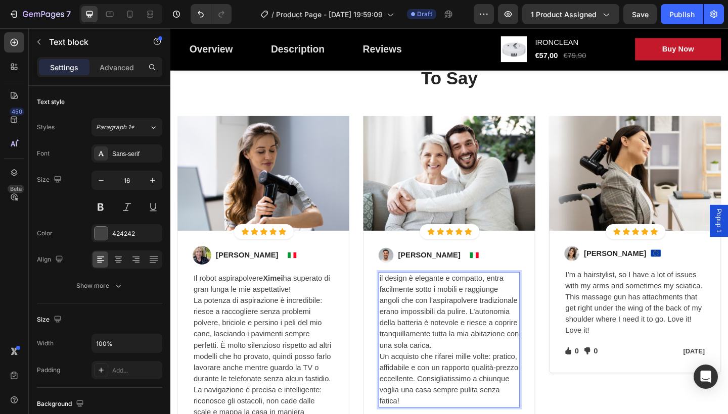
click at [399, 299] on p "il design è elegante e compatto, entra facilmente sotto i mobili e raggiunge an…" at bounding box center [474, 337] width 152 height 85
click at [398, 299] on p "il design è elegante e compatto, entra facilmente sotto i mobili e raggiunge an…" at bounding box center [474, 337] width 152 height 85
click at [474, 299] on p "Quello che cercavo! il design è elegante e compatto, entra facilmente sotto i m…" at bounding box center [474, 337] width 152 height 85
click at [429, 414] on p "Un acquisto che rifarei mille volte: pratico, affidabile e con un rapporto qual…" at bounding box center [474, 410] width 152 height 61
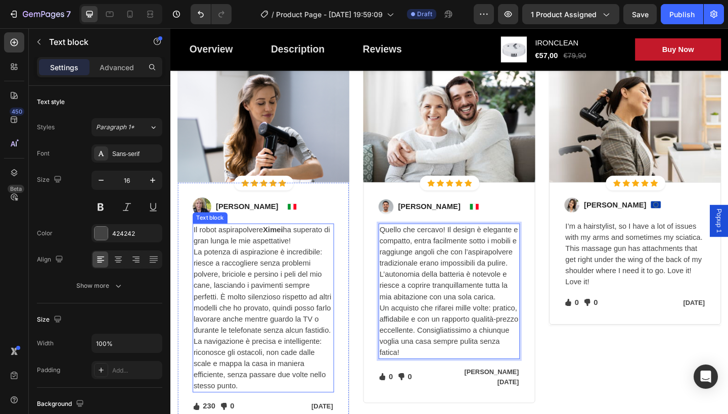
scroll to position [2148, 0]
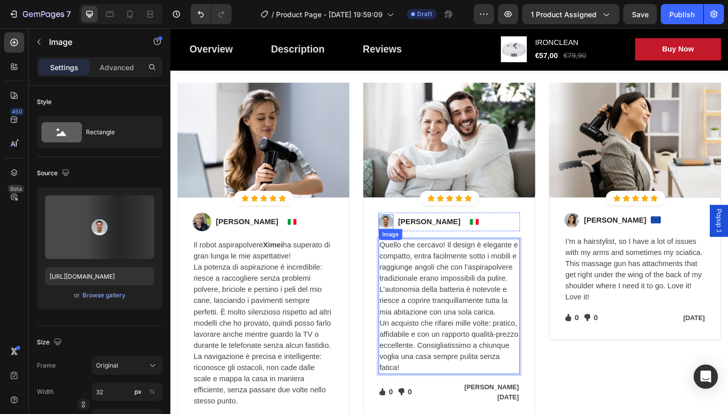
click at [408, 242] on img at bounding box center [405, 239] width 16 height 16
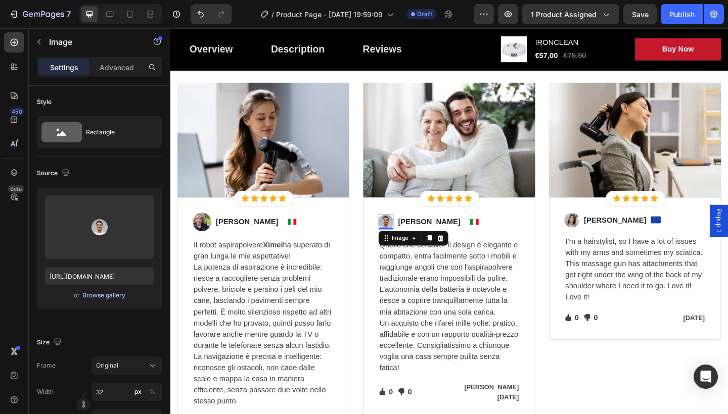
click at [106, 295] on div "Browse gallery" at bounding box center [103, 295] width 43 height 9
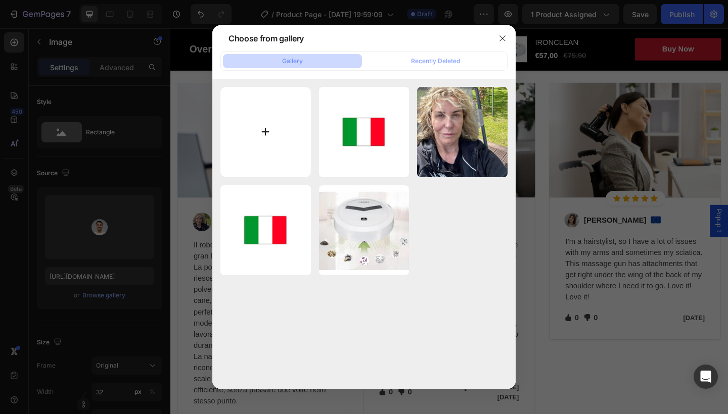
click at [267, 128] on input "file" at bounding box center [265, 132] width 90 height 90
type input "C:\fakepath\image.jpg"
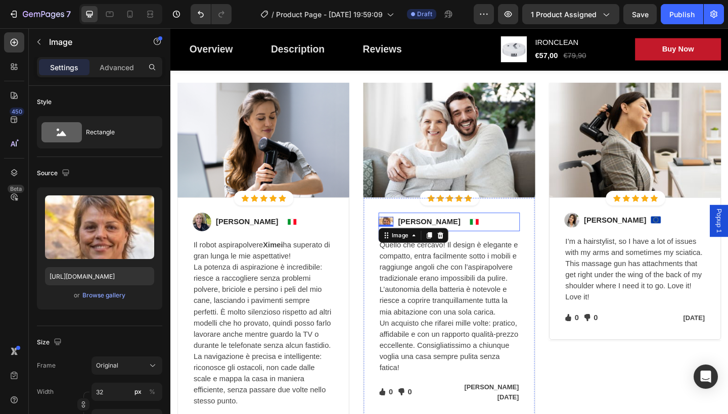
type input "[URL][DOMAIN_NAME]"
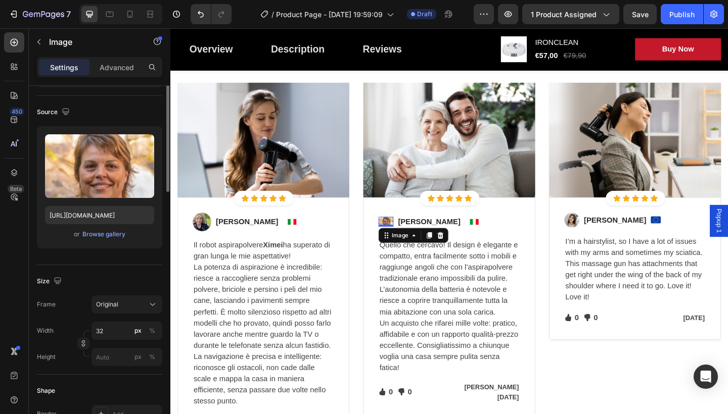
scroll to position [0, 0]
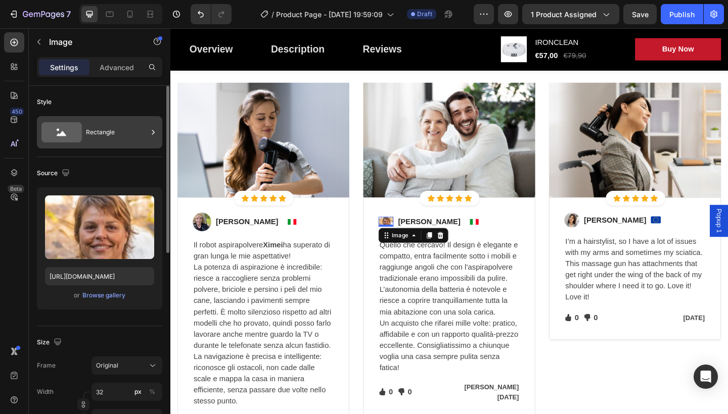
click at [151, 132] on icon at bounding box center [153, 132] width 10 height 10
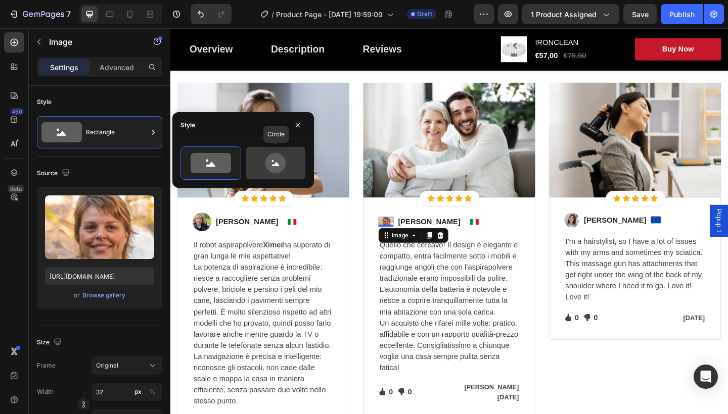
click at [275, 169] on icon at bounding box center [275, 163] width 20 height 20
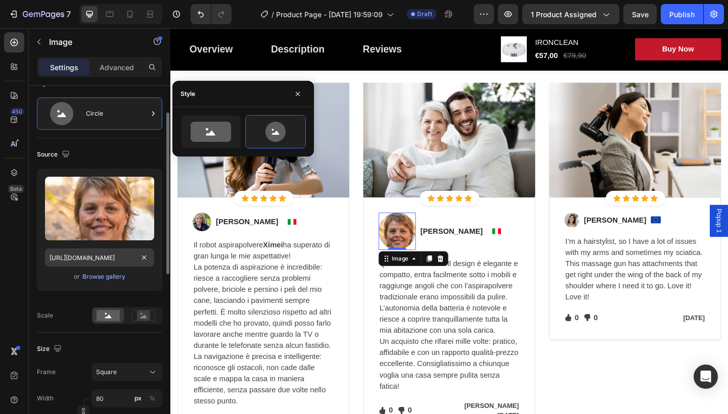
scroll to position [31, 0]
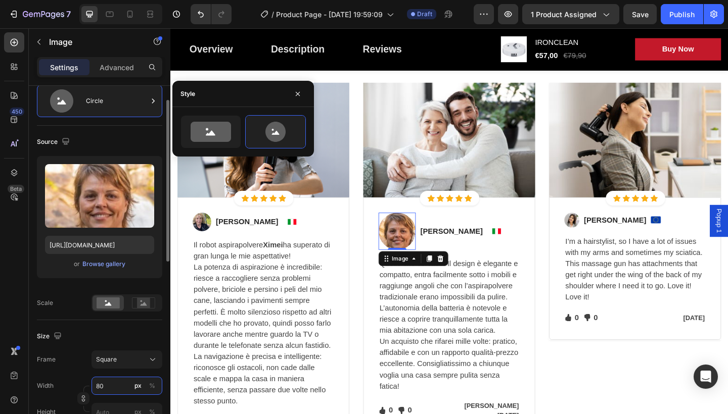
click at [116, 390] on input "80" at bounding box center [126, 386] width 71 height 18
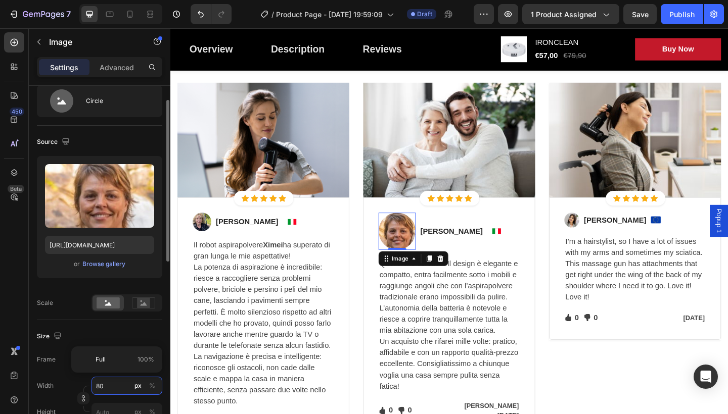
type input "8"
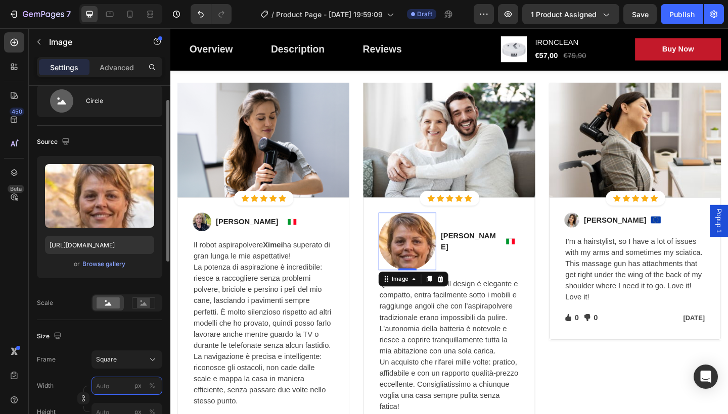
type input "2"
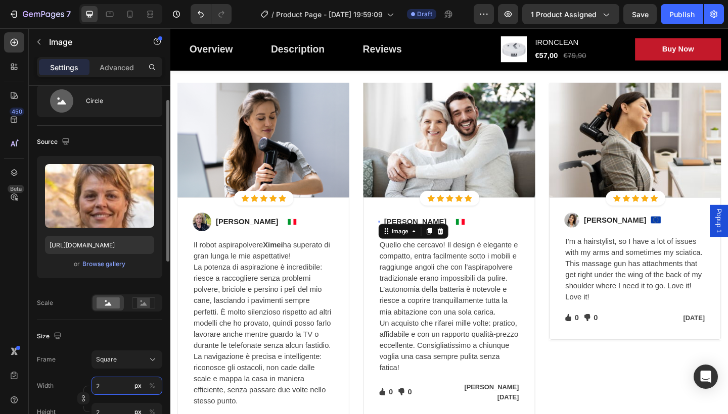
type input "20"
type input "2"
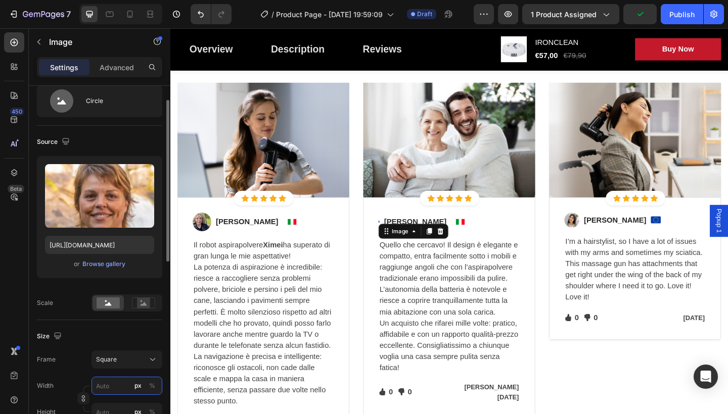
type input "2"
type input "24"
type input "2"
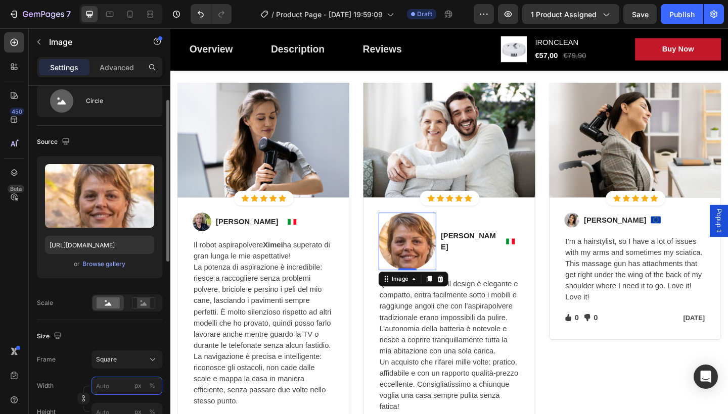
type input "4"
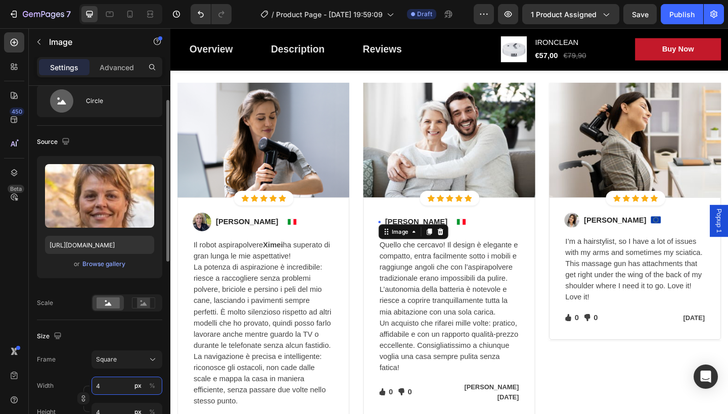
type input "40"
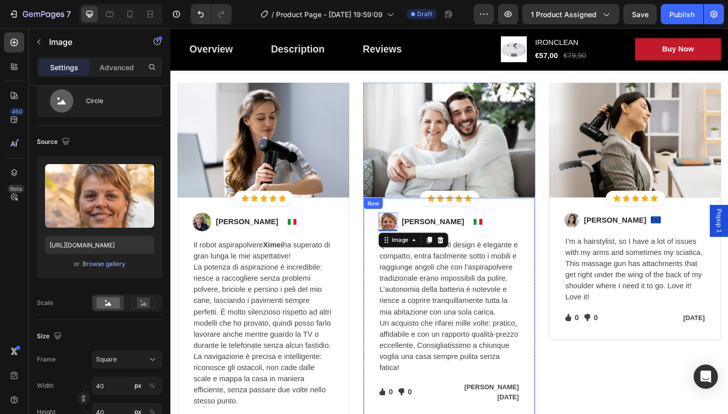
click at [600, 397] on div "Image Icon Icon Icon Icon Icon Icon List Hoz Row Row Image [PERSON_NAME] Text b…" at bounding box center [675, 284] width 187 height 393
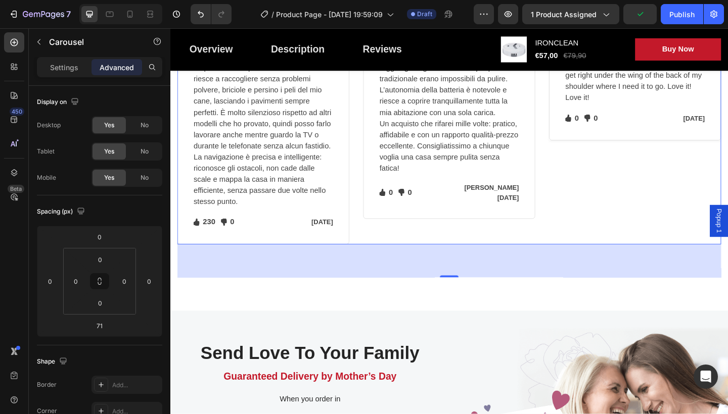
scroll to position [2348, 0]
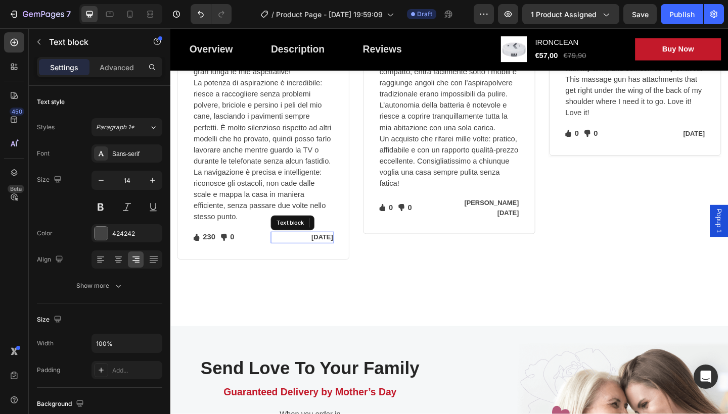
click at [347, 253] on p "[DATE]" at bounding box center [313, 256] width 67 height 11
click at [349, 240] on div "Image [PERSON_NAME] Text block Image Row Il robot aspirapolvere Ximei ha supera…" at bounding box center [271, 146] width 187 height 268
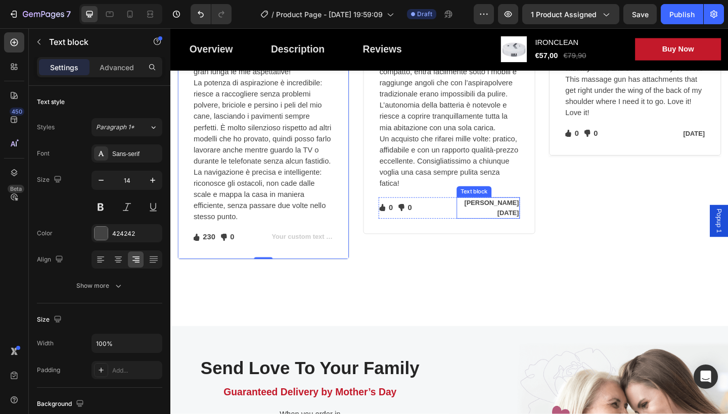
click at [544, 217] on p "[PERSON_NAME][DATE]" at bounding box center [516, 224] width 67 height 21
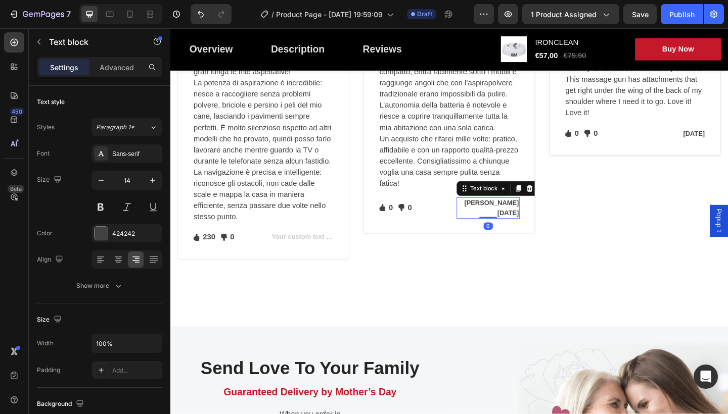
click at [546, 217] on p "[PERSON_NAME][DATE]" at bounding box center [516, 224] width 67 height 21
click at [547, 218] on p "[PERSON_NAME][DATE]" at bounding box center [516, 224] width 67 height 21
drag, startPoint x: 548, startPoint y: 218, endPoint x: 539, endPoint y: 215, distance: 9.0
click at [539, 215] on p "[PERSON_NAME][DATE]" at bounding box center [516, 224] width 67 height 21
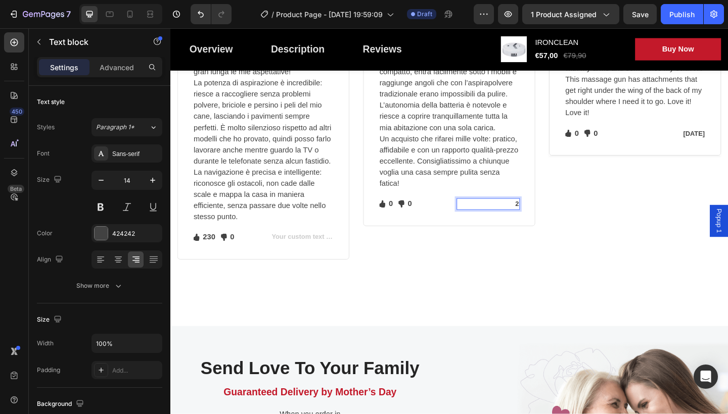
click at [548, 216] on p "2" at bounding box center [516, 220] width 67 height 11
click at [614, 259] on div "Image Icon Icon Icon Icon Icon Icon List Hoz Row Row Image [PERSON_NAME] Text b…" at bounding box center [675, 83] width 187 height 393
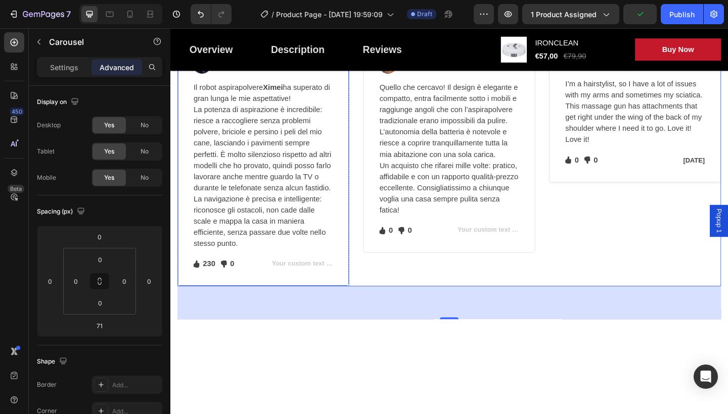
scroll to position [2229, 0]
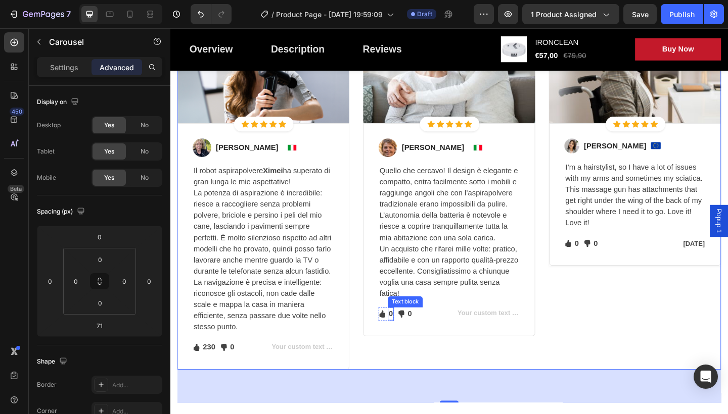
click at [411, 338] on p "0" at bounding box center [410, 339] width 5 height 12
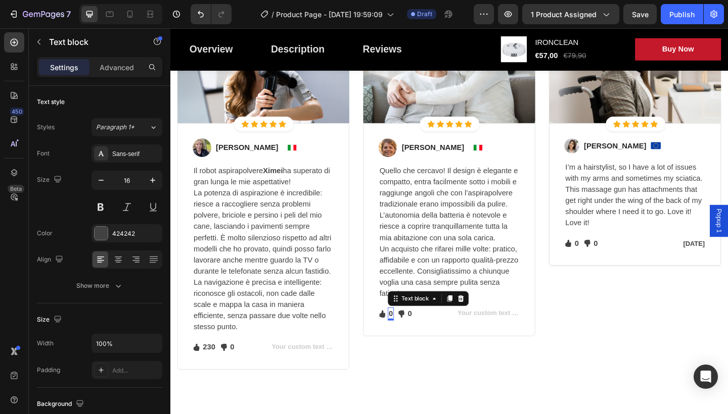
click at [410, 340] on p "0" at bounding box center [410, 339] width 5 height 12
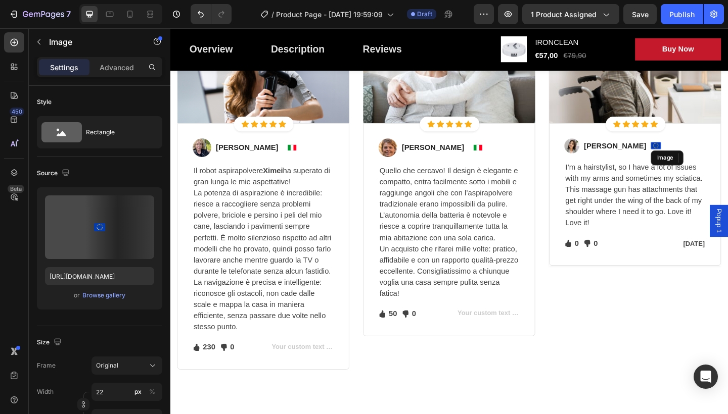
click at [693, 154] on img at bounding box center [698, 157] width 11 height 8
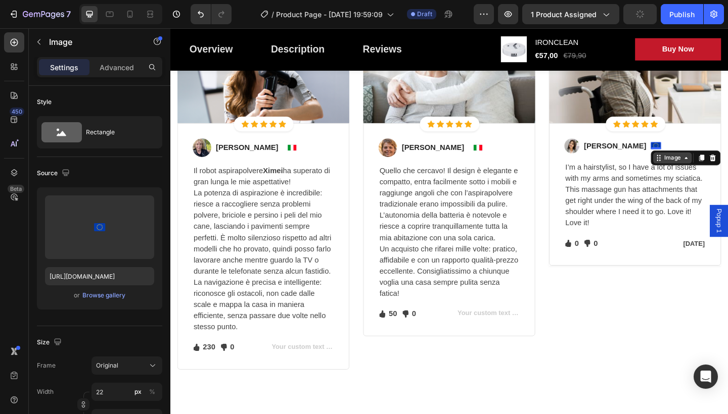
click at [706, 173] on div "Image" at bounding box center [716, 169] width 22 height 9
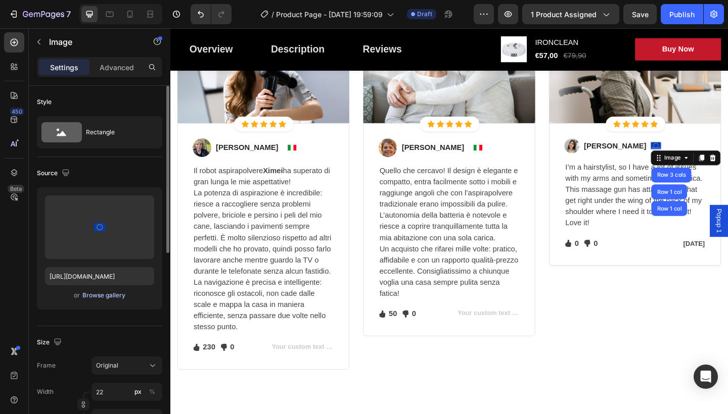
click at [101, 294] on div "Browse gallery" at bounding box center [103, 295] width 43 height 9
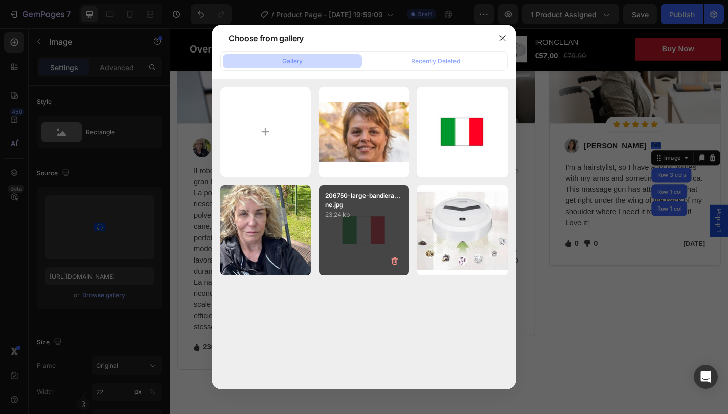
click at [376, 219] on p "23.24 kb" at bounding box center [364, 215] width 78 height 10
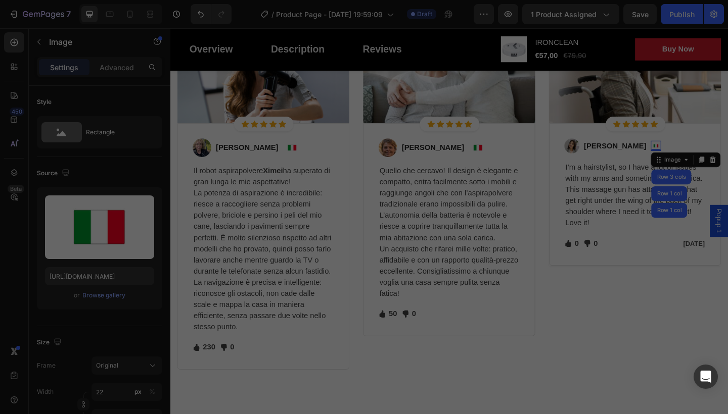
type input "[URL][DOMAIN_NAME]"
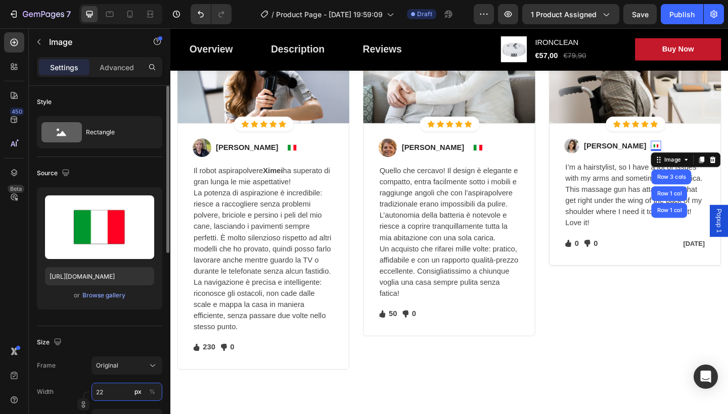
click at [122, 391] on input "22" at bounding box center [126, 392] width 71 height 18
type input "2"
type input "40"
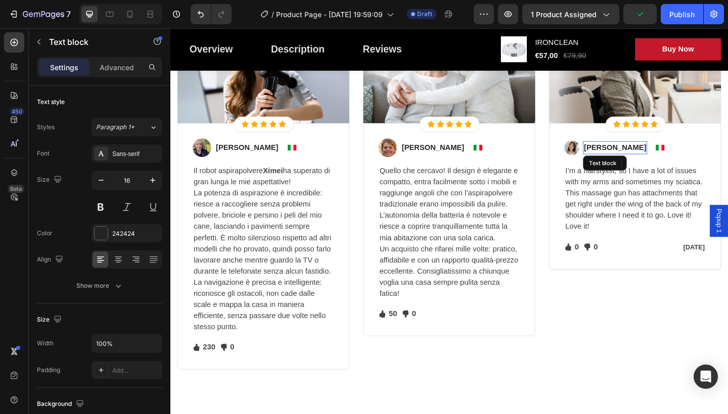
click at [673, 158] on p "[PERSON_NAME]" at bounding box center [654, 159] width 68 height 12
click at [631, 242] on p "I’m a hairstylist, so I have a lot of issues with my arms and sometimes my scia…" at bounding box center [676, 214] width 152 height 73
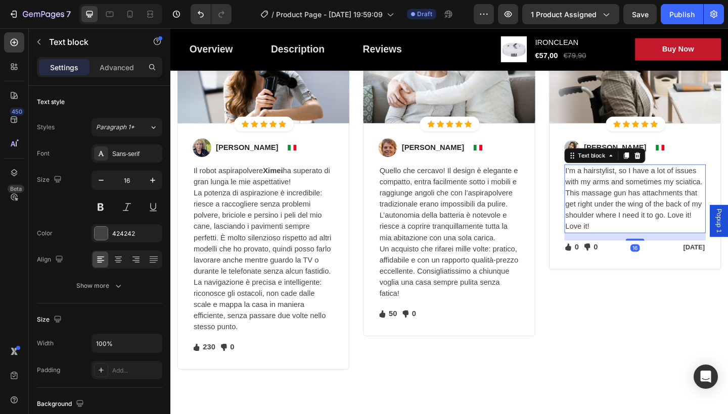
click at [631, 242] on p "I’m a hairstylist, so I have a lot of issues with my arms and sometimes my scia…" at bounding box center [676, 214] width 152 height 73
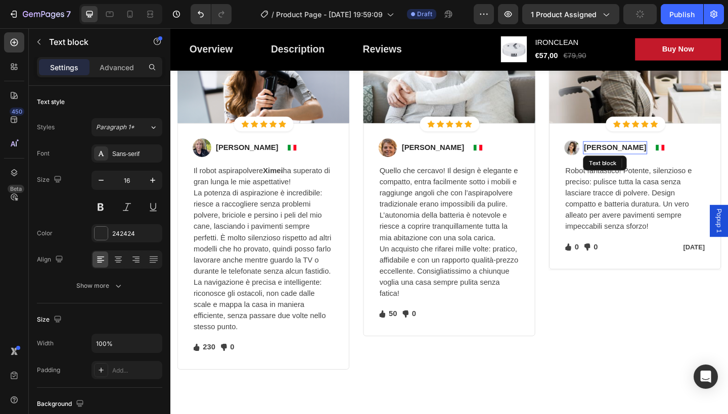
click at [664, 153] on p "[PERSON_NAME]" at bounding box center [654, 159] width 68 height 12
click at [672, 156] on p "[PERSON_NAME]" at bounding box center [654, 159] width 68 height 12
click at [601, 156] on img at bounding box center [607, 159] width 16 height 16
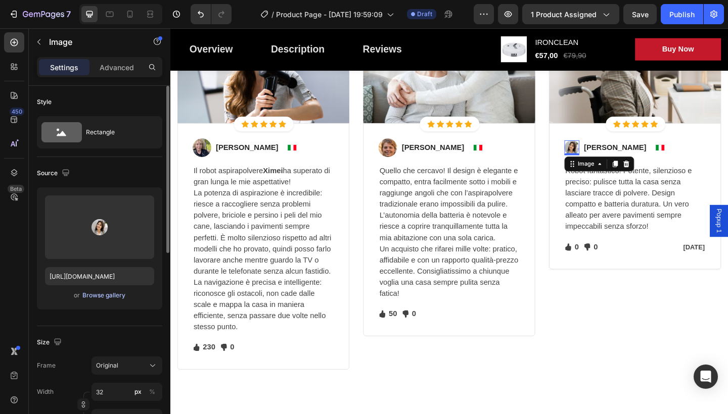
click at [110, 296] on div "Browse gallery" at bounding box center [103, 295] width 43 height 9
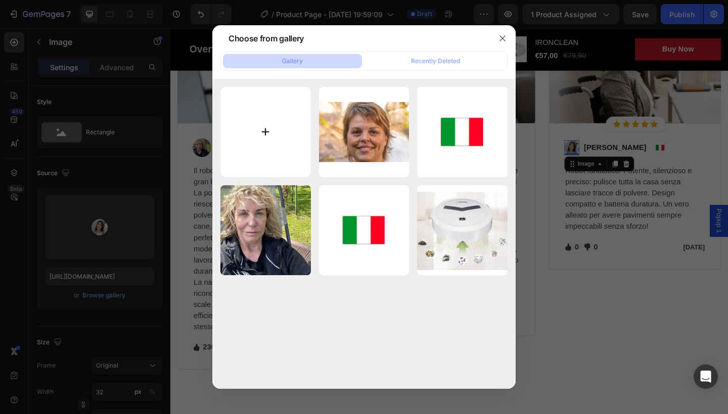
click at [260, 137] on input "file" at bounding box center [265, 132] width 90 height 90
type input "C:\fakepath\10013813_10151908442985807_137695142_n.jpg"
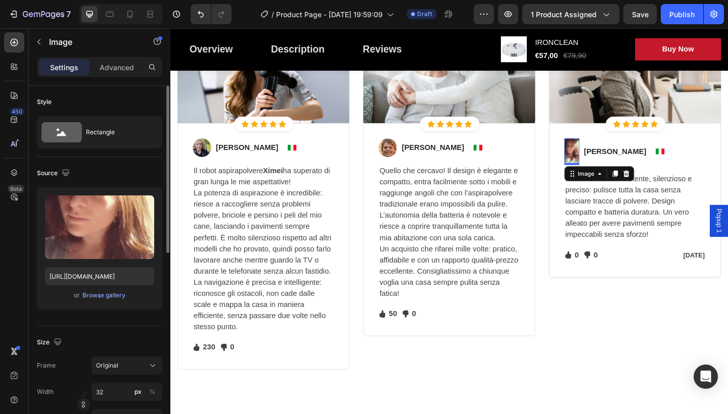
type input "[URL][DOMAIN_NAME]"
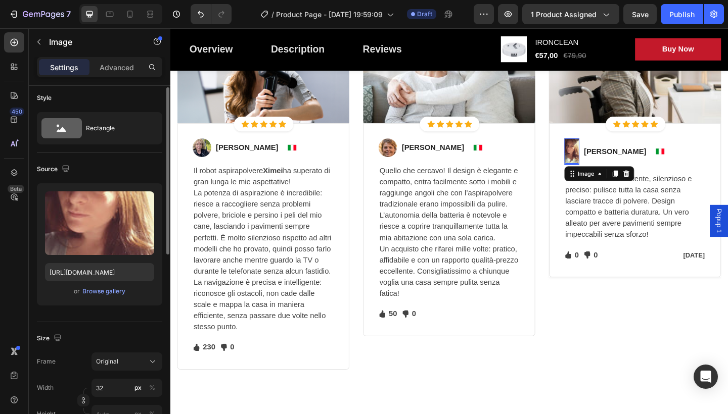
scroll to position [6, 0]
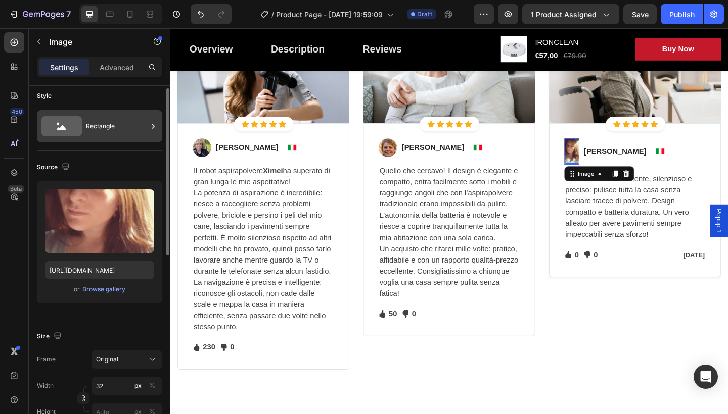
click at [151, 121] on icon at bounding box center [153, 126] width 10 height 10
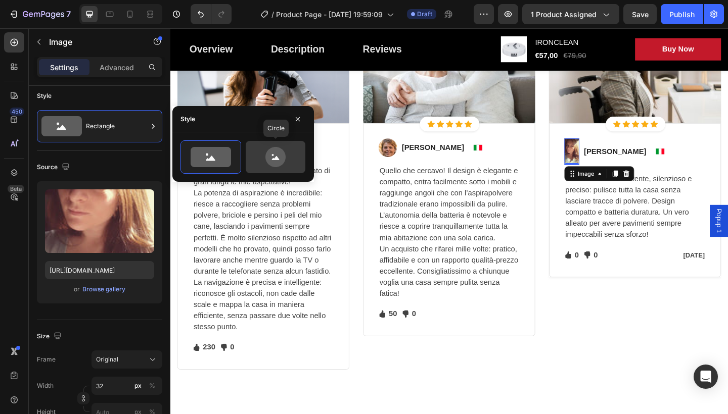
click at [271, 162] on icon at bounding box center [275, 157] width 20 height 20
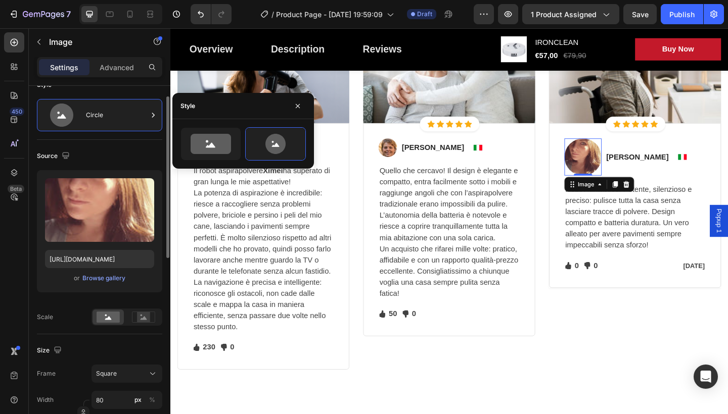
scroll to position [19, 0]
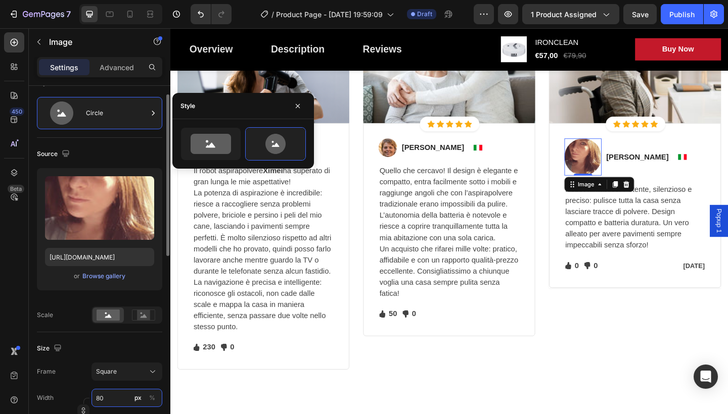
click at [104, 394] on input "80" at bounding box center [126, 398] width 71 height 18
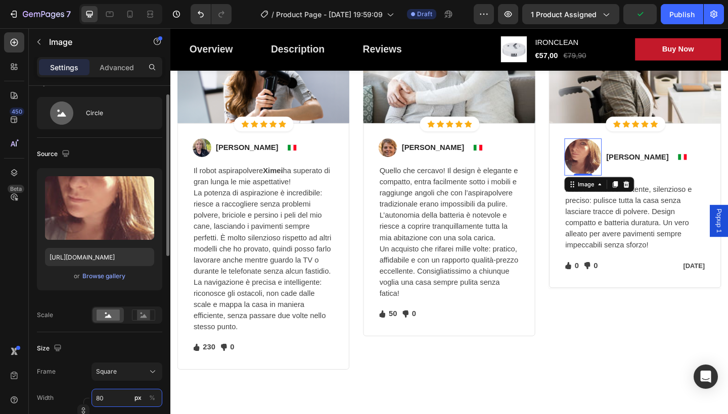
click at [112, 397] on input "80" at bounding box center [126, 398] width 71 height 18
type input "8"
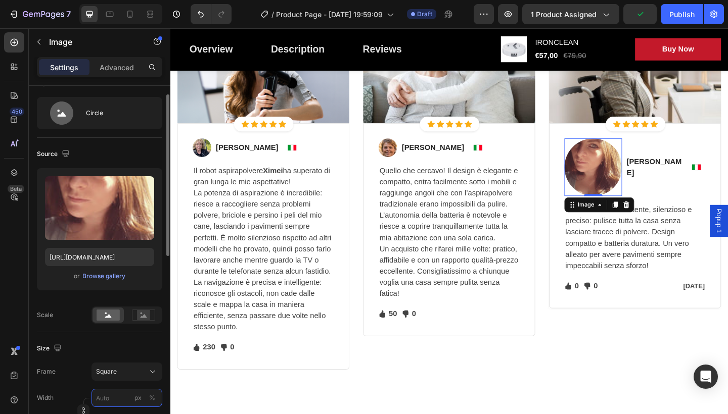
type input "4"
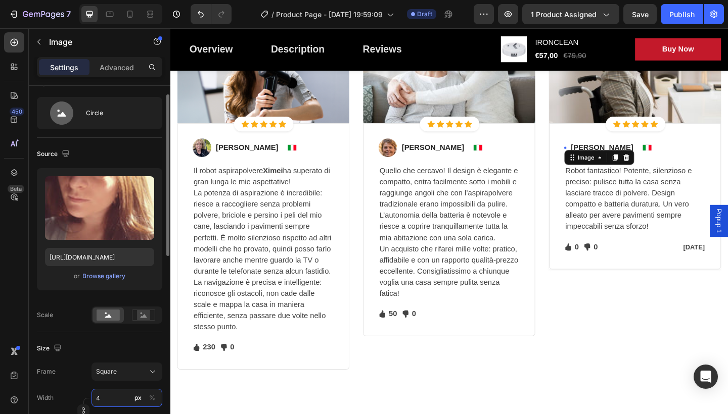
type input "40"
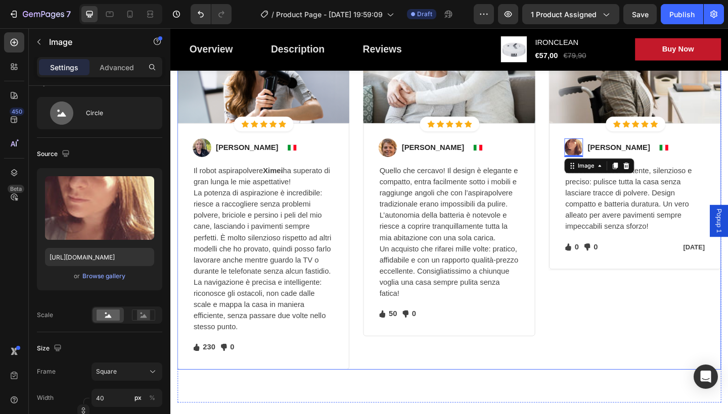
click at [576, 317] on div "Image Icon Icon Icon Icon Icon Icon List Hoz Row Row Image [PERSON_NAME]. Text …" at bounding box center [473, 203] width 591 height 393
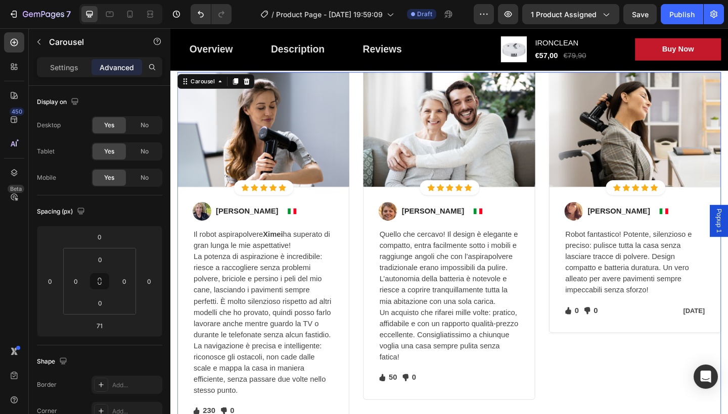
scroll to position [2157, 0]
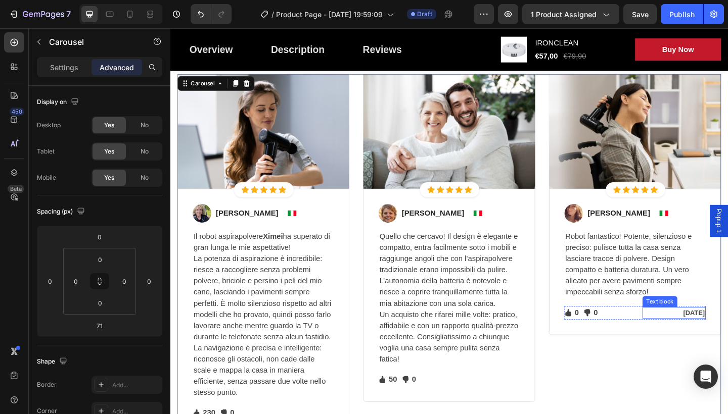
click at [727, 334] on p "[DATE]" at bounding box center [718, 338] width 67 height 11
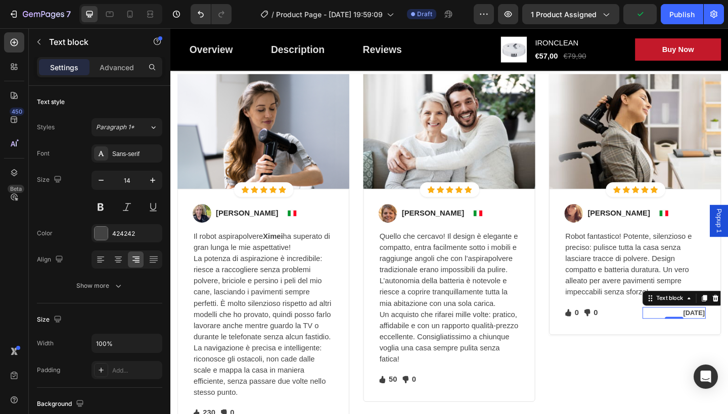
click at [727, 336] on p "[DATE]" at bounding box center [718, 338] width 67 height 11
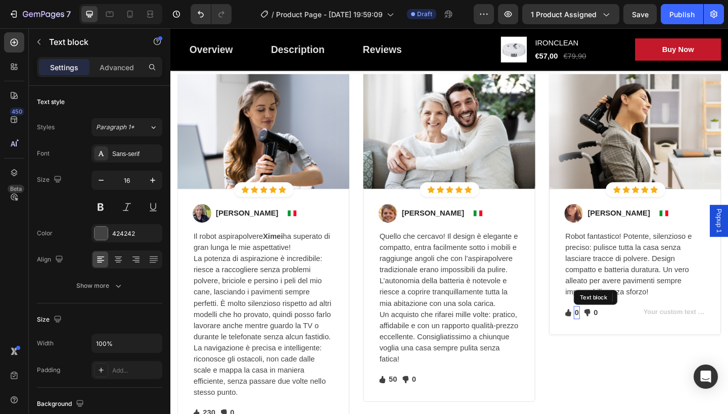
click at [612, 334] on p "0" at bounding box center [612, 338] width 5 height 12
click at [614, 339] on p "0" at bounding box center [612, 338] width 5 height 12
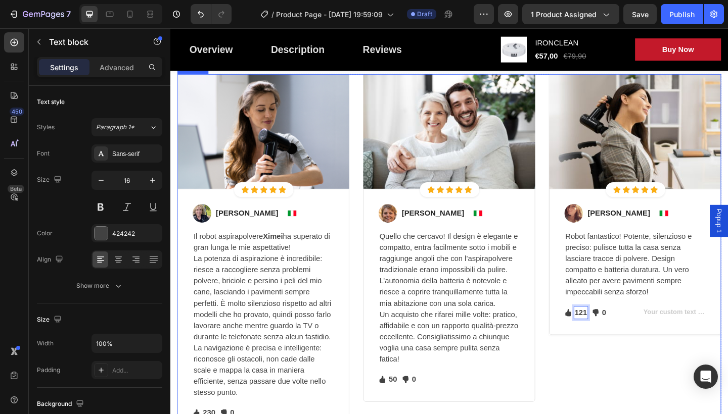
click at [625, 397] on div "Image Icon Icon Icon Icon Icon Icon List Hoz Row Row Image [PERSON_NAME] Text b…" at bounding box center [675, 274] width 187 height 393
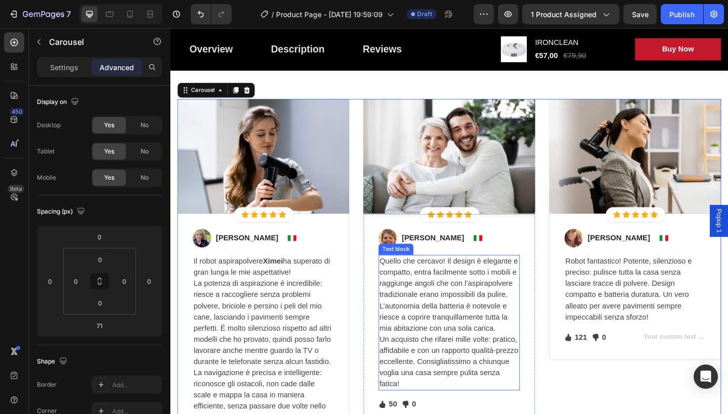
scroll to position [2027, 0]
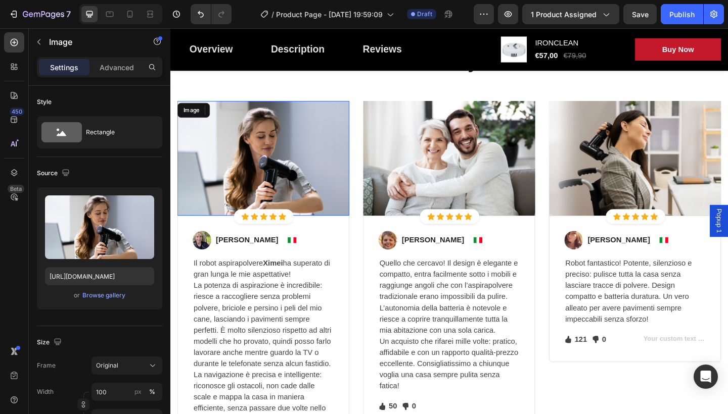
click at [314, 178] on img at bounding box center [271, 170] width 187 height 125
click at [101, 297] on div "Browse gallery" at bounding box center [103, 295] width 43 height 9
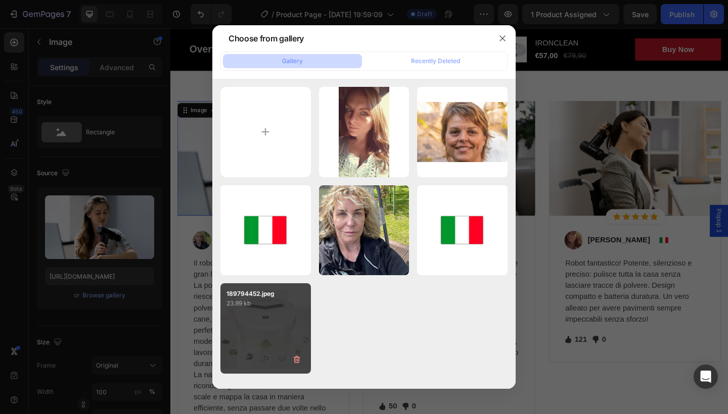
click at [256, 318] on div "189794452.jpeg 23.99 kb" at bounding box center [265, 328] width 90 height 90
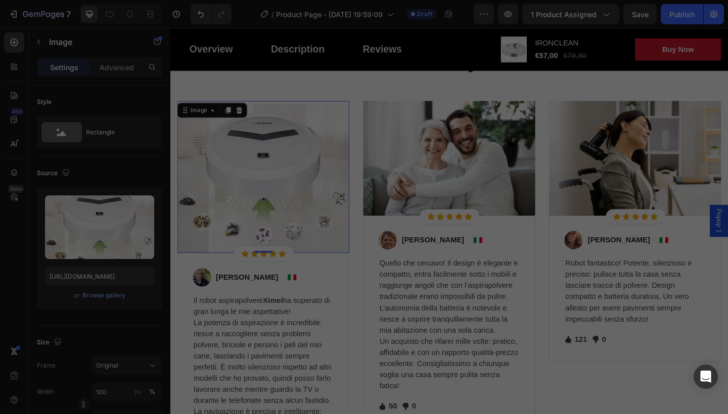
type input "[URL][DOMAIN_NAME]"
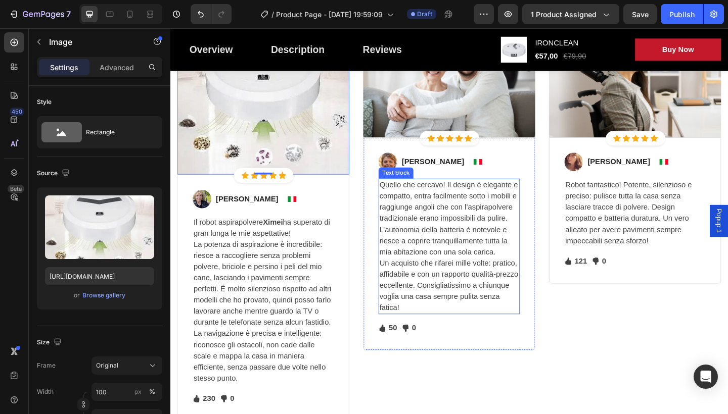
scroll to position [2040, 0]
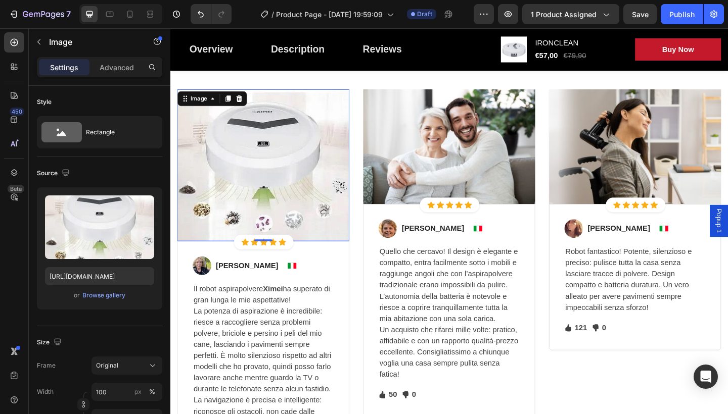
click at [364, 257] on img at bounding box center [271, 177] width 187 height 165
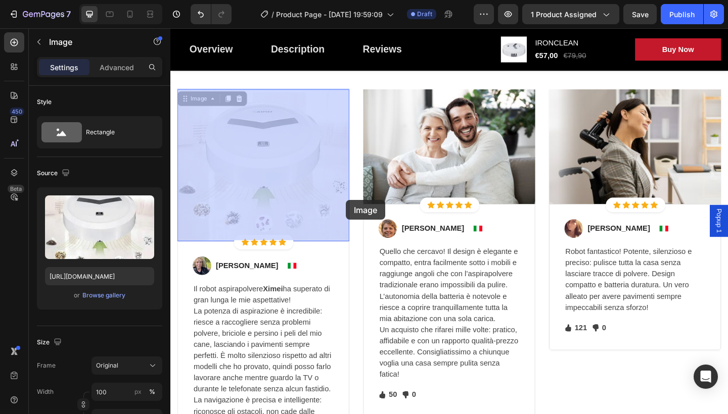
drag, startPoint x: 363, startPoint y: 258, endPoint x: 361, endPoint y: 215, distance: 43.0
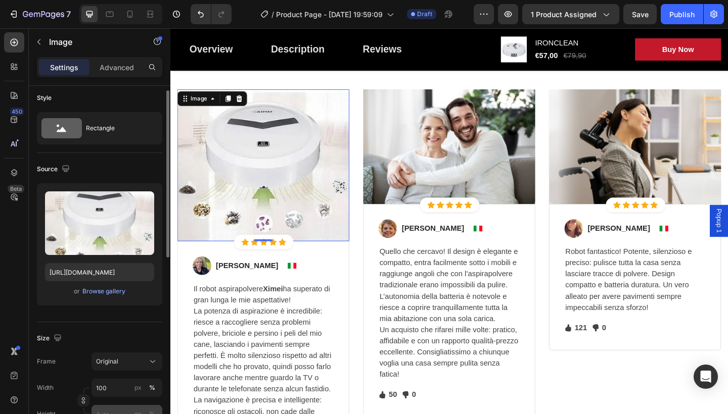
scroll to position [8, 0]
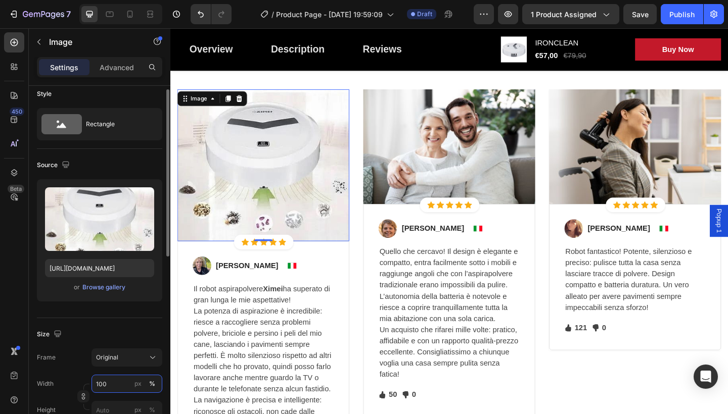
click at [123, 381] on input "100" at bounding box center [126, 384] width 71 height 18
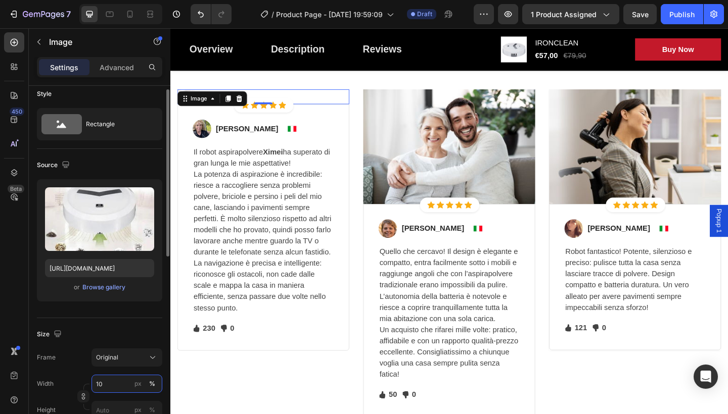
type input "1"
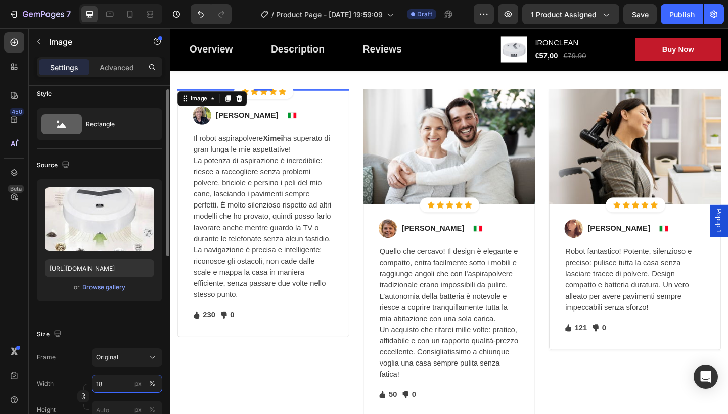
type input "1"
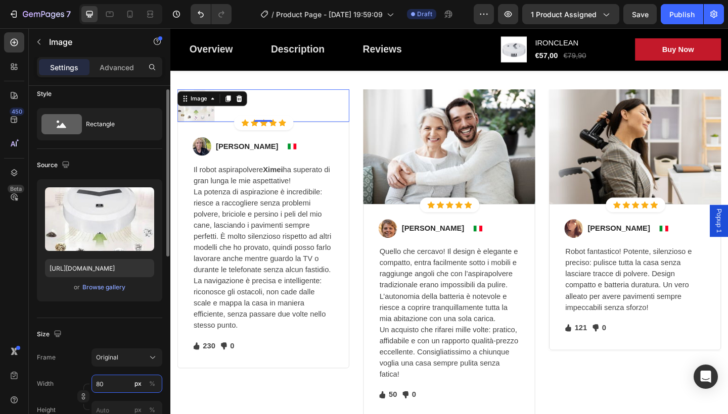
type input "8"
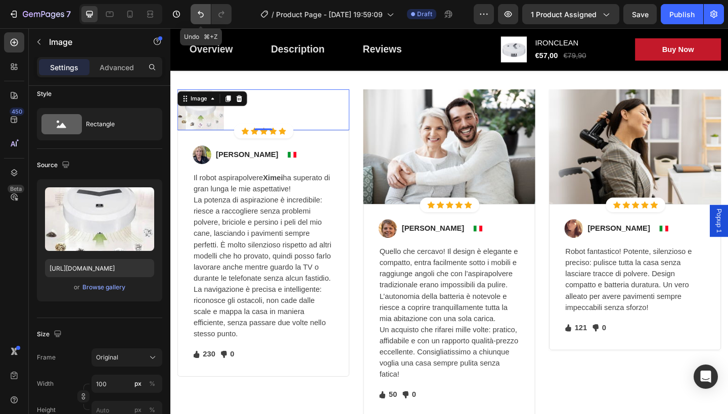
click at [206, 18] on icon "Undo/Redo" at bounding box center [201, 14] width 10 height 10
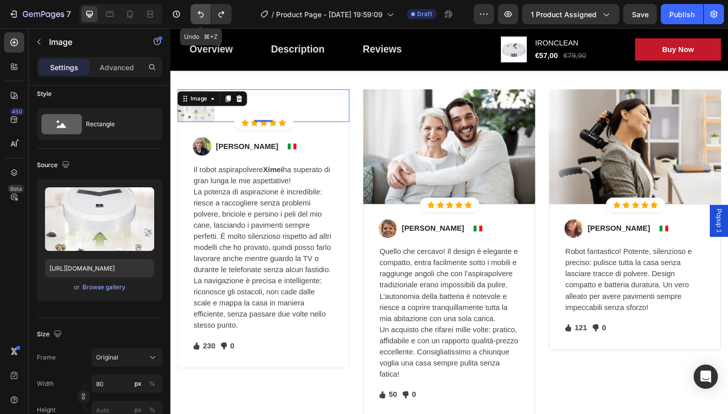
click at [206, 18] on icon "Undo/Redo" at bounding box center [201, 14] width 10 height 10
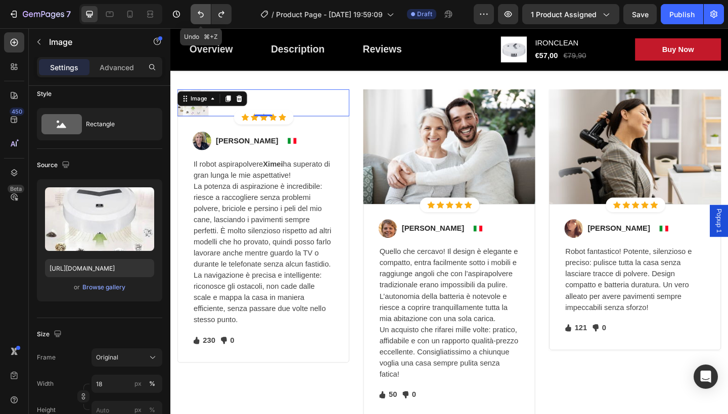
click at [206, 18] on icon "Undo/Redo" at bounding box center [201, 14] width 10 height 10
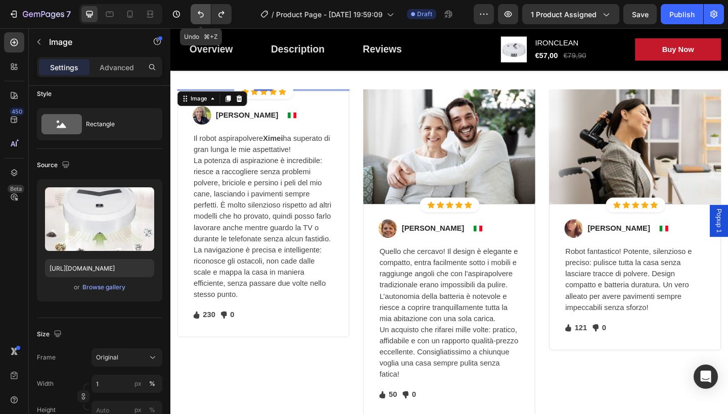
click at [206, 18] on icon "Undo/Redo" at bounding box center [201, 14] width 10 height 10
type input "100"
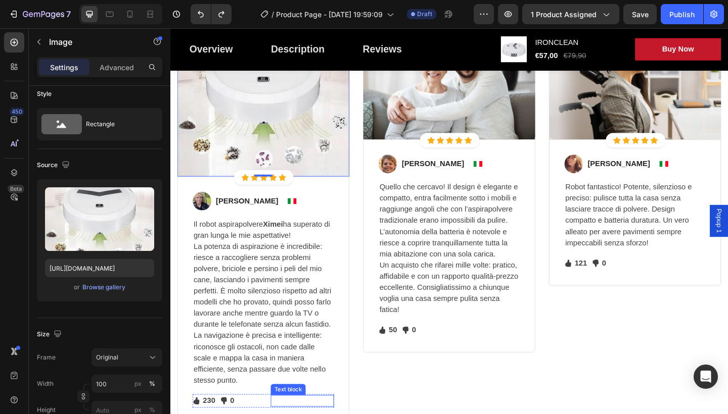
scroll to position [2112, 0]
